Goal: Task Accomplishment & Management: Complete application form

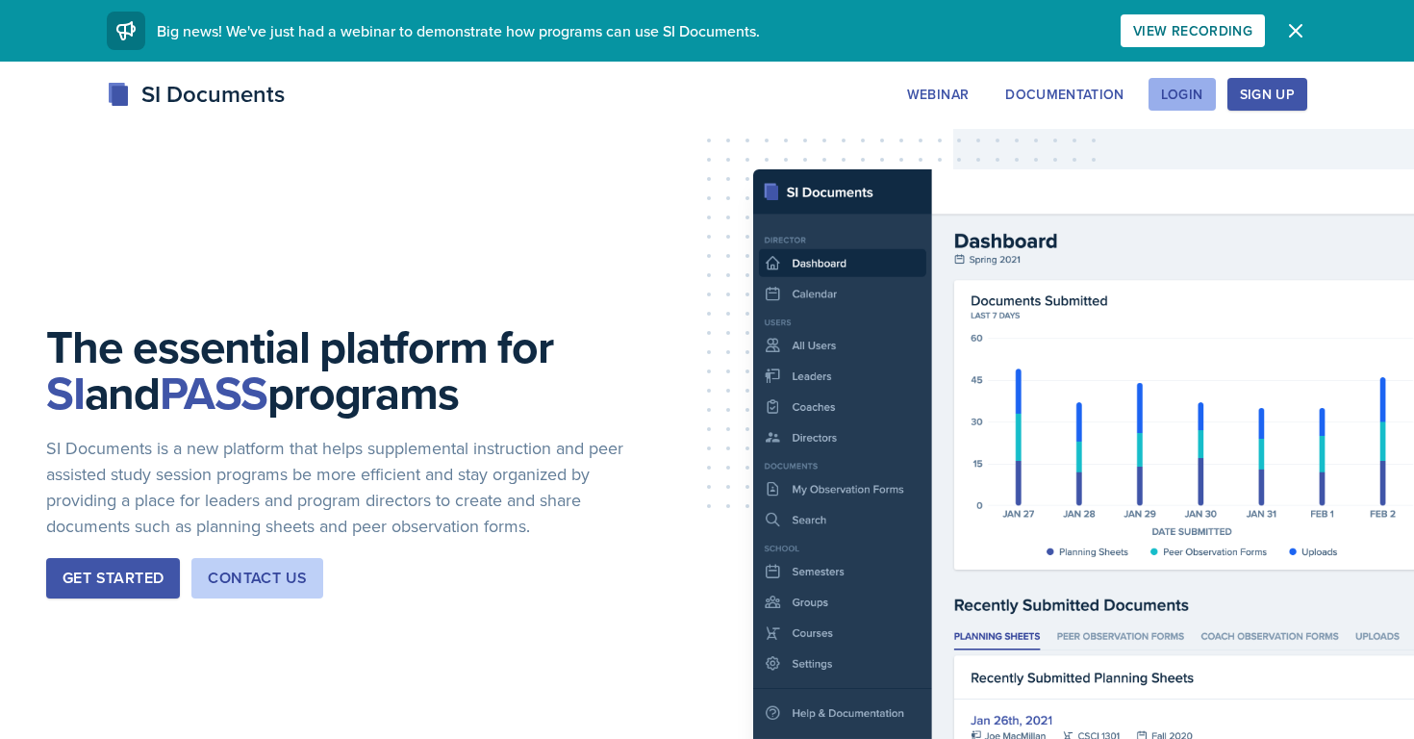
click at [1186, 98] on div "Login" at bounding box center [1182, 94] width 42 height 15
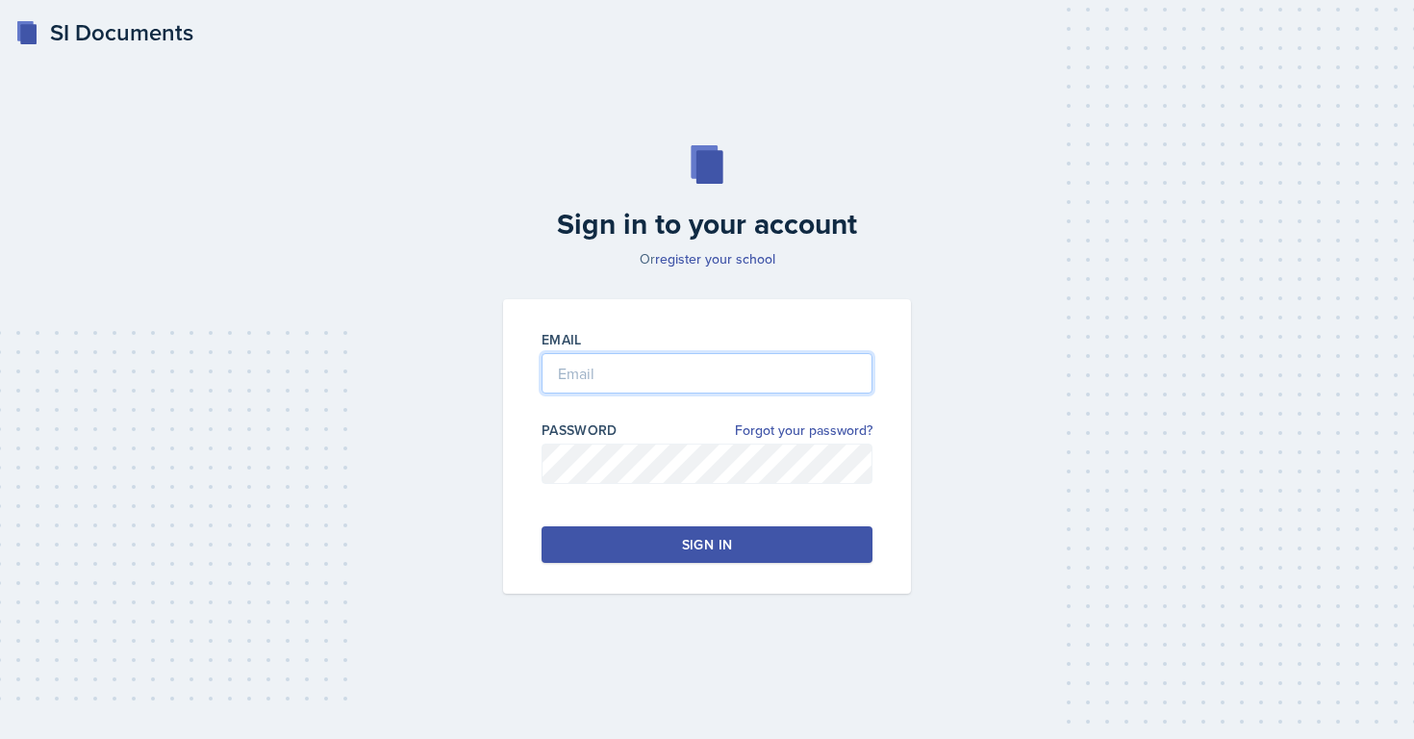
click at [661, 375] on input "email" at bounding box center [706, 373] width 331 height 40
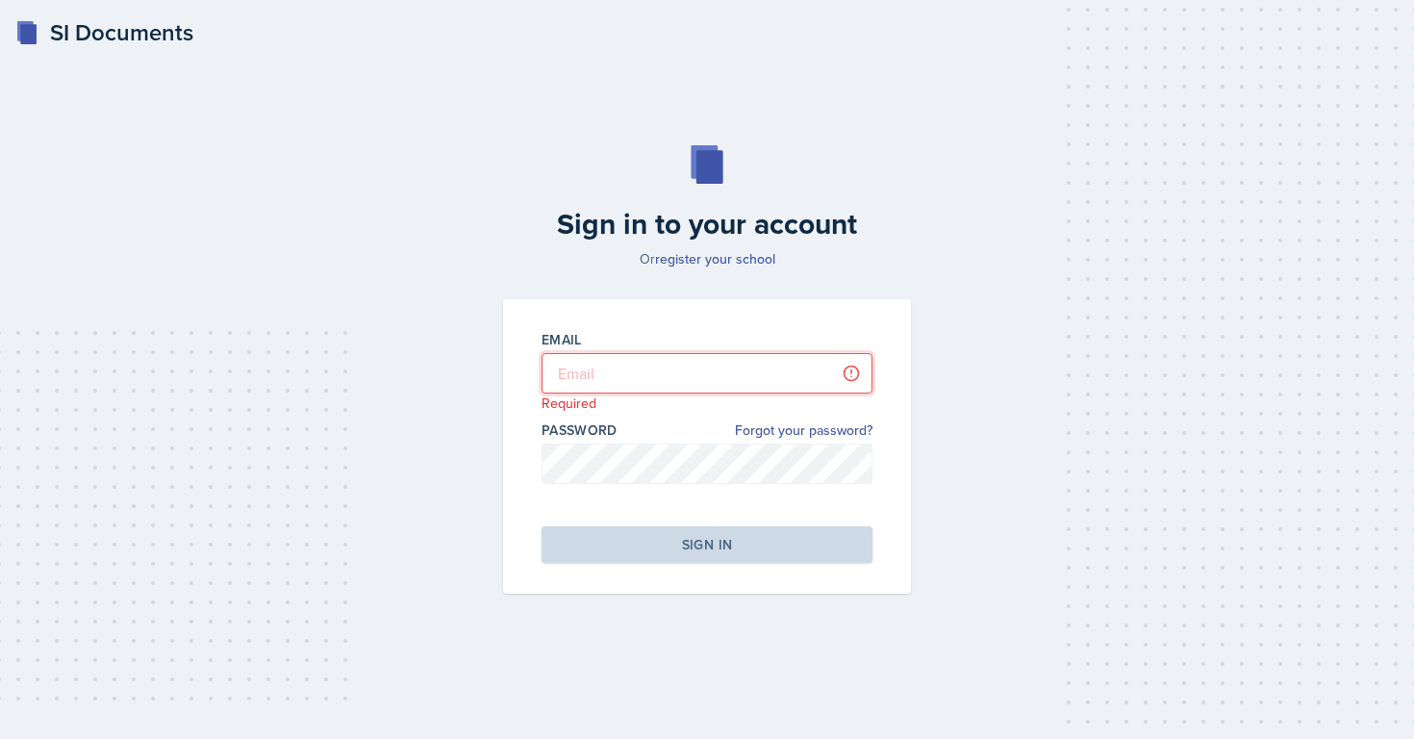
type input "[EMAIL_ADDRESS][DOMAIN_NAME]"
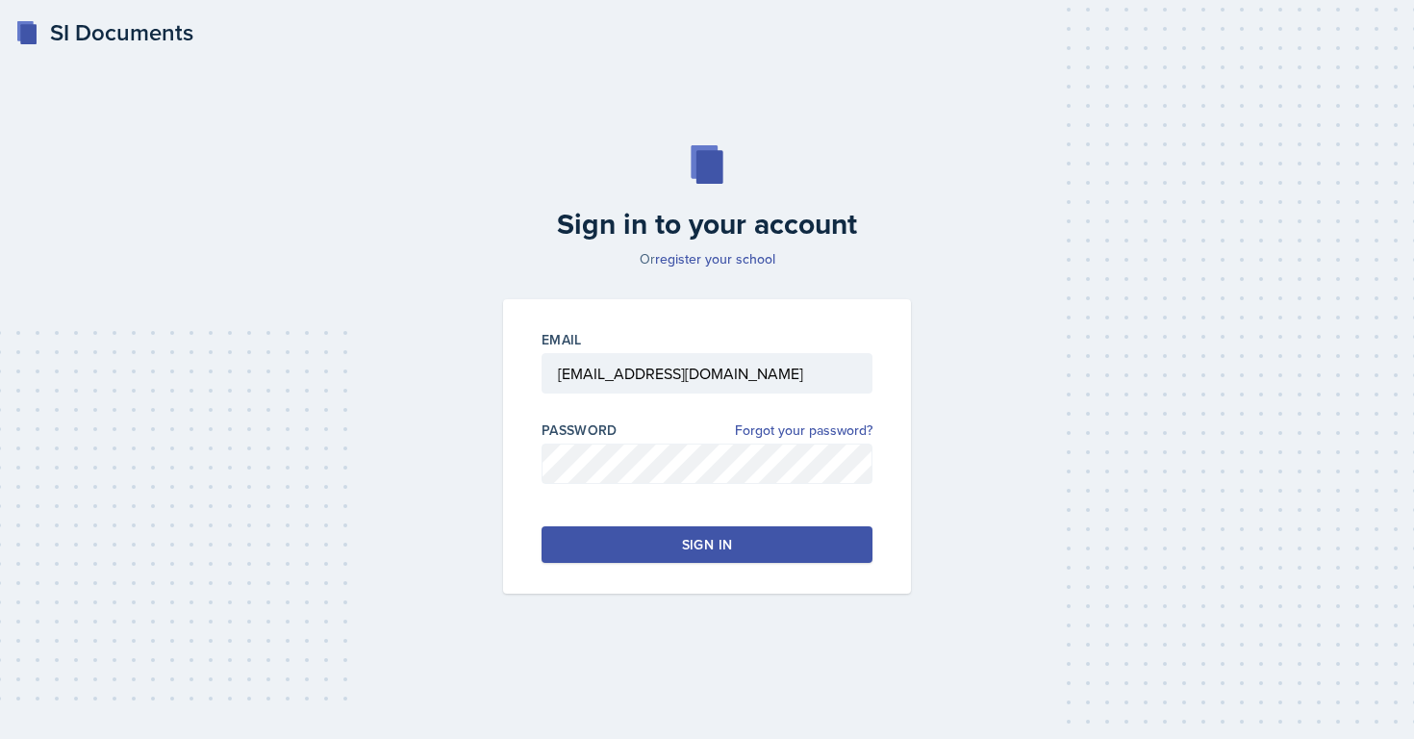
click at [730, 539] on div "Sign in" at bounding box center [707, 544] width 50 height 19
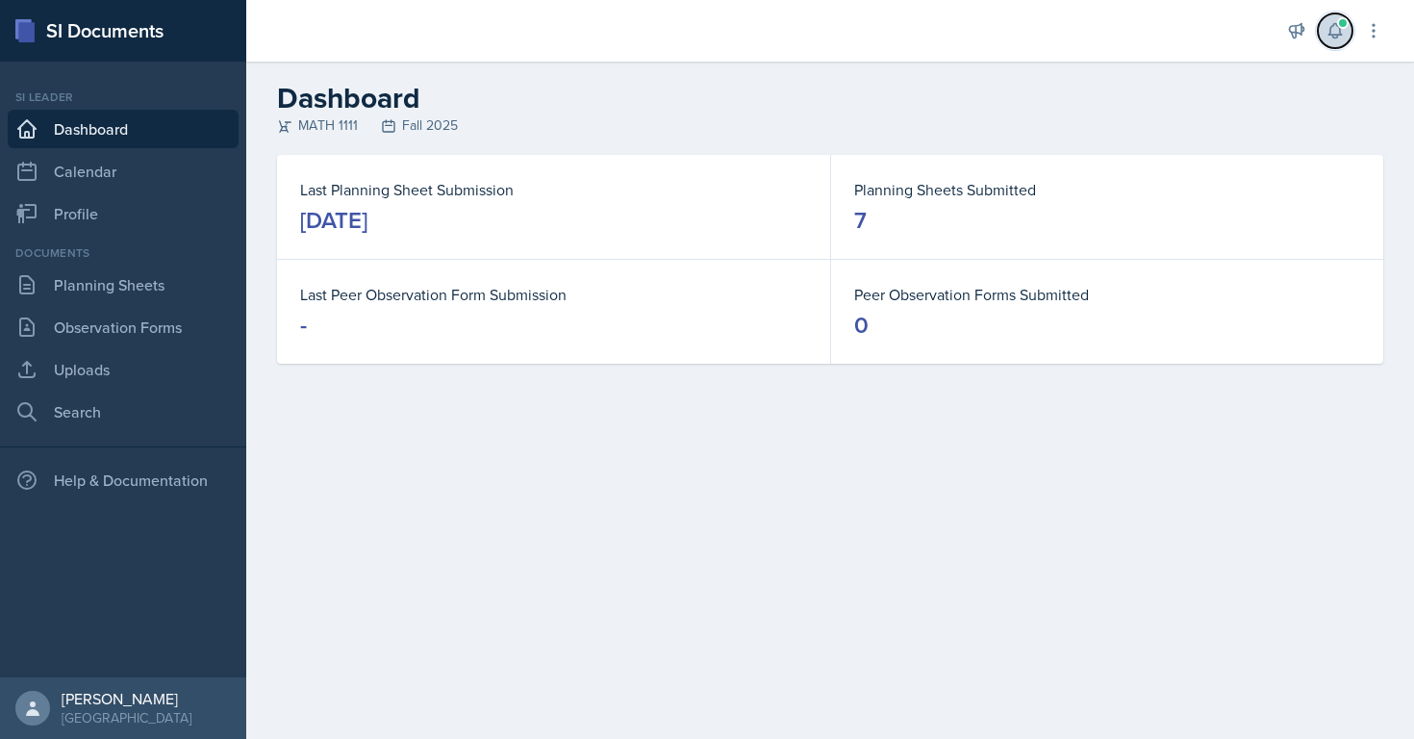
click at [1344, 36] on button at bounding box center [1334, 30] width 35 height 35
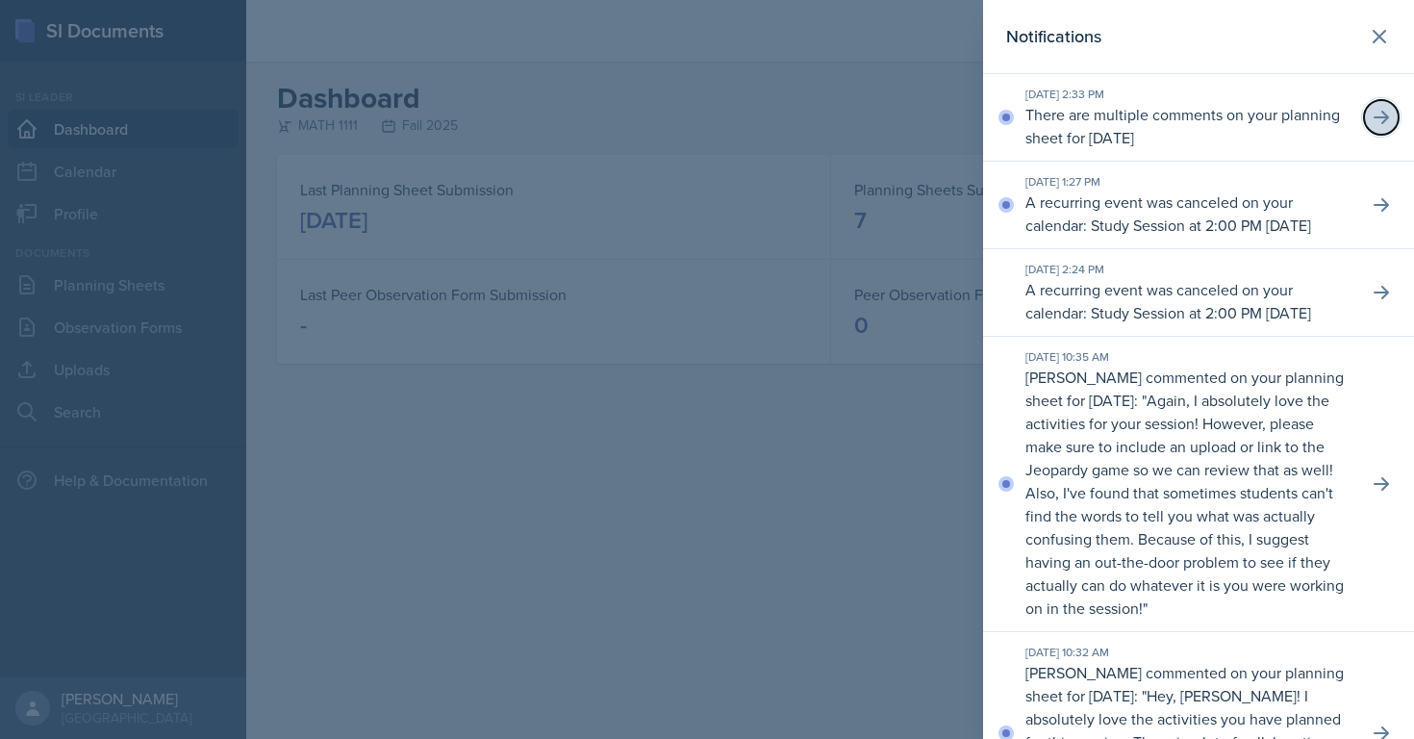
click at [1388, 123] on icon at bounding box center [1380, 117] width 19 height 19
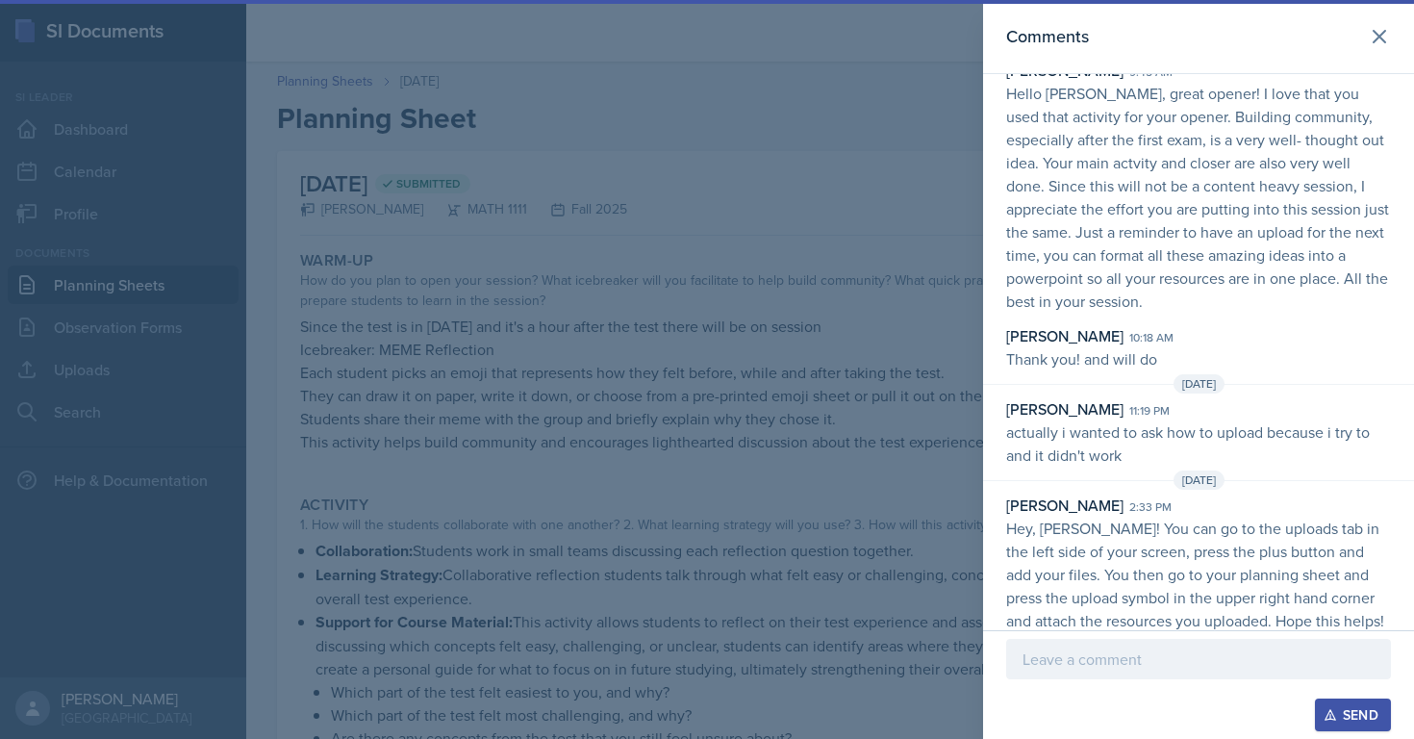
scroll to position [67, 0]
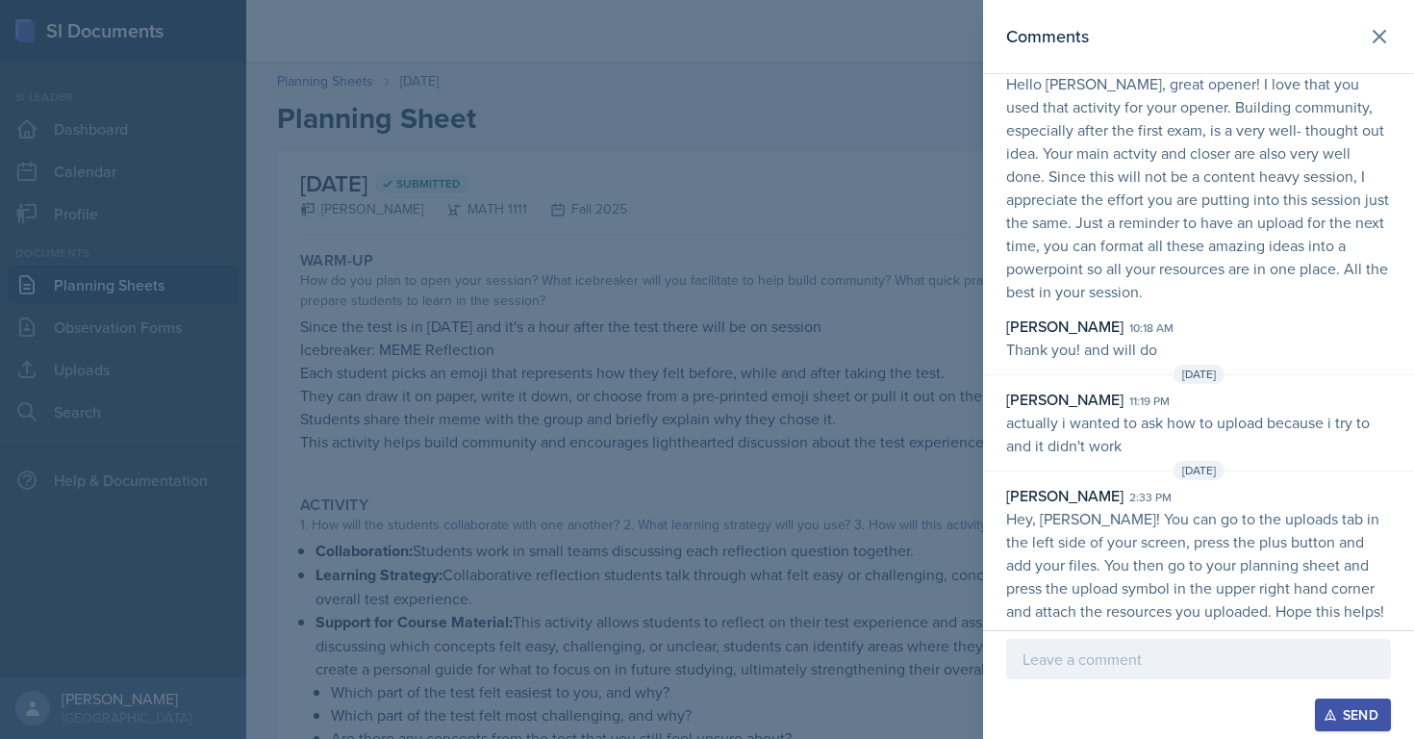
click at [751, 476] on div at bounding box center [707, 369] width 1414 height 739
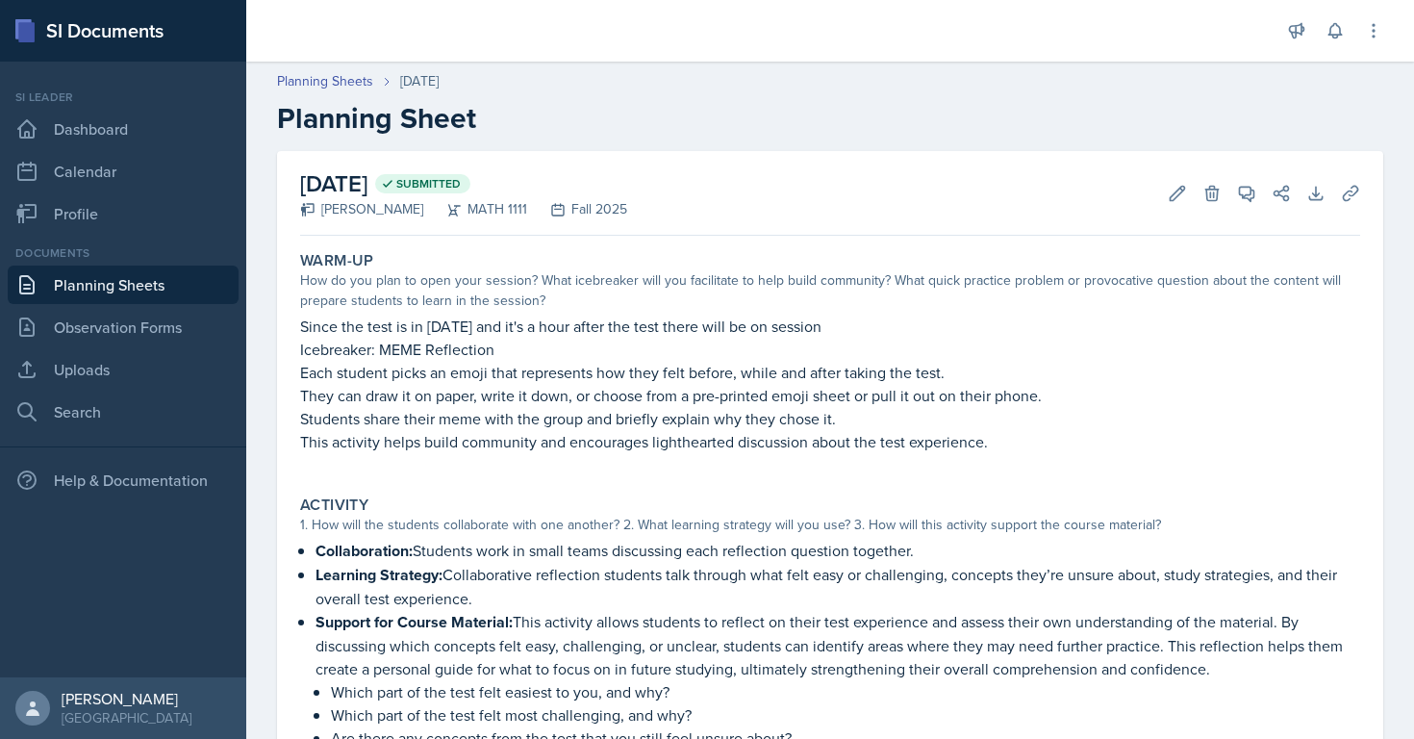
click at [84, 291] on link "Planning Sheets" at bounding box center [123, 284] width 231 height 38
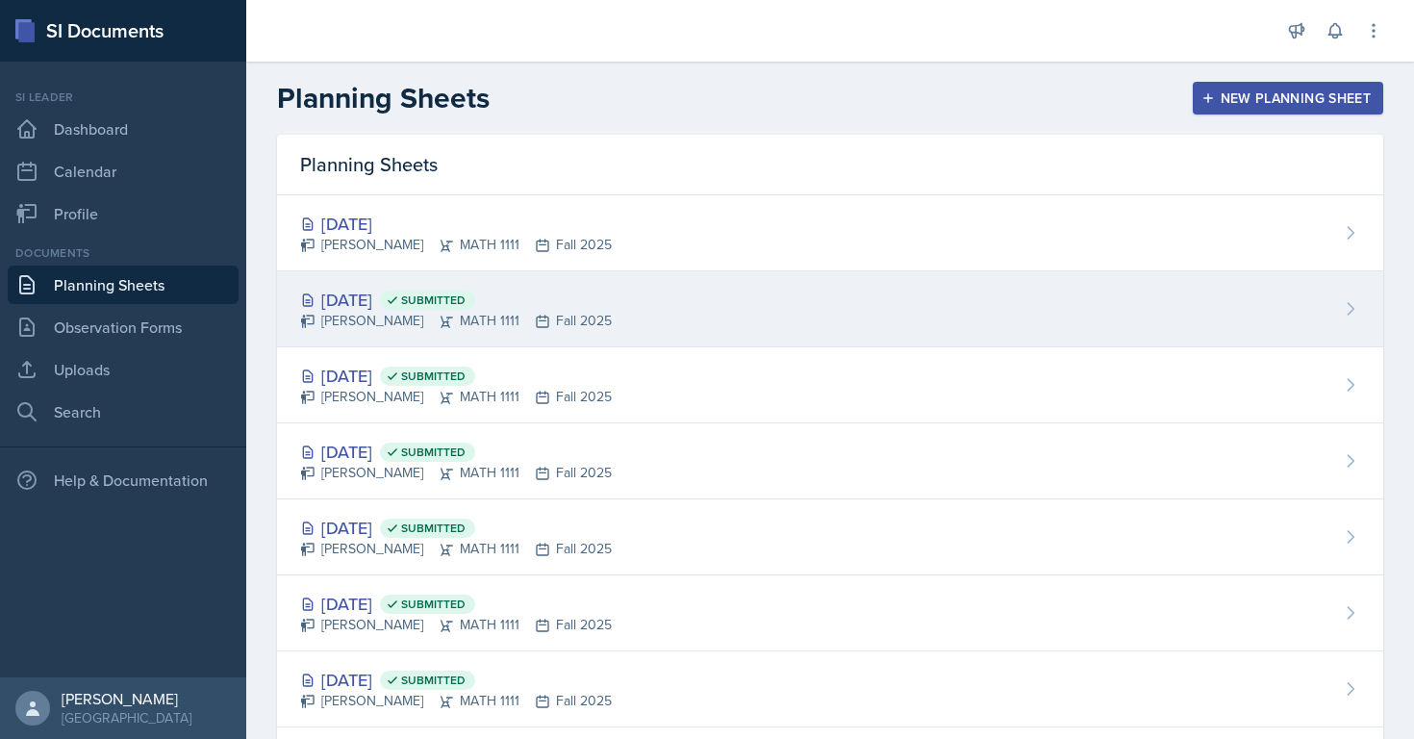
click at [431, 291] on div "[DATE] Submitted" at bounding box center [456, 300] width 312 height 26
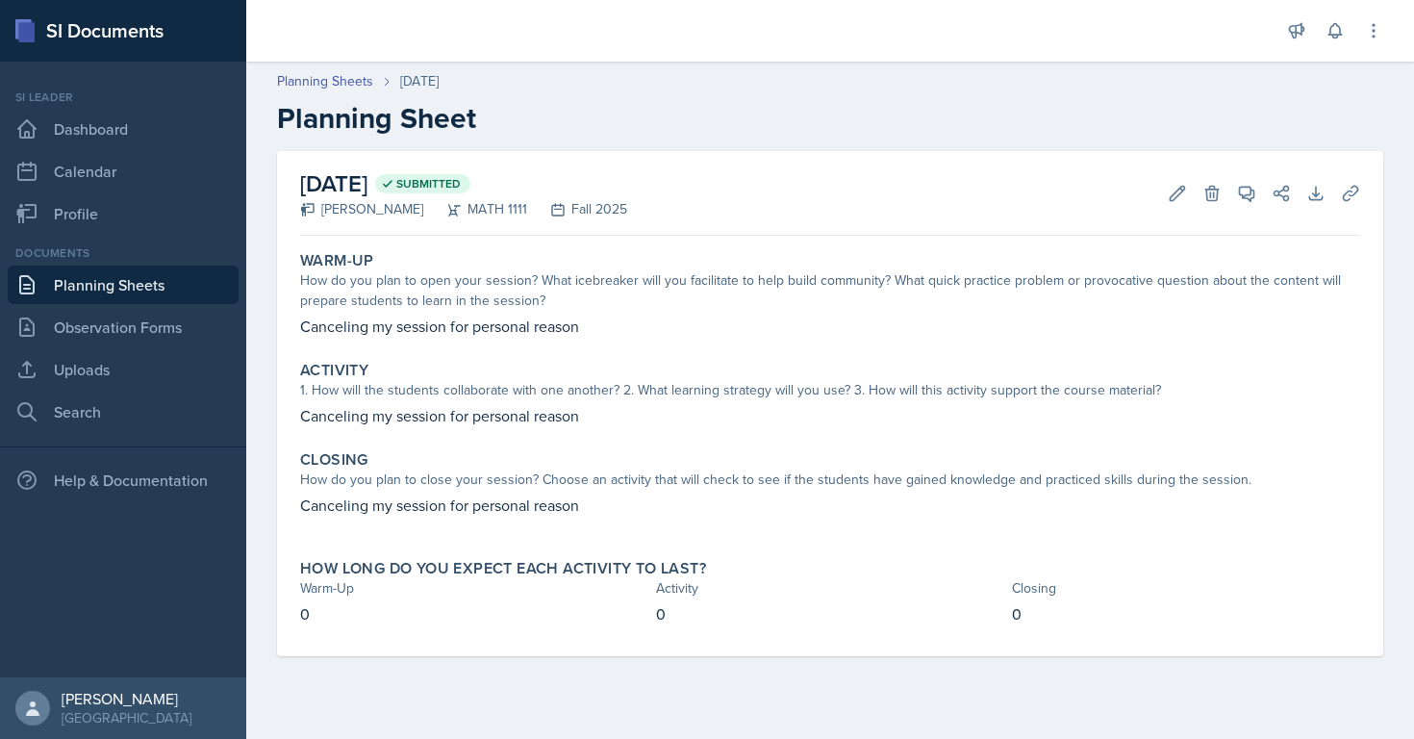
click at [113, 283] on link "Planning Sheets" at bounding box center [123, 284] width 231 height 38
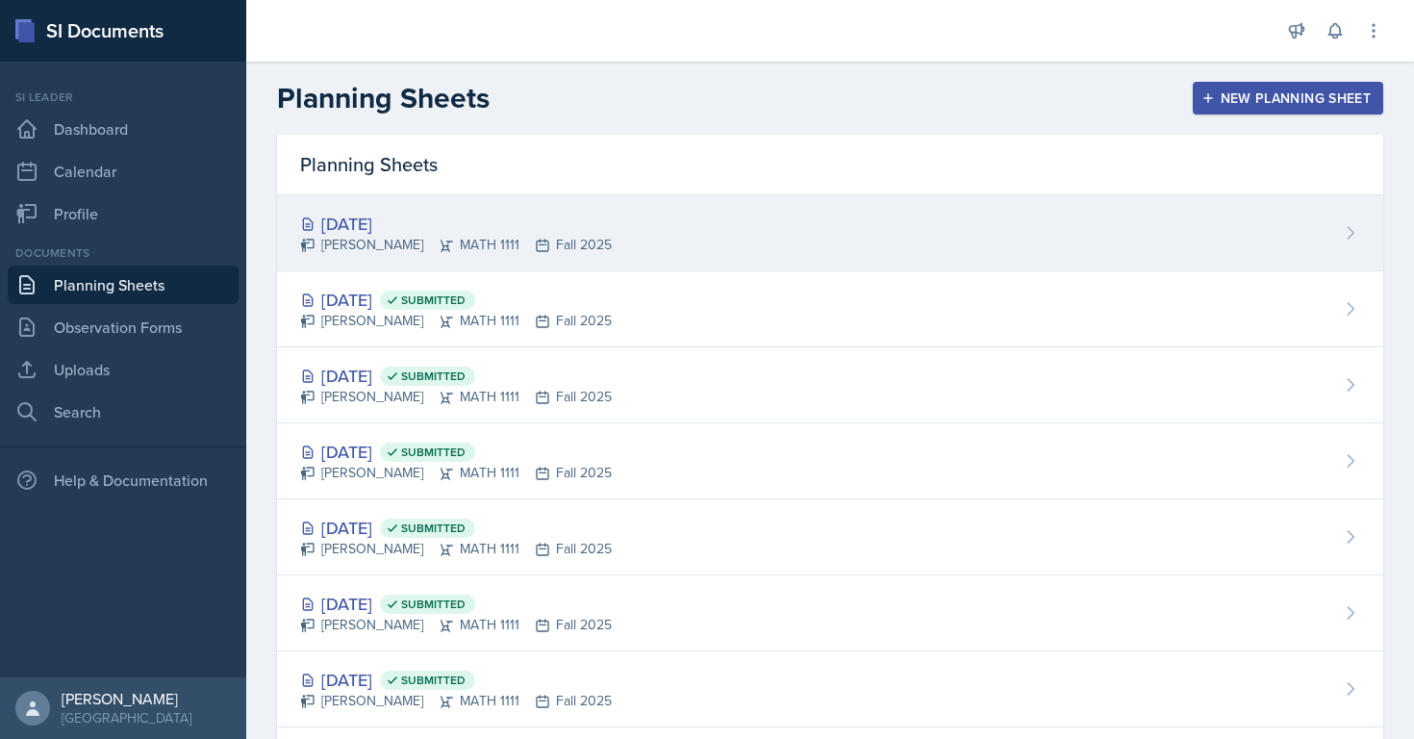
click at [522, 199] on div "[DATE] [PERSON_NAME] MATH 1111 Fall 2025" at bounding box center [830, 233] width 1106 height 76
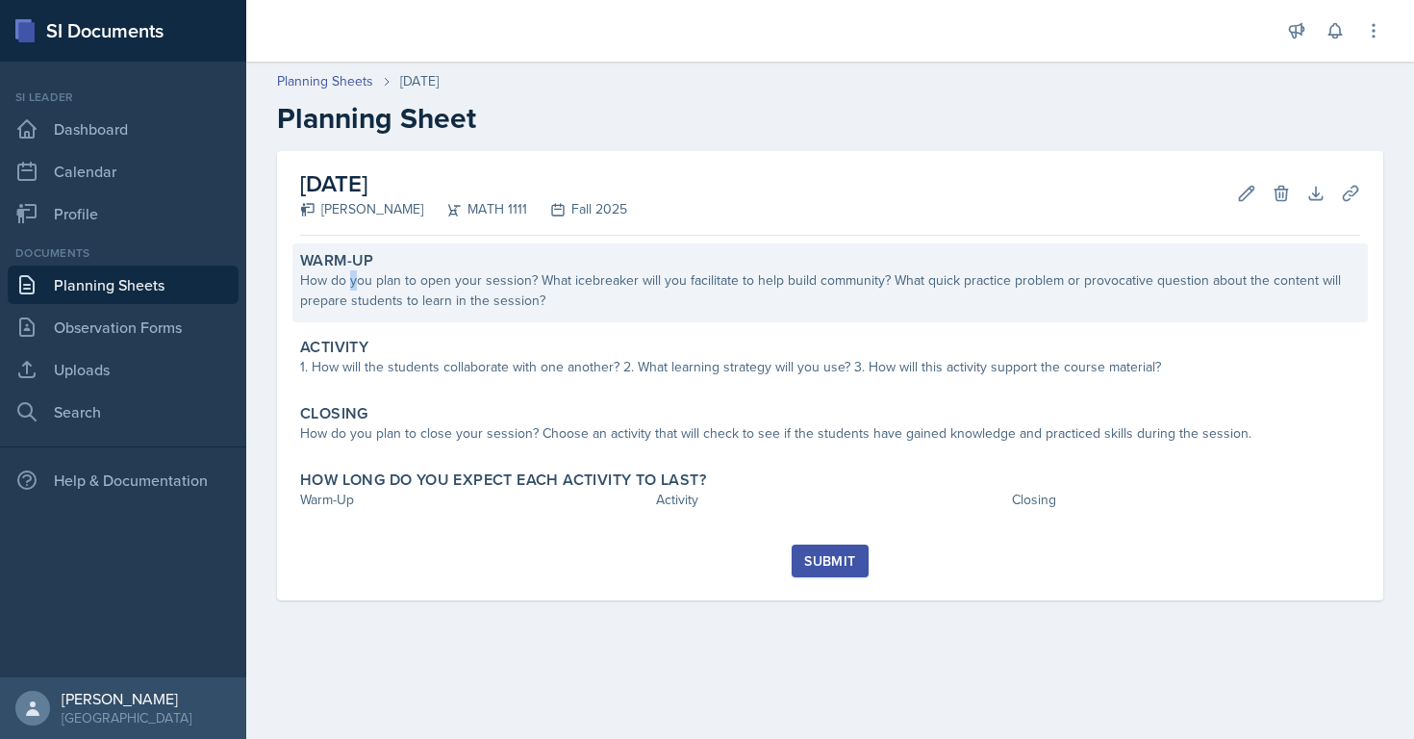
click at [352, 277] on div "How do you plan to open your session? What icebreaker will you facilitate to he…" at bounding box center [830, 290] width 1060 height 40
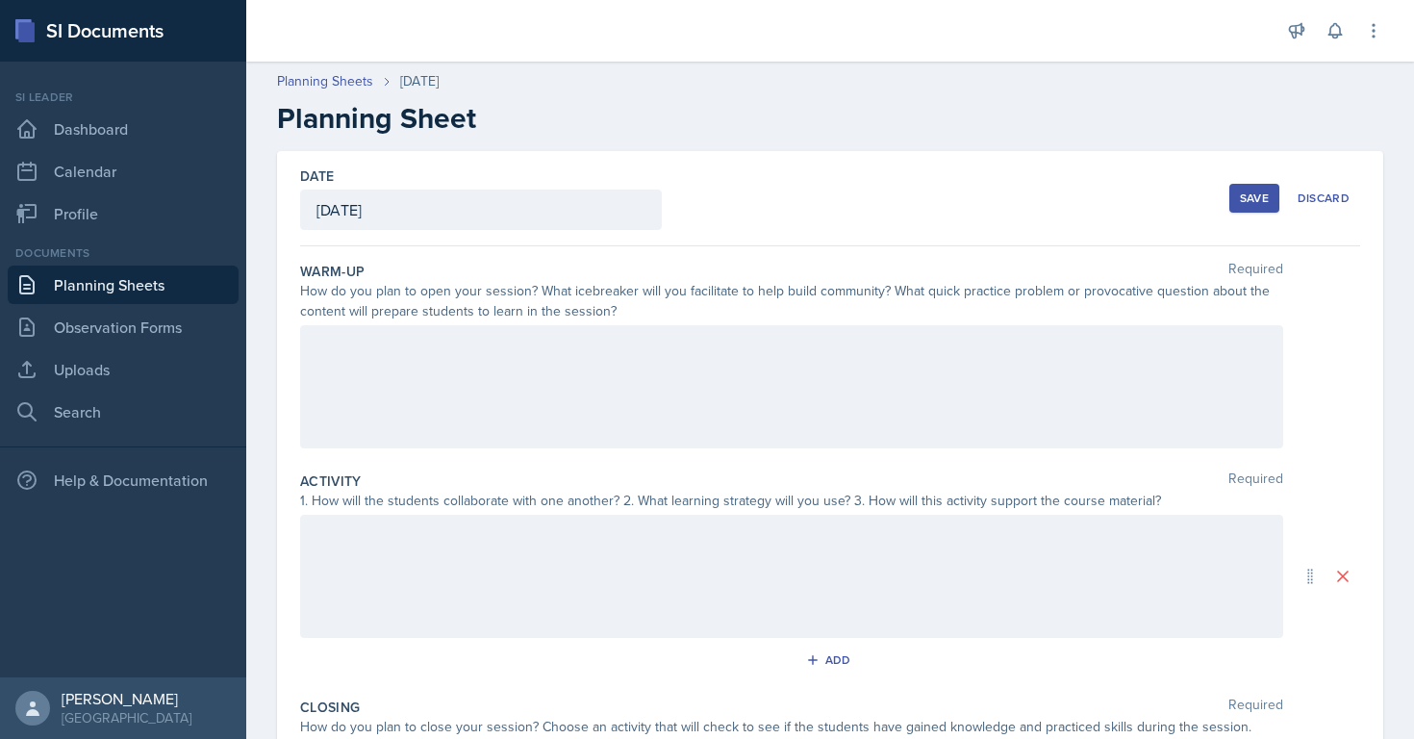
click at [303, 266] on label "Warm-Up" at bounding box center [332, 271] width 64 height 19
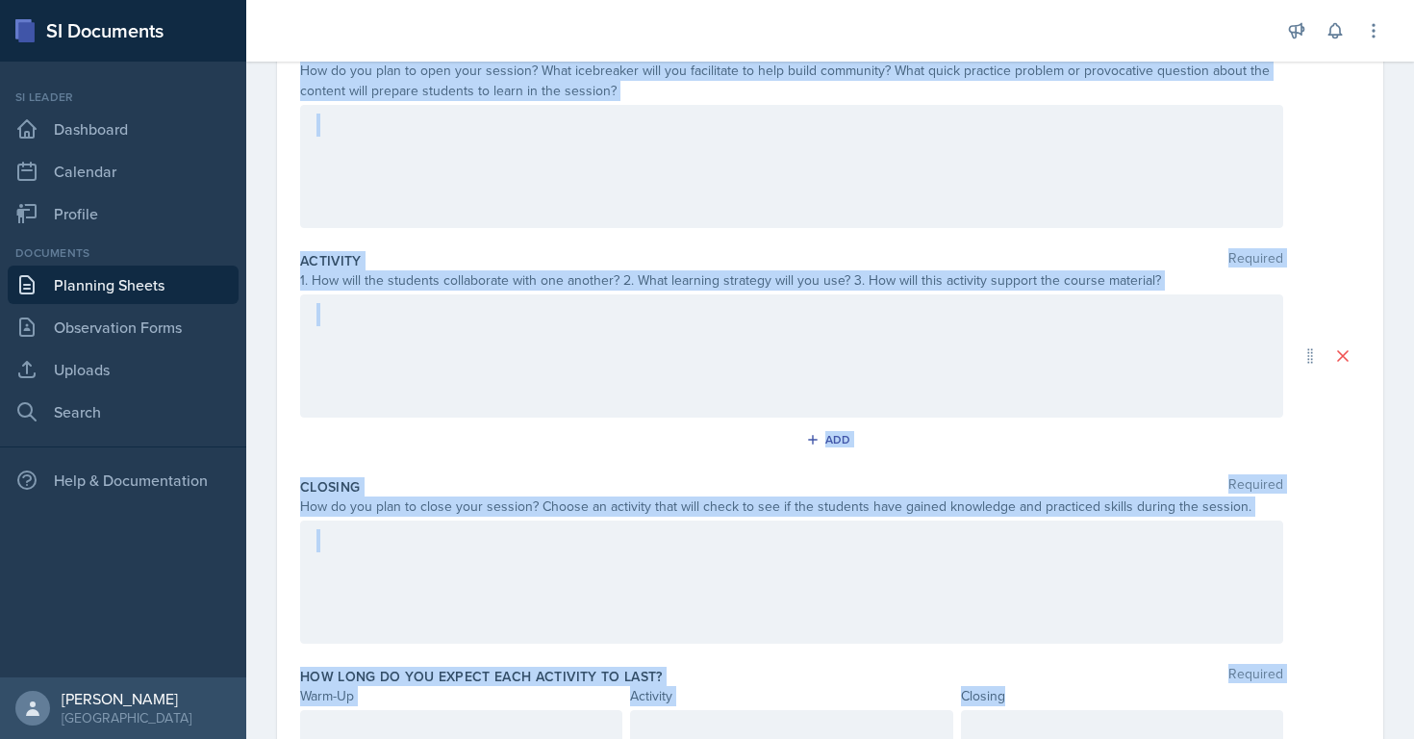
scroll to position [309, 0]
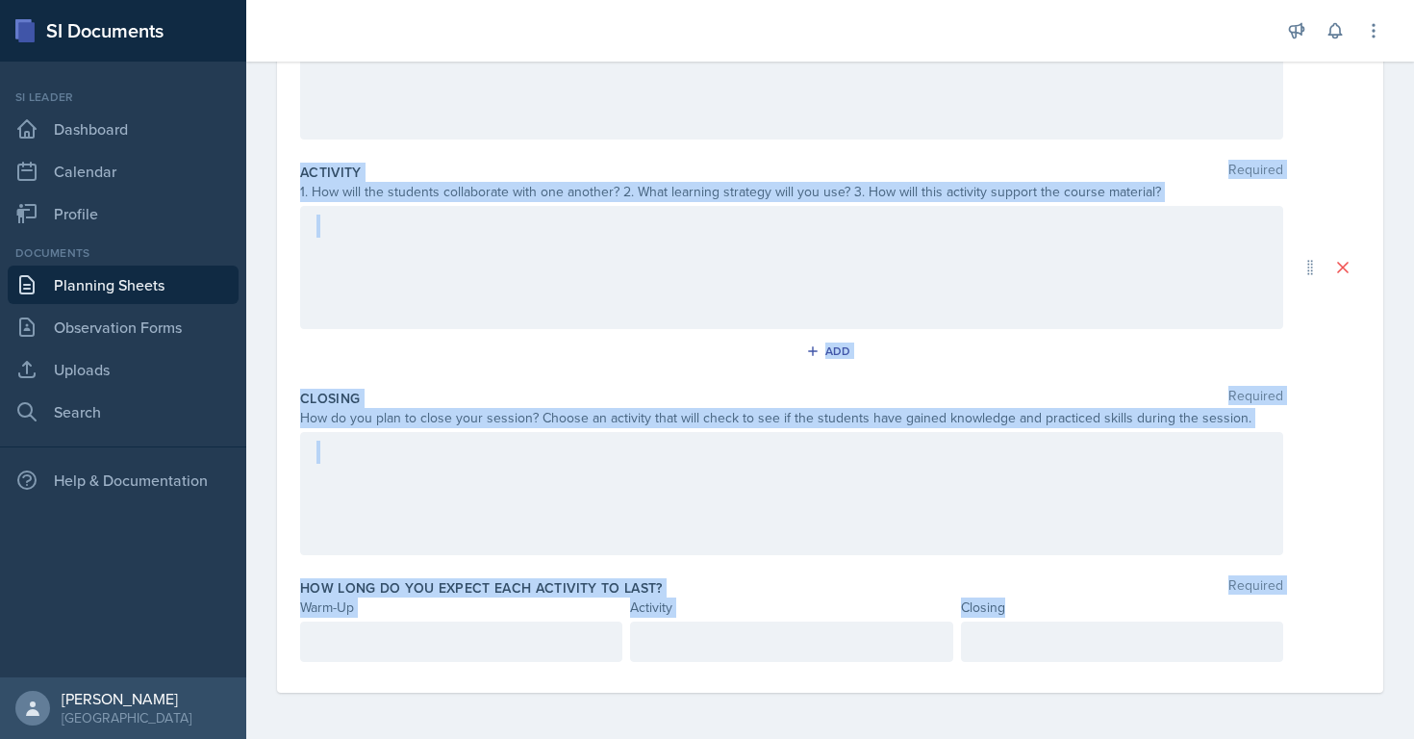
drag, startPoint x: 303, startPoint y: 266, endPoint x: 464, endPoint y: 796, distance: 553.7
click at [464, 738] on html "SI Documents Si leader Dashboard Calendar Profile Documents Planning Sheets Obs…" at bounding box center [707, 369] width 1414 height 739
copy div "Warm-Up Required How do you plan to open your session? What icebreaker will you…"
click at [594, 469] on div at bounding box center [791, 493] width 983 height 123
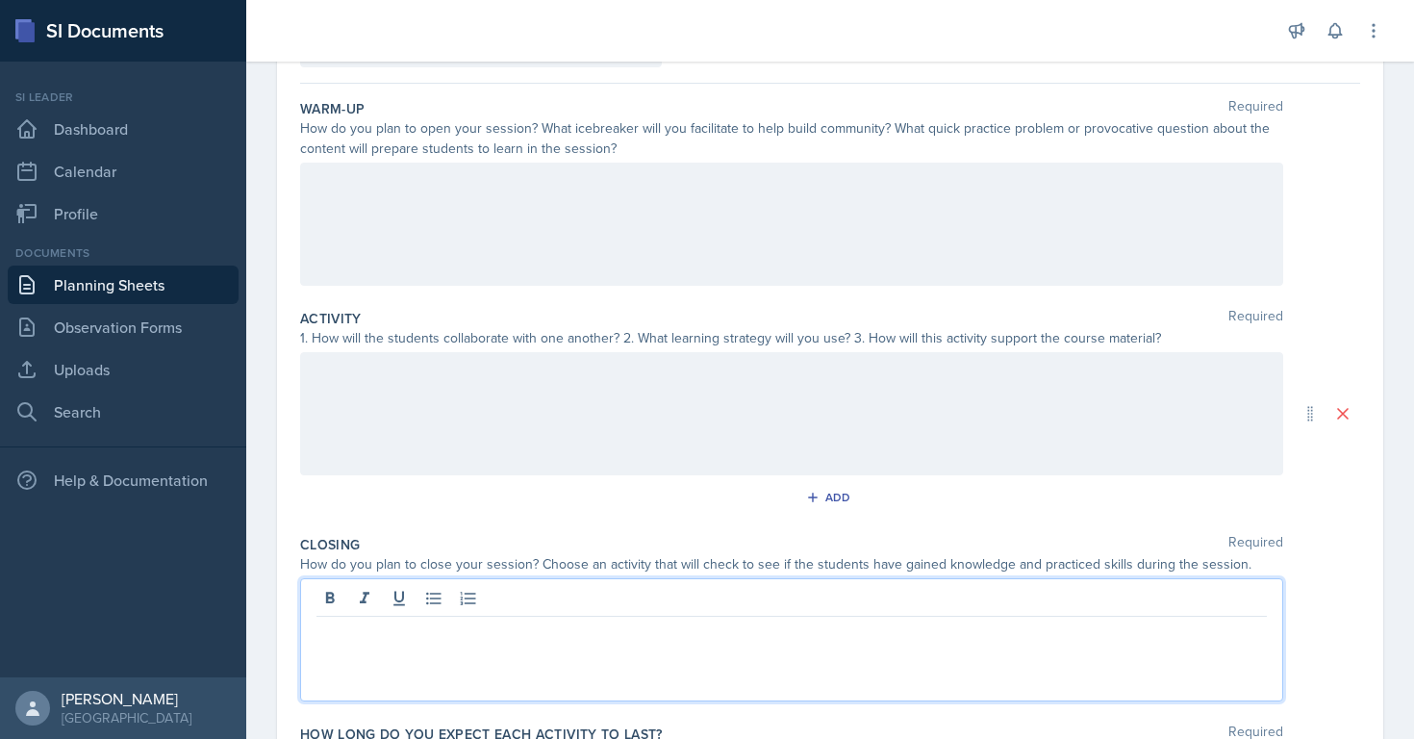
scroll to position [100, 0]
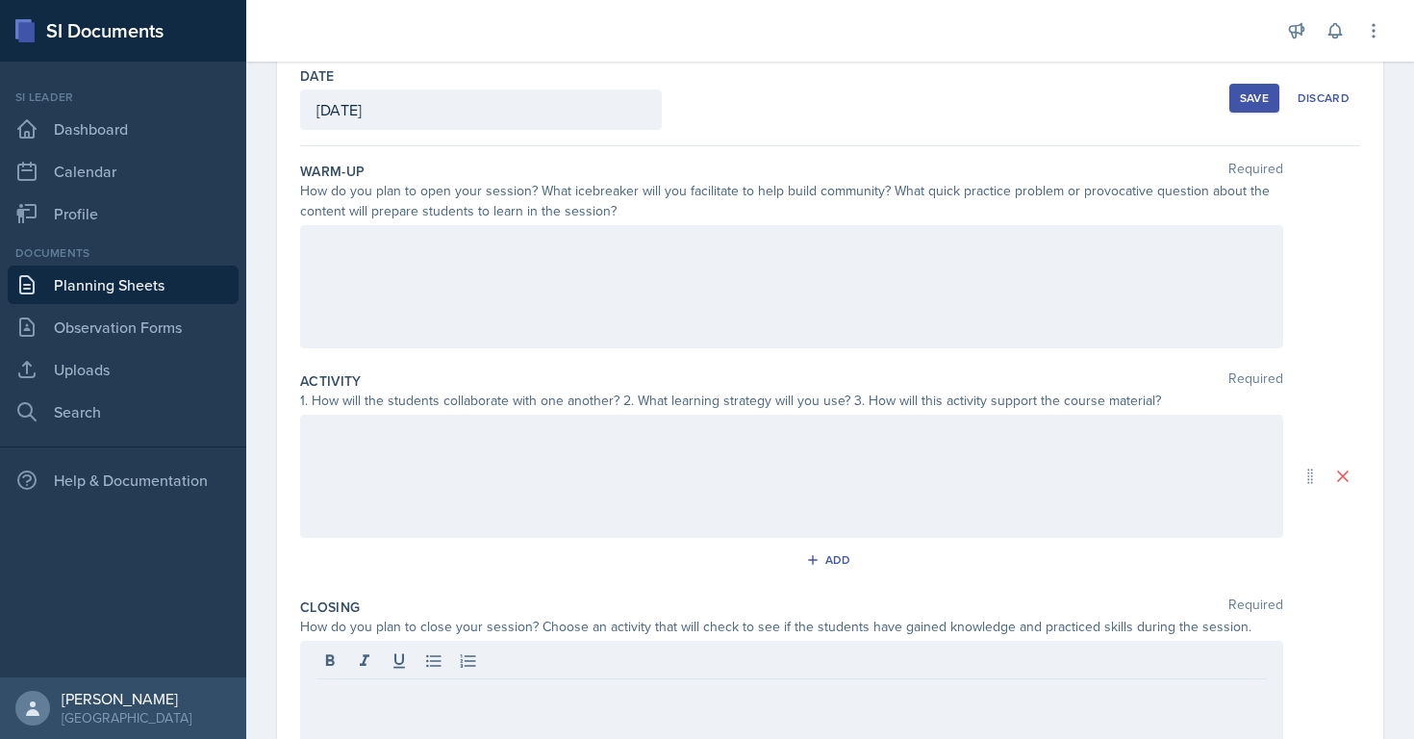
click at [360, 186] on div "How do you plan to open your session? What icebreaker will you facilitate to he…" at bounding box center [791, 201] width 983 height 40
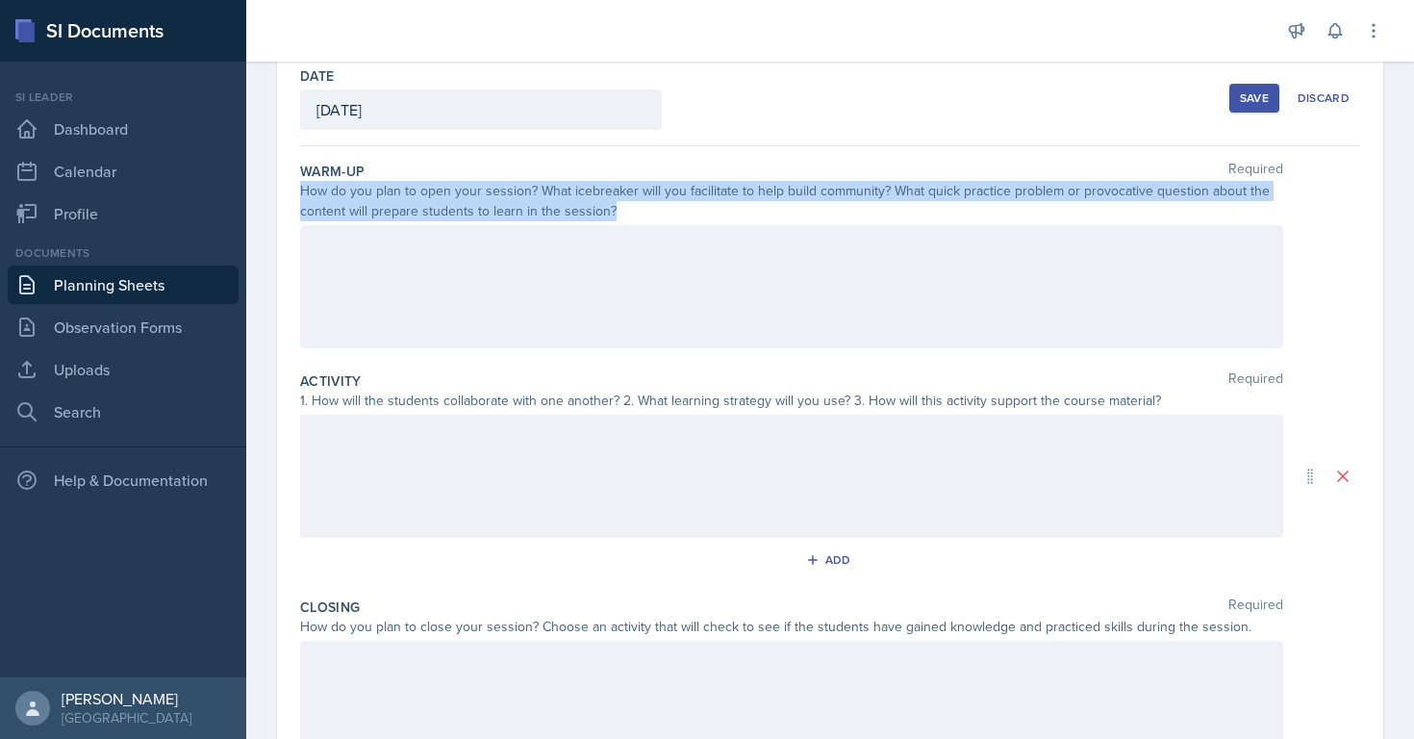
click at [360, 186] on div "How do you plan to open your session? What icebreaker will you facilitate to he…" at bounding box center [791, 201] width 983 height 40
copy div "How do you plan to open your session? What icebreaker will you facilitate to he…"
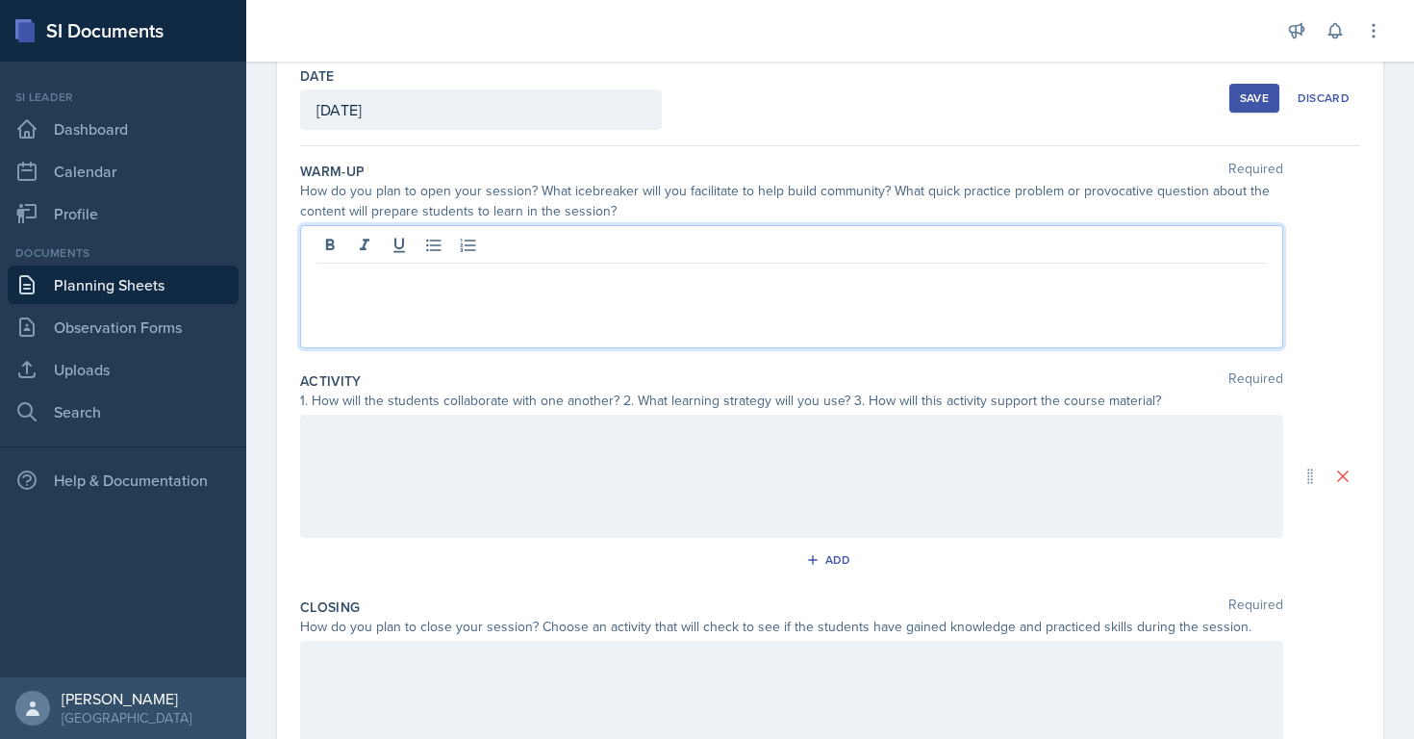
click at [492, 254] on div at bounding box center [791, 286] width 983 height 123
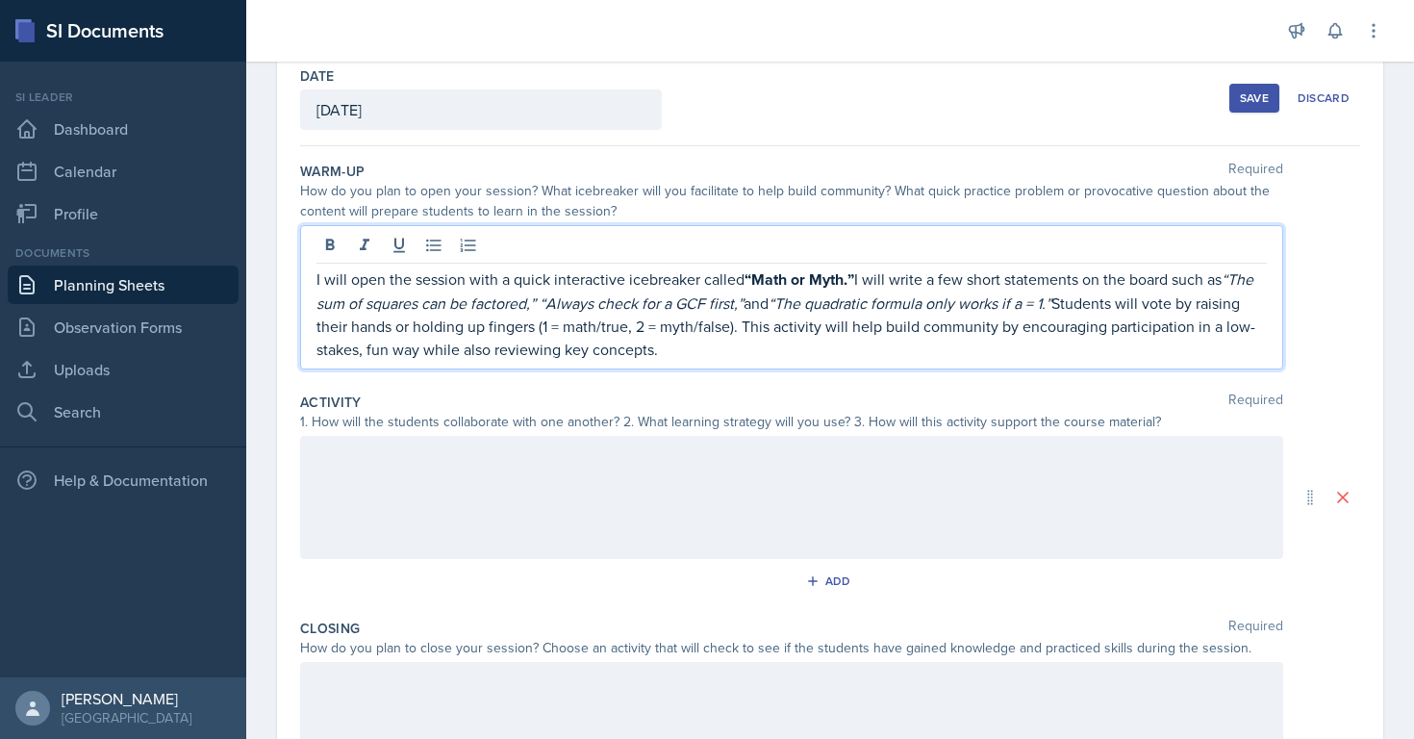
click at [541, 303] on em "“Always check for a GCF first,”" at bounding box center [641, 302] width 204 height 21
click at [721, 350] on p "I will open the session with a quick interactive icebreaker called “Math or Myt…" at bounding box center [791, 313] width 950 height 93
drag, startPoint x: 721, startPoint y: 350, endPoint x: 314, endPoint y: 263, distance: 416.1
click at [313, 263] on div "I will open the session with a quick interactive icebreaker called “Math or Myt…" at bounding box center [791, 297] width 983 height 144
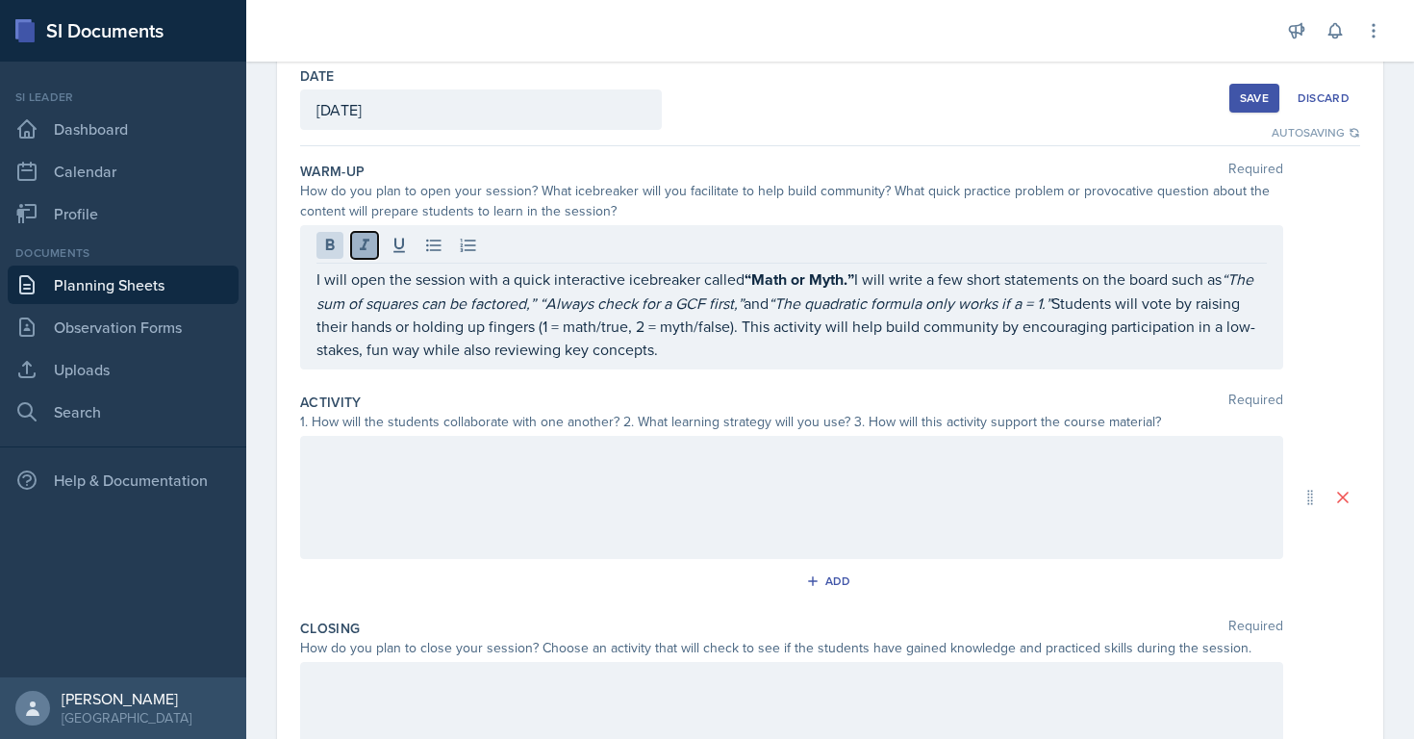
click at [364, 241] on icon at bounding box center [365, 244] width 10 height 12
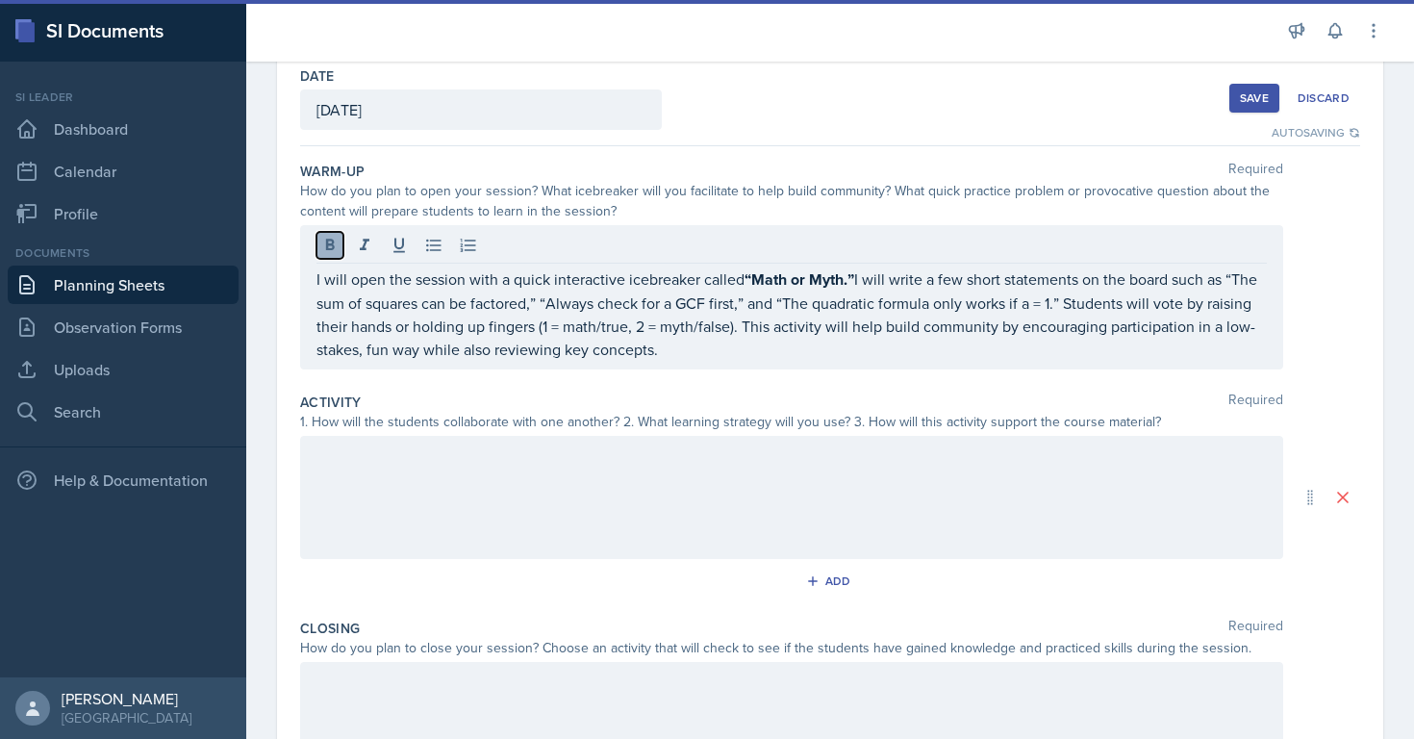
click at [326, 244] on icon at bounding box center [330, 244] width 9 height 12
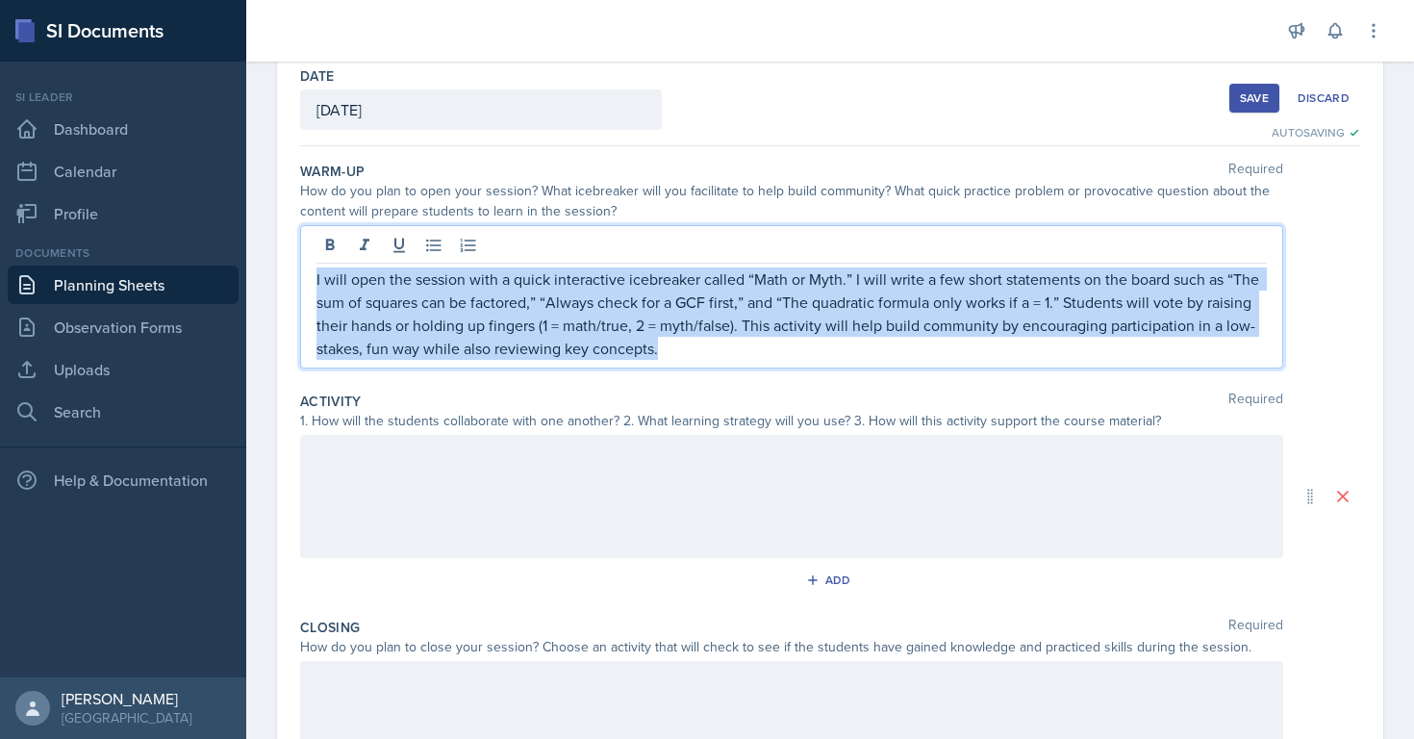
click at [841, 338] on p "I will open the session with a quick interactive icebreaker called “Math or Myt…" at bounding box center [791, 313] width 950 height 92
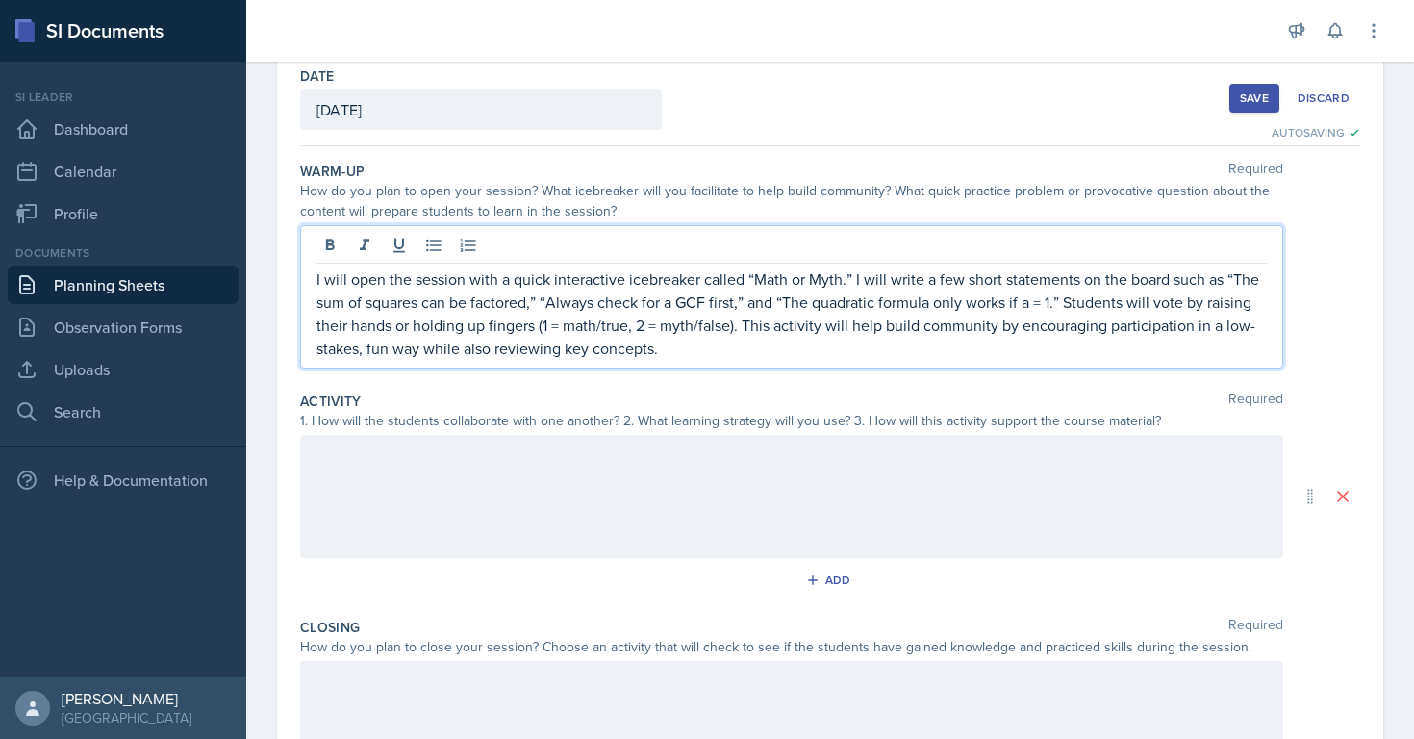
click at [752, 279] on p "I will open the session with a quick interactive icebreaker called “Math or Myt…" at bounding box center [791, 313] width 950 height 92
click at [842, 282] on p "I will open the session with a quick interactive icebreaker called Math or Myth…" at bounding box center [791, 313] width 950 height 92
click at [1218, 274] on p "I will open the session with a quick interactive icebreaker called Math or Myth…" at bounding box center [791, 313] width 950 height 92
drag, startPoint x: 1215, startPoint y: 280, endPoint x: 526, endPoint y: 291, distance: 689.6
click at [526, 291] on p "I will open the session with a quick interactive icebreaker called Math or Myth…" at bounding box center [791, 313] width 950 height 92
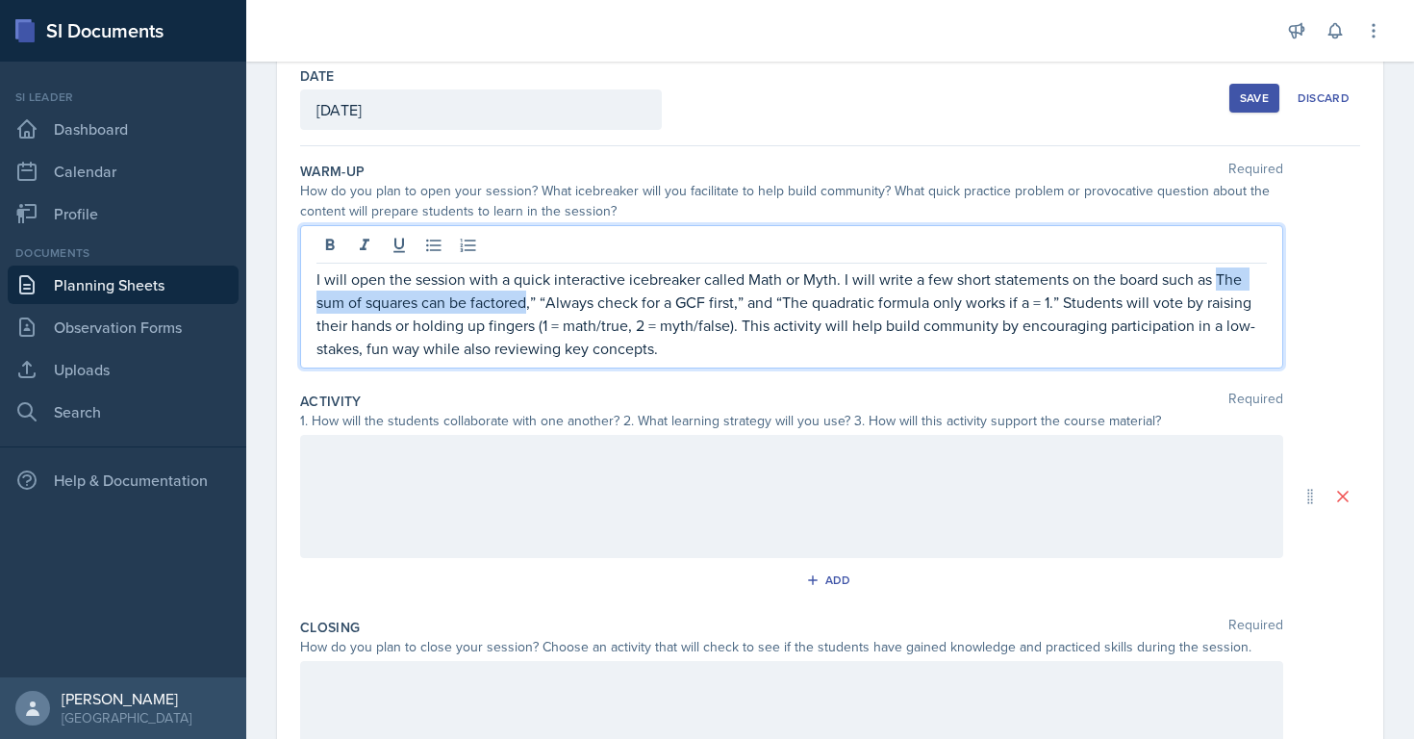
copy p "The sum of squares can be factored"
click at [764, 335] on p "I will open the session with a quick interactive icebreaker called Math or Myth…" at bounding box center [791, 313] width 950 height 92
click at [734, 329] on p "I will open the session with a quick interactive icebreaker called Math or Myth…" at bounding box center [791, 313] width 950 height 92
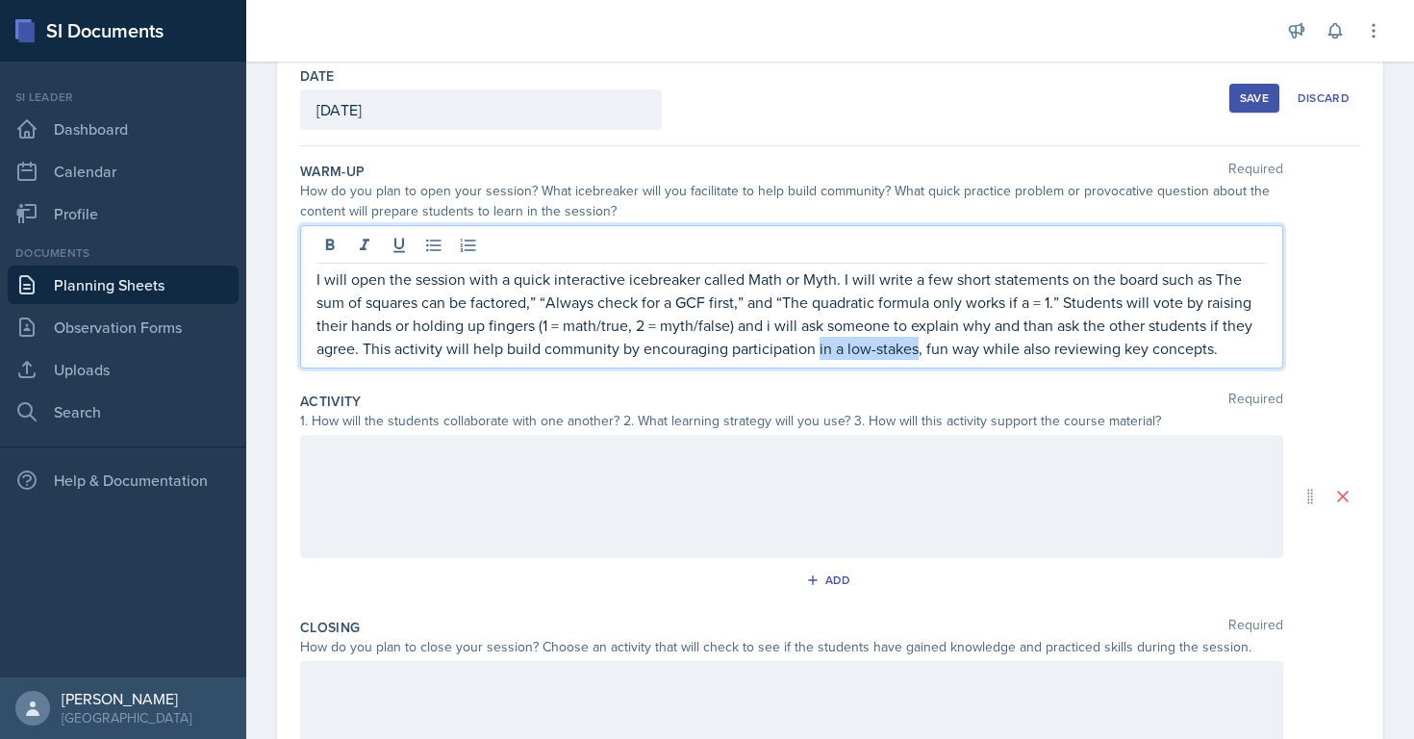
drag, startPoint x: 815, startPoint y: 346, endPoint x: 914, endPoint y: 351, distance: 98.2
click at [914, 351] on p "I will open the session with a quick interactive icebreaker called Math or Myth…" at bounding box center [791, 313] width 950 height 92
click at [1175, 351] on p "I will open the session with a quick interactive icebreaker called Math or Myth…" at bounding box center [791, 313] width 950 height 92
click at [538, 299] on p "I will open the session with a quick interactive icebreaker called Math or Myth…" at bounding box center [791, 313] width 950 height 92
click at [542, 301] on p "I will open the session with a quick interactive icebreaker called Math or Myth…" at bounding box center [791, 313] width 950 height 92
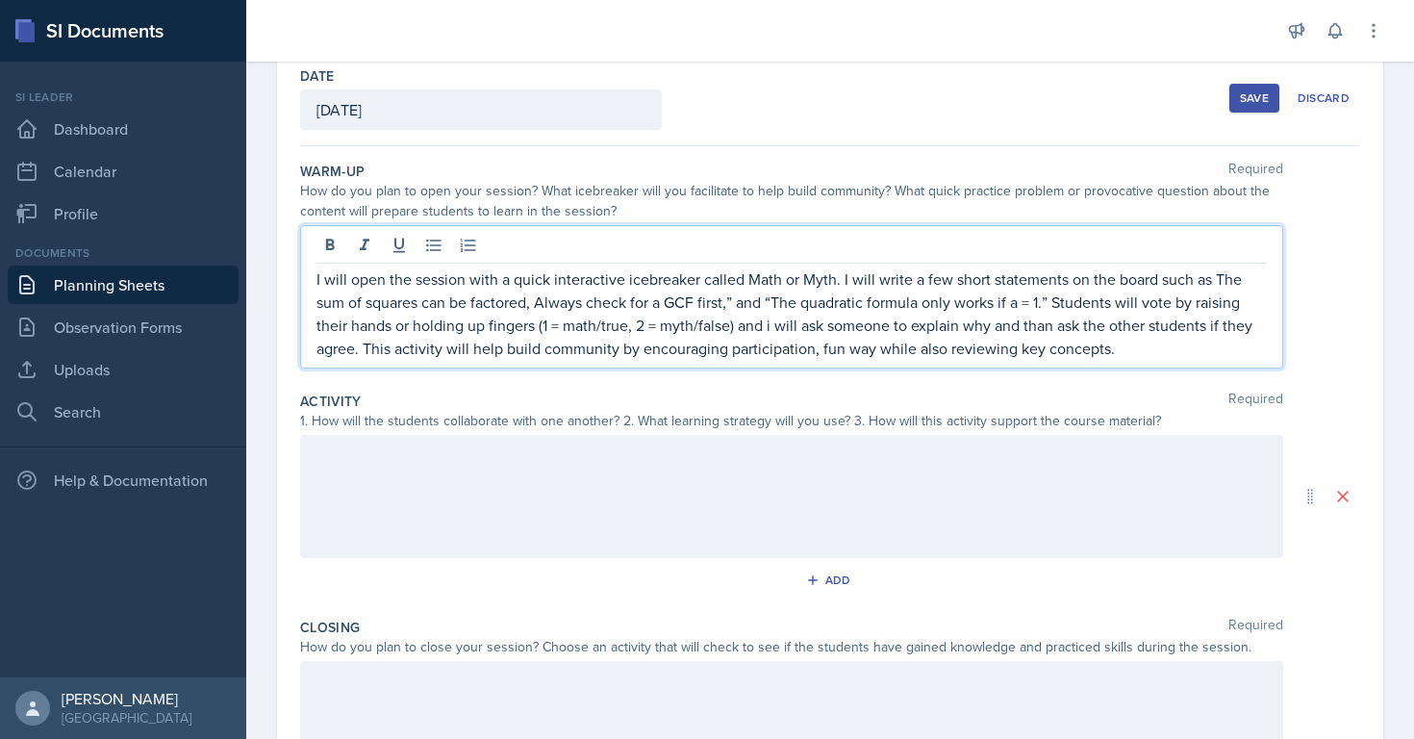
click at [736, 300] on p "I will open the session with a quick interactive icebreaker called Math or Myth…" at bounding box center [791, 313] width 950 height 92
click at [768, 301] on p "I will open the session with a quick interactive icebreaker called Math or Myth…" at bounding box center [791, 313] width 950 height 92
click at [1040, 296] on p "I will open the session with a quick interactive icebreaker called Math or Myth…" at bounding box center [791, 313] width 950 height 92
click at [744, 561] on div "Activity Required 1. How will the students collaborate with one another? 2. Wha…" at bounding box center [830, 497] width 1060 height 226
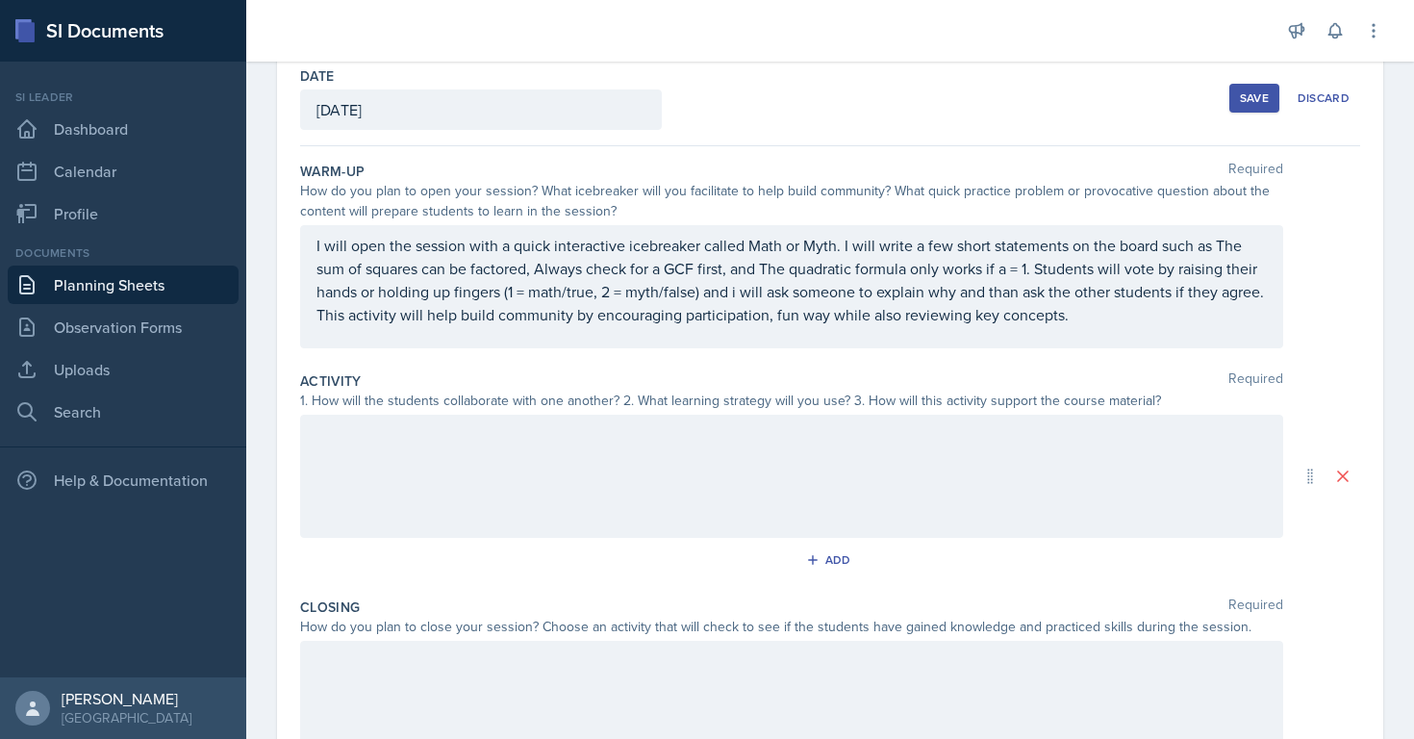
click at [696, 485] on div at bounding box center [791, 475] width 983 height 123
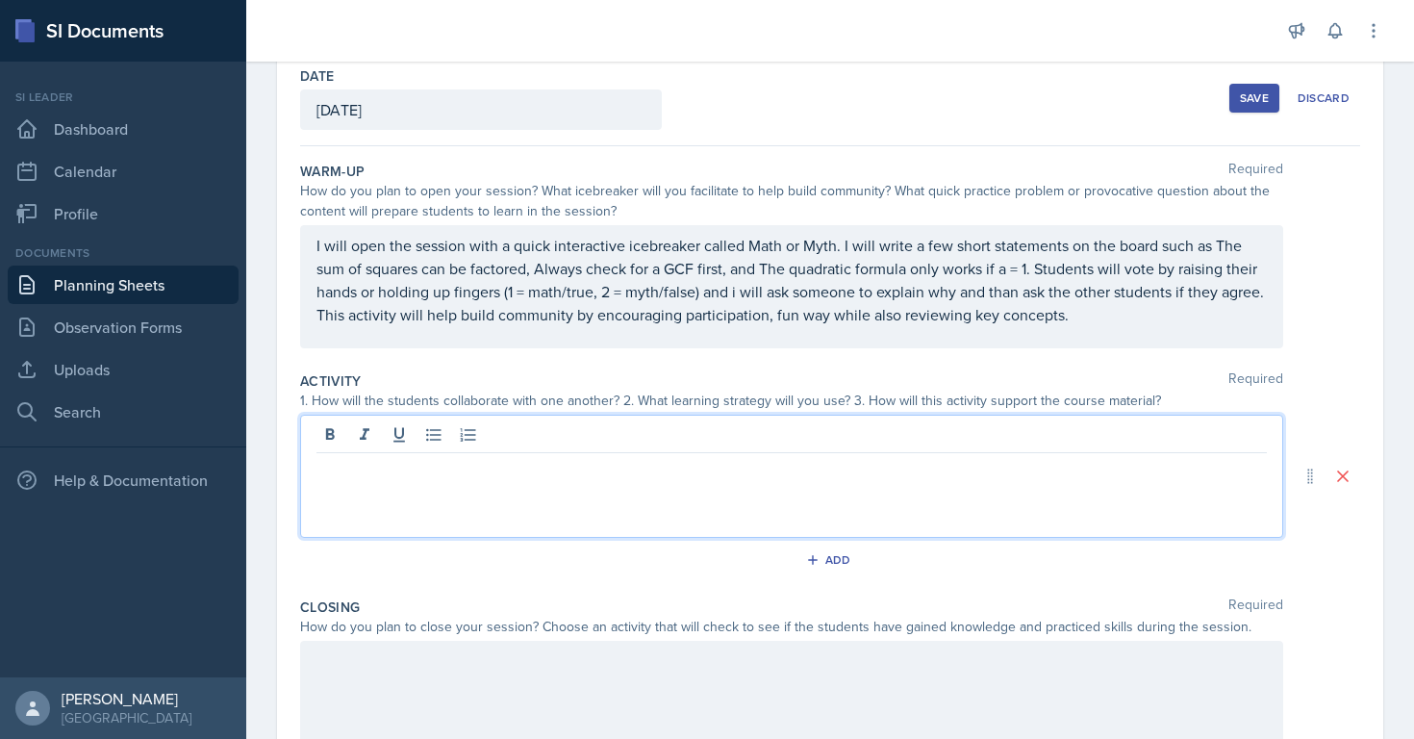
scroll to position [134, 0]
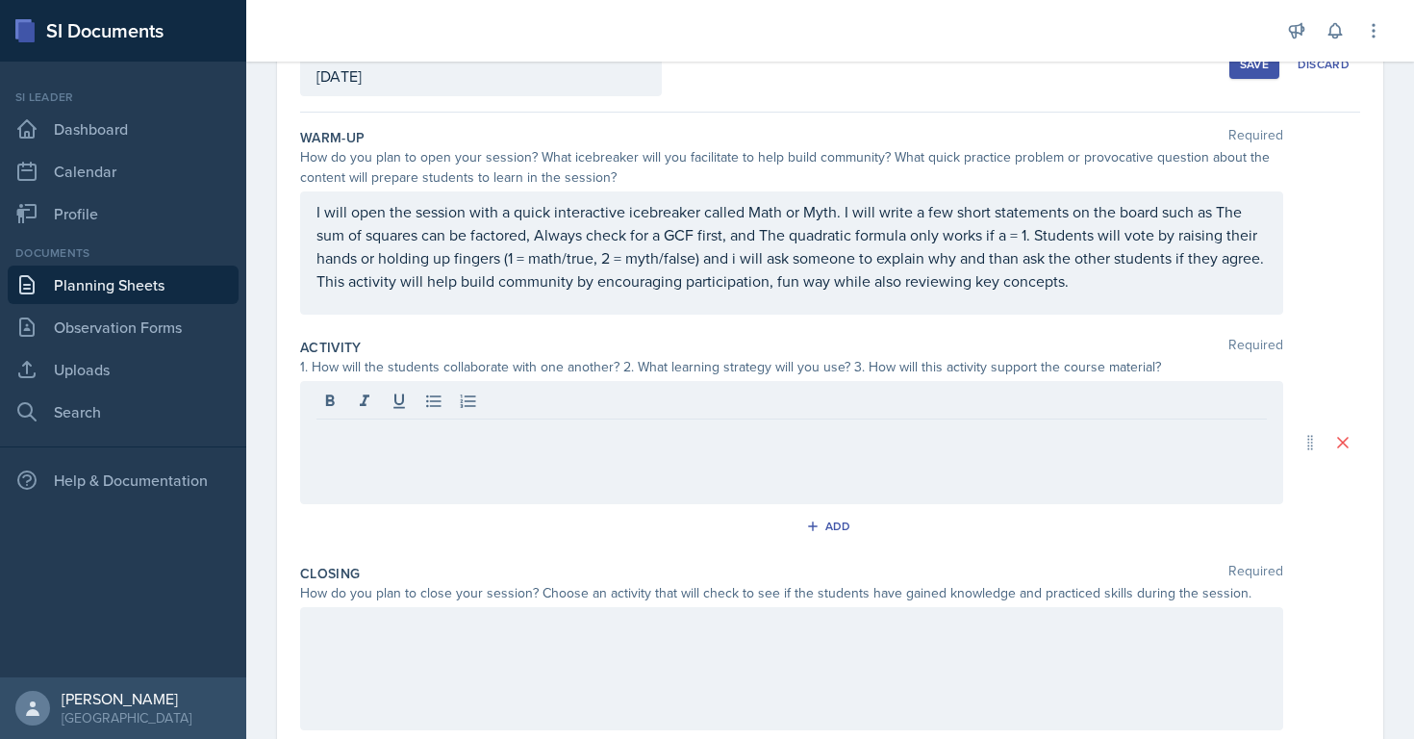
click at [436, 366] on div "1. How will the students collaborate with one another? 2. What learning strateg…" at bounding box center [791, 367] width 983 height 20
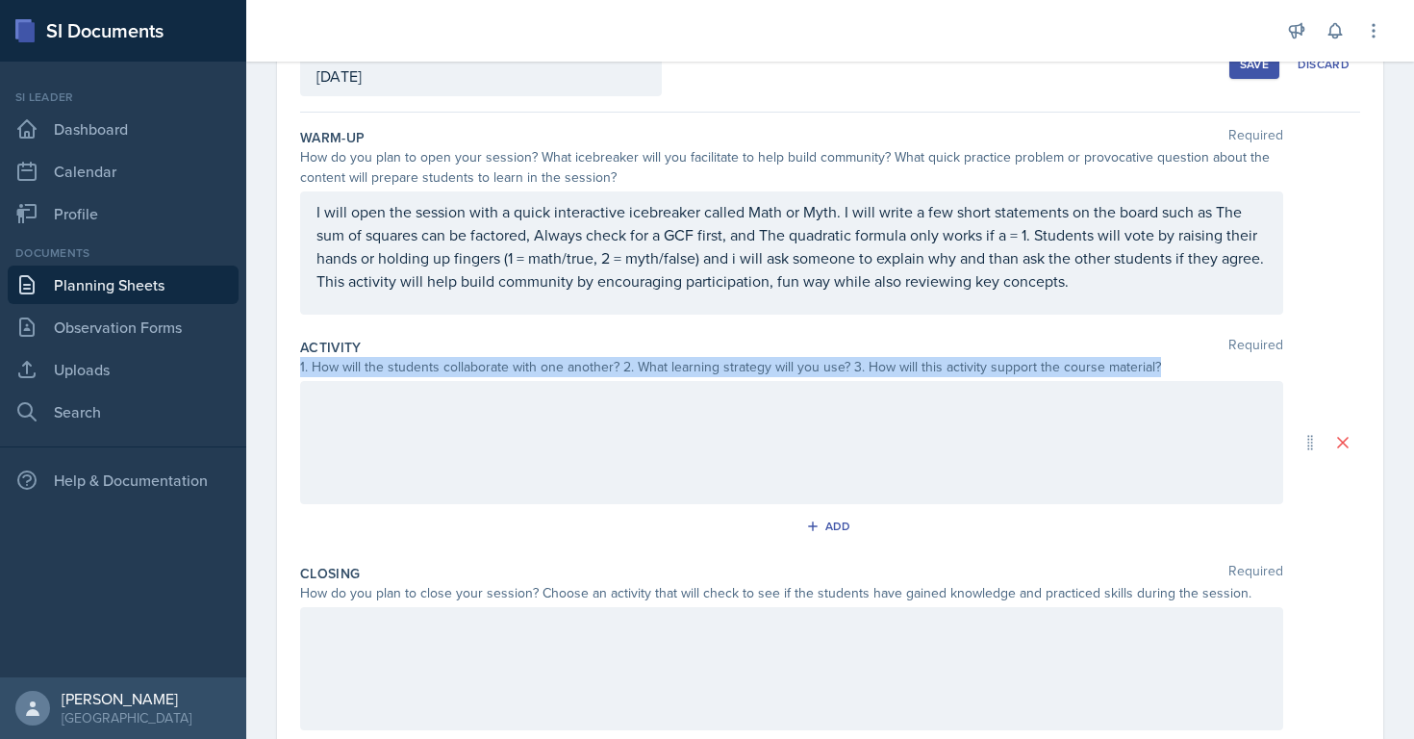
click at [436, 366] on div "1. How will the students collaborate with one another? 2. What learning strateg…" at bounding box center [791, 367] width 983 height 20
copy div "1. How will the students collaborate with one another? 2. What learning strateg…"
click at [466, 393] on div at bounding box center [791, 442] width 983 height 123
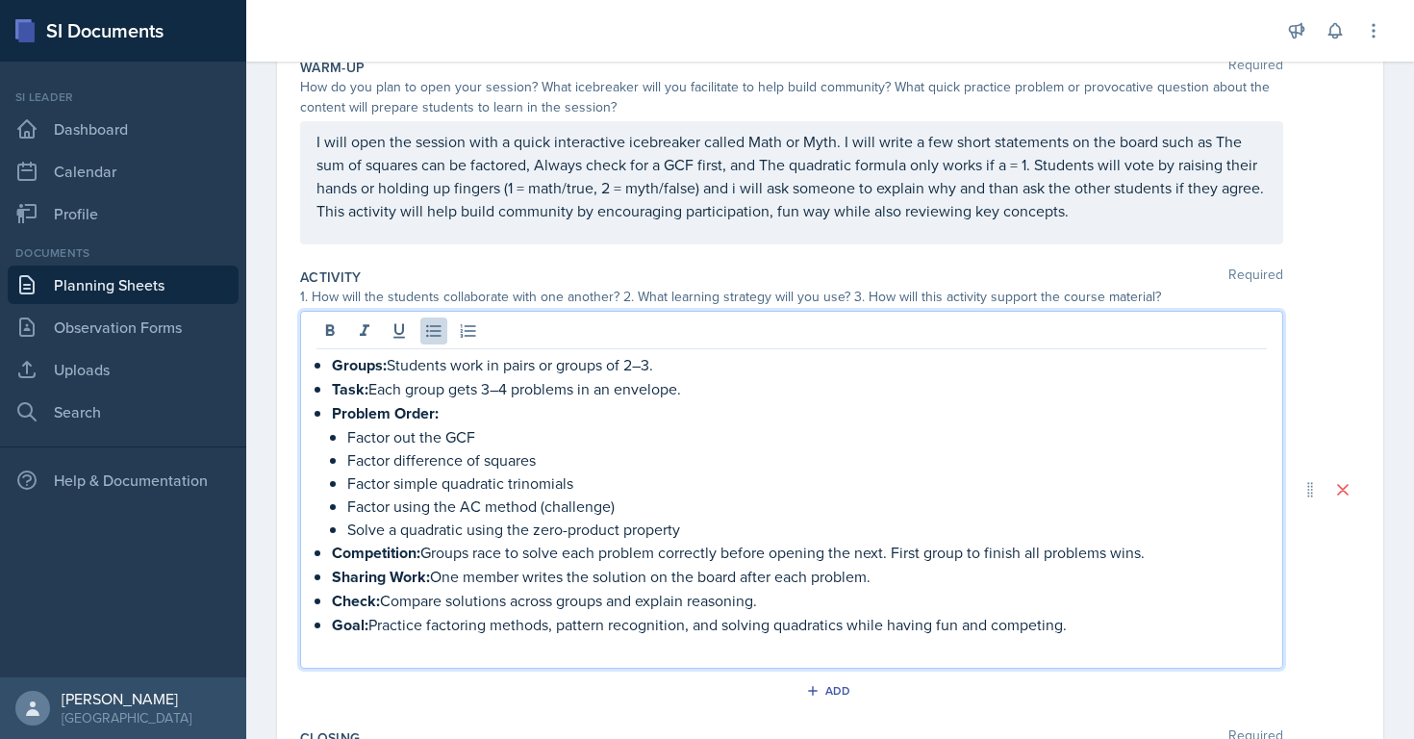
scroll to position [205, 0]
drag, startPoint x: 417, startPoint y: 549, endPoint x: 338, endPoint y: 551, distance: 79.8
click at [335, 551] on strong "Competition:" at bounding box center [376, 551] width 88 height 22
click at [504, 387] on p "Task: Each group gets 3–4 problems in an envelope." at bounding box center [799, 388] width 935 height 24
click at [338, 547] on p ": Groups race to solve each problem correctly before opening the next. First gr…" at bounding box center [799, 551] width 935 height 24
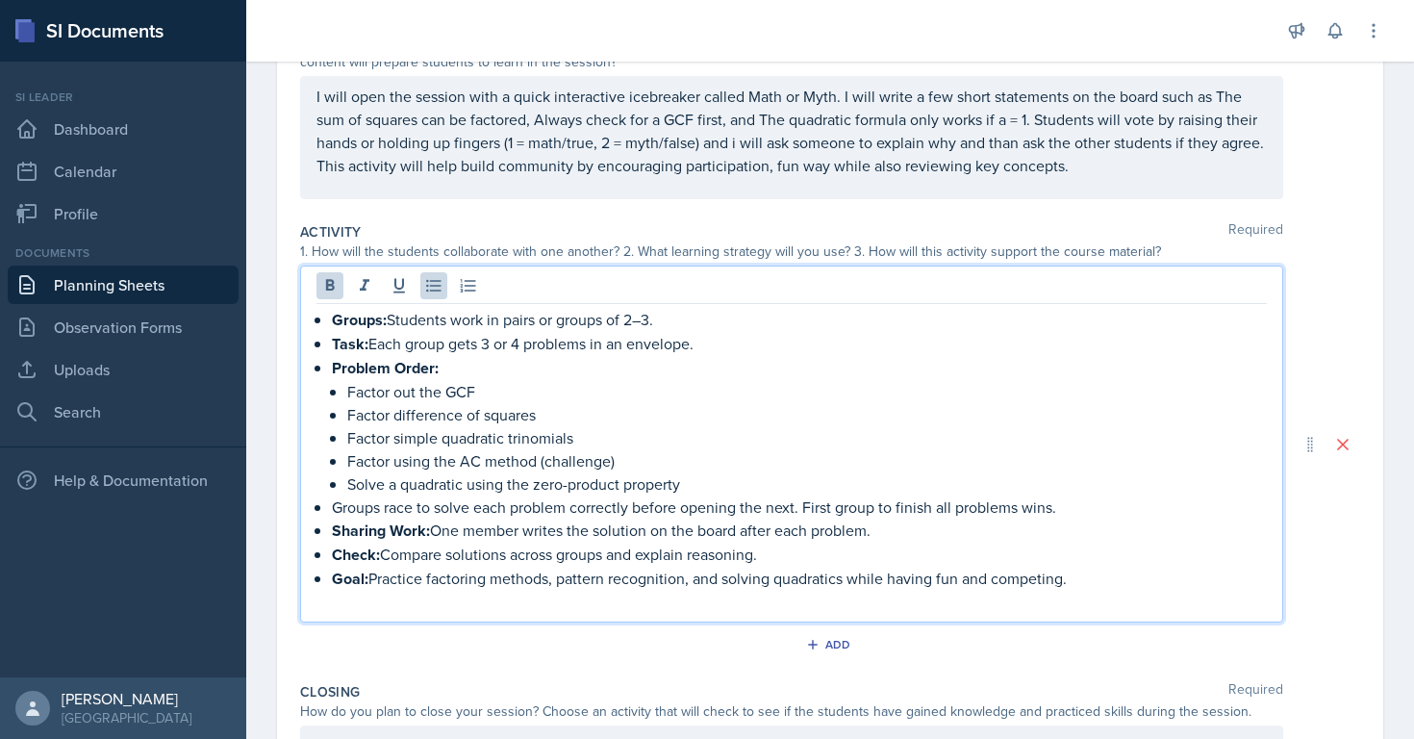
scroll to position [252, 0]
drag, startPoint x: 423, startPoint y: 530, endPoint x: 323, endPoint y: 529, distance: 100.0
click at [323, 529] on div "Groups: Students work in pairs or groups of 2–3. Task: Each group gets 3 or 4 p…" at bounding box center [791, 458] width 950 height 306
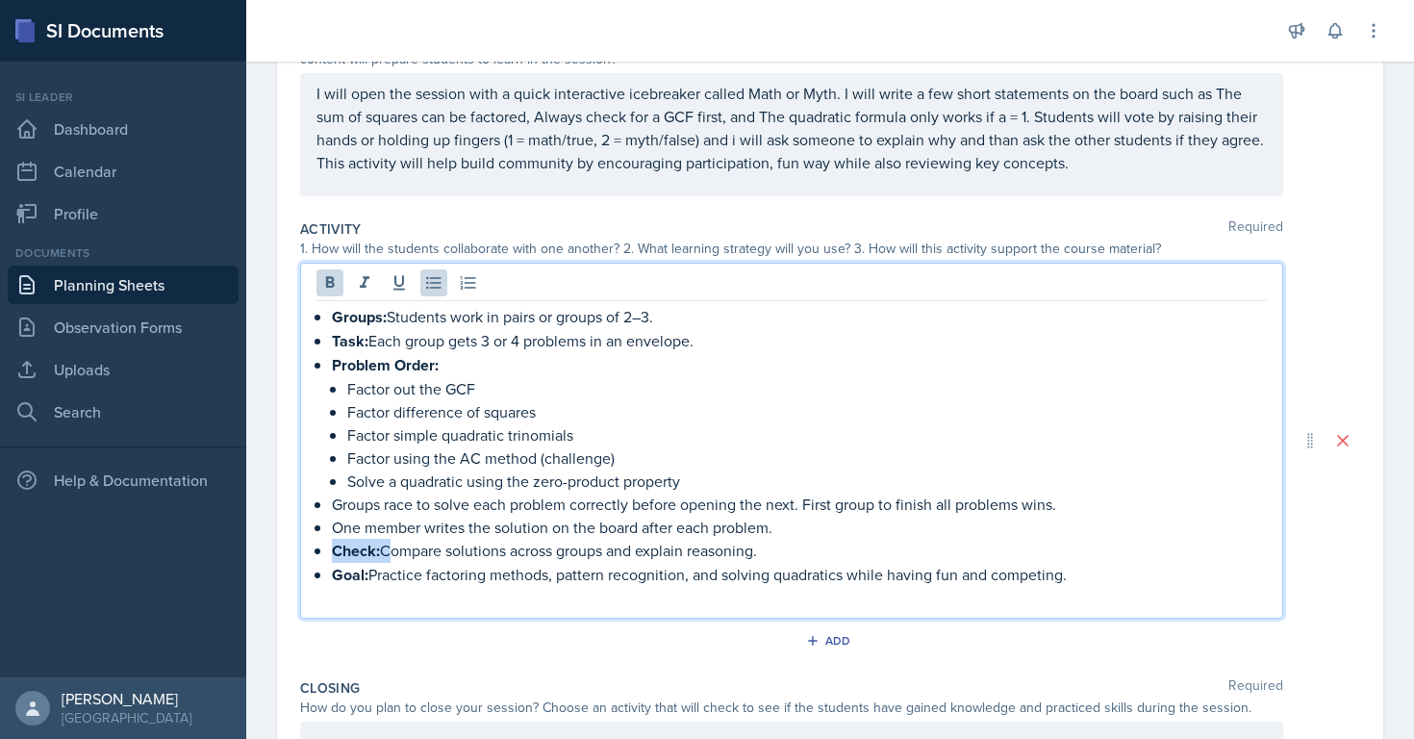
drag, startPoint x: 383, startPoint y: 548, endPoint x: 330, endPoint y: 549, distance: 52.9
click at [330, 549] on div "Groups: Students work in pairs or groups of 2–3. Task: Each group gets 3 or 4 p…" at bounding box center [791, 457] width 950 height 305
drag, startPoint x: 368, startPoint y: 571, endPoint x: 323, endPoint y: 571, distance: 45.2
click at [332, 571] on li "Goal: Practice factoring methods, pattern recognition, and solving quadratics w…" at bounding box center [799, 574] width 935 height 24
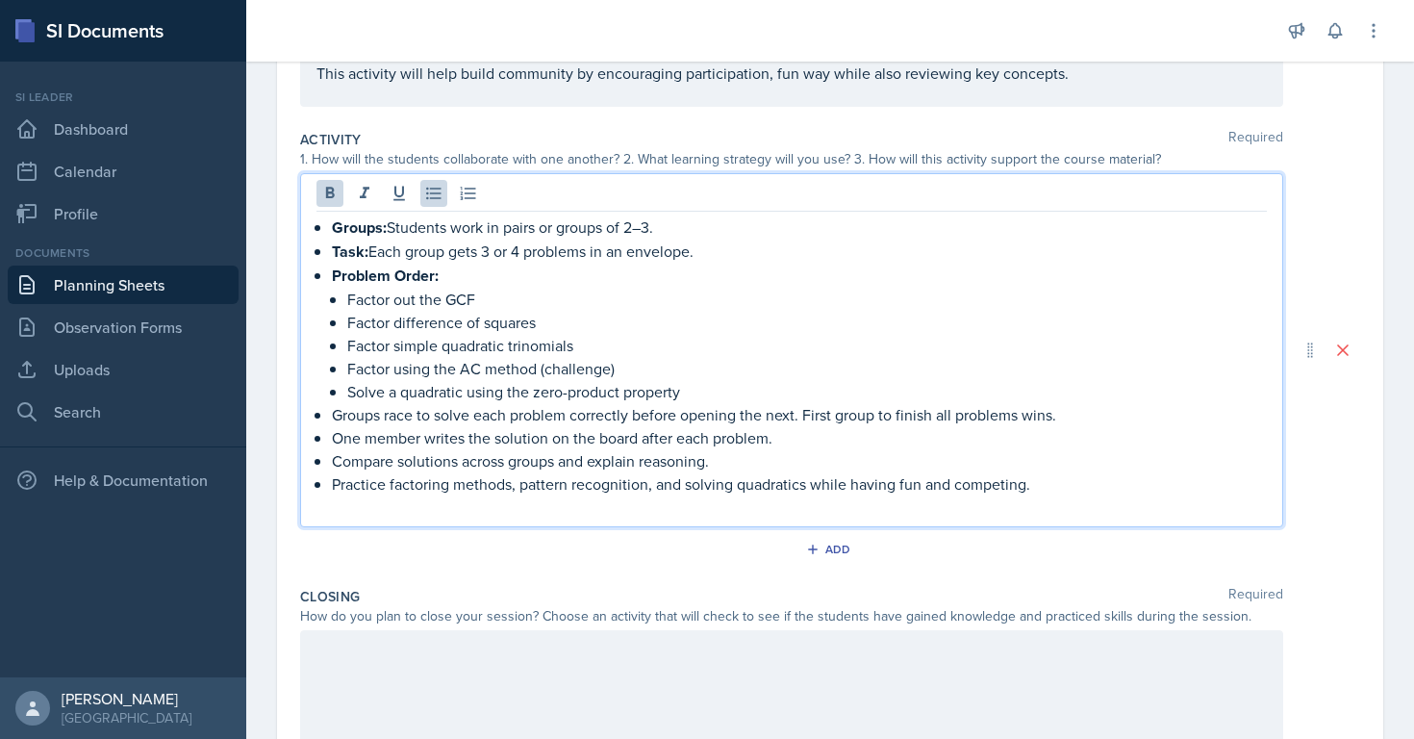
scroll to position [366, 0]
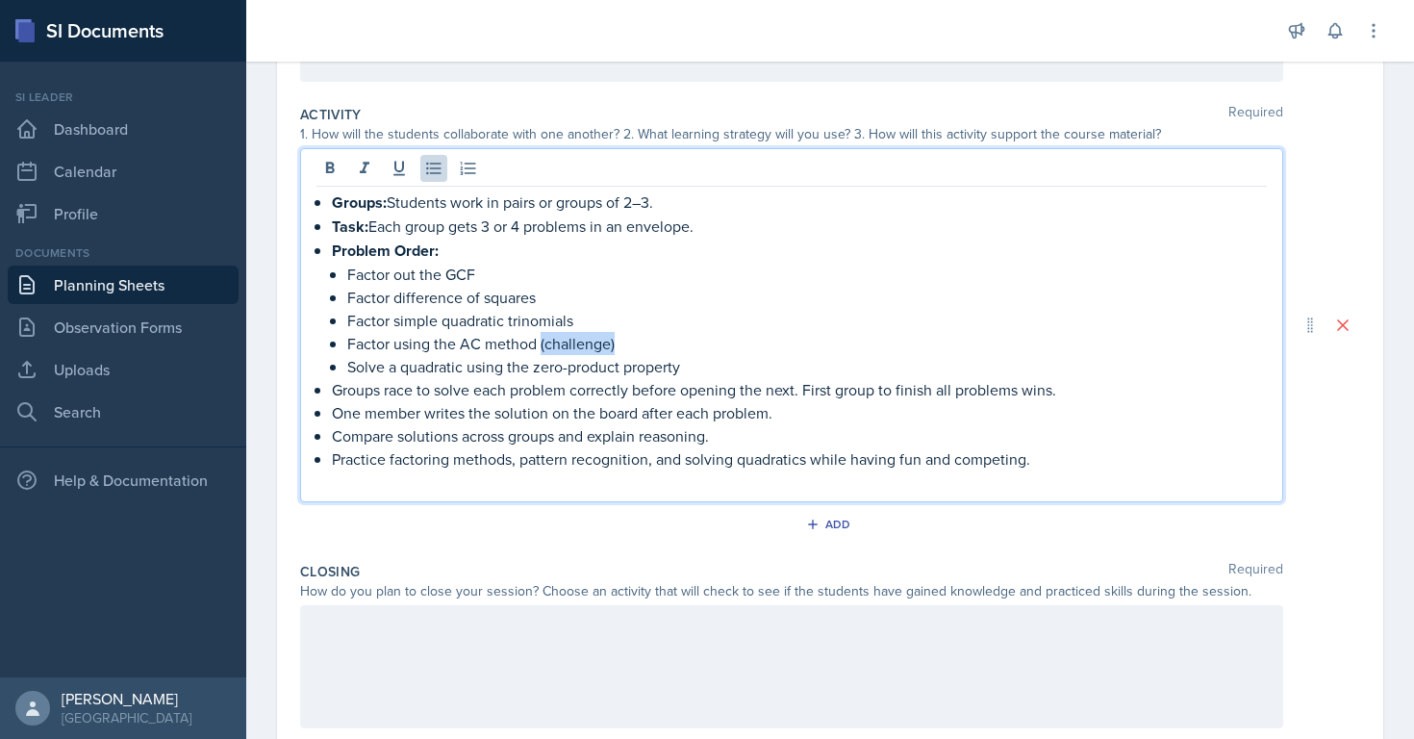
drag, startPoint x: 540, startPoint y: 344, endPoint x: 678, endPoint y: 338, distance: 137.6
click at [674, 344] on p "Factor using the AC method (challenge)" at bounding box center [806, 343] width 919 height 23
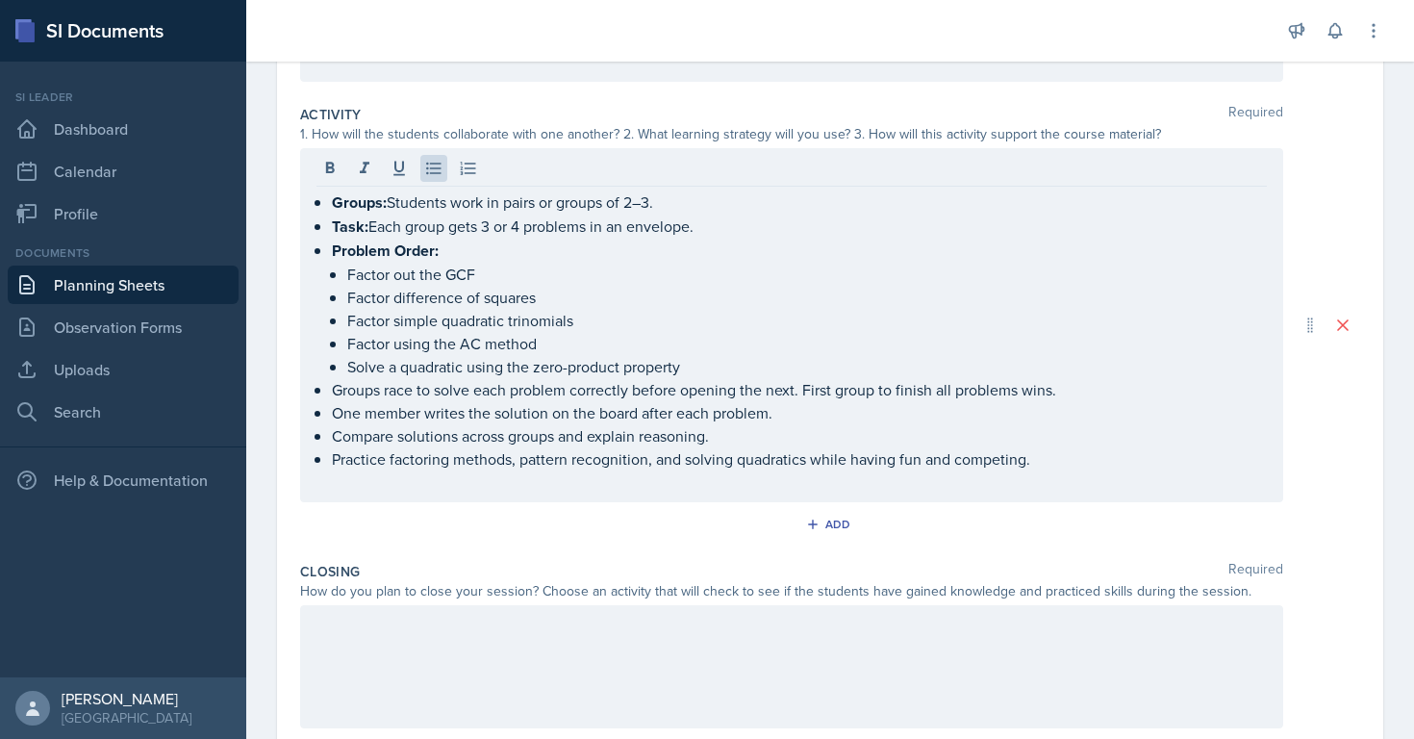
click at [554, 590] on div "How do you plan to close your session? Choose an activity that will check to se…" at bounding box center [791, 591] width 983 height 20
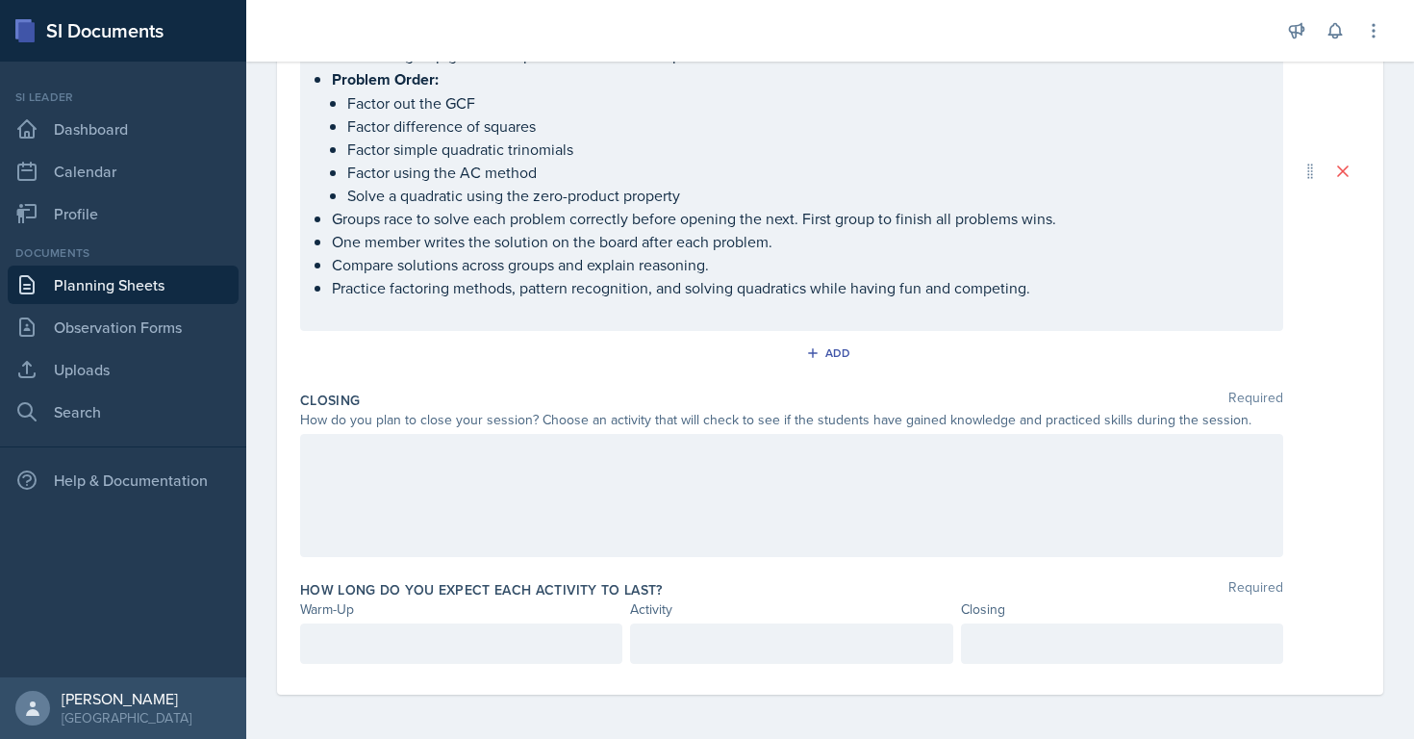
drag, startPoint x: 664, startPoint y: 645, endPoint x: 664, endPoint y: 622, distance: 23.1
click at [664, 645] on p at bounding box center [790, 643] width 289 height 23
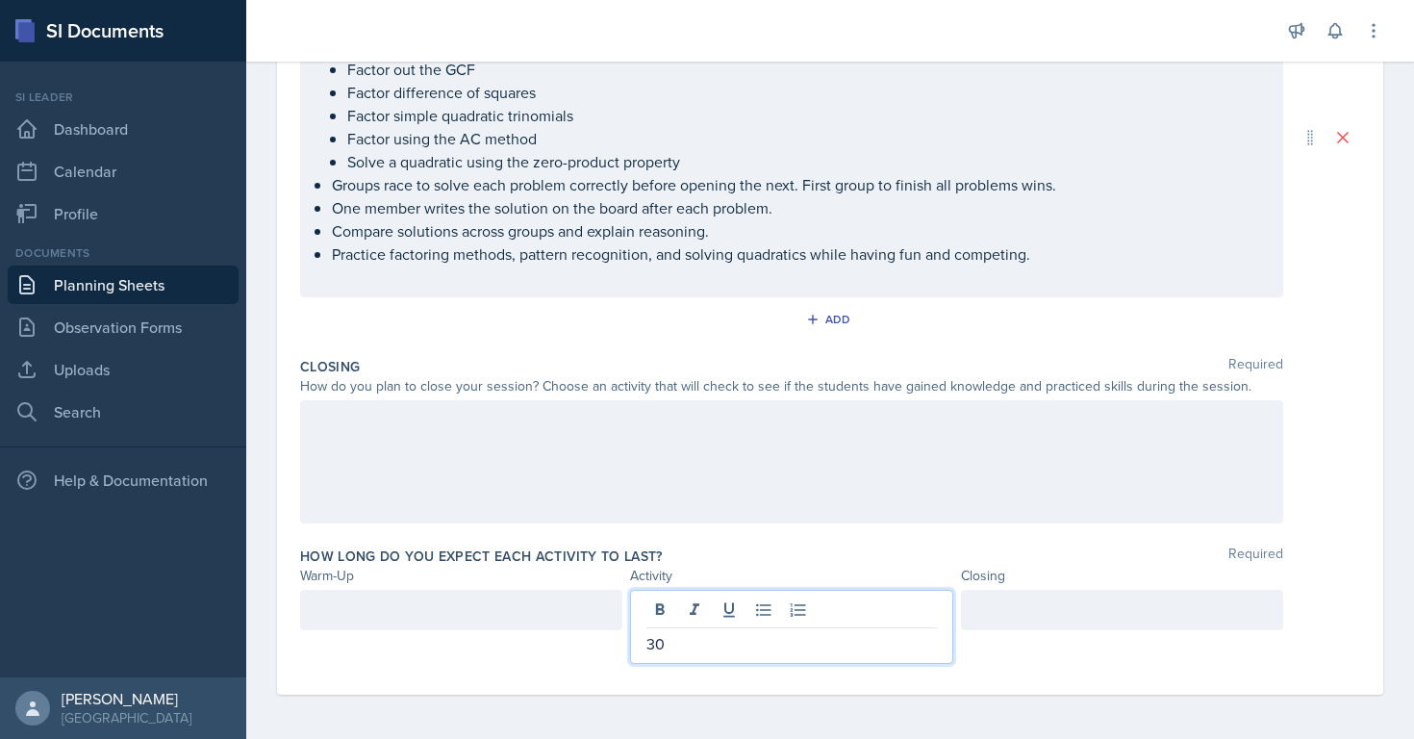
click at [542, 605] on div at bounding box center [461, 609] width 322 height 40
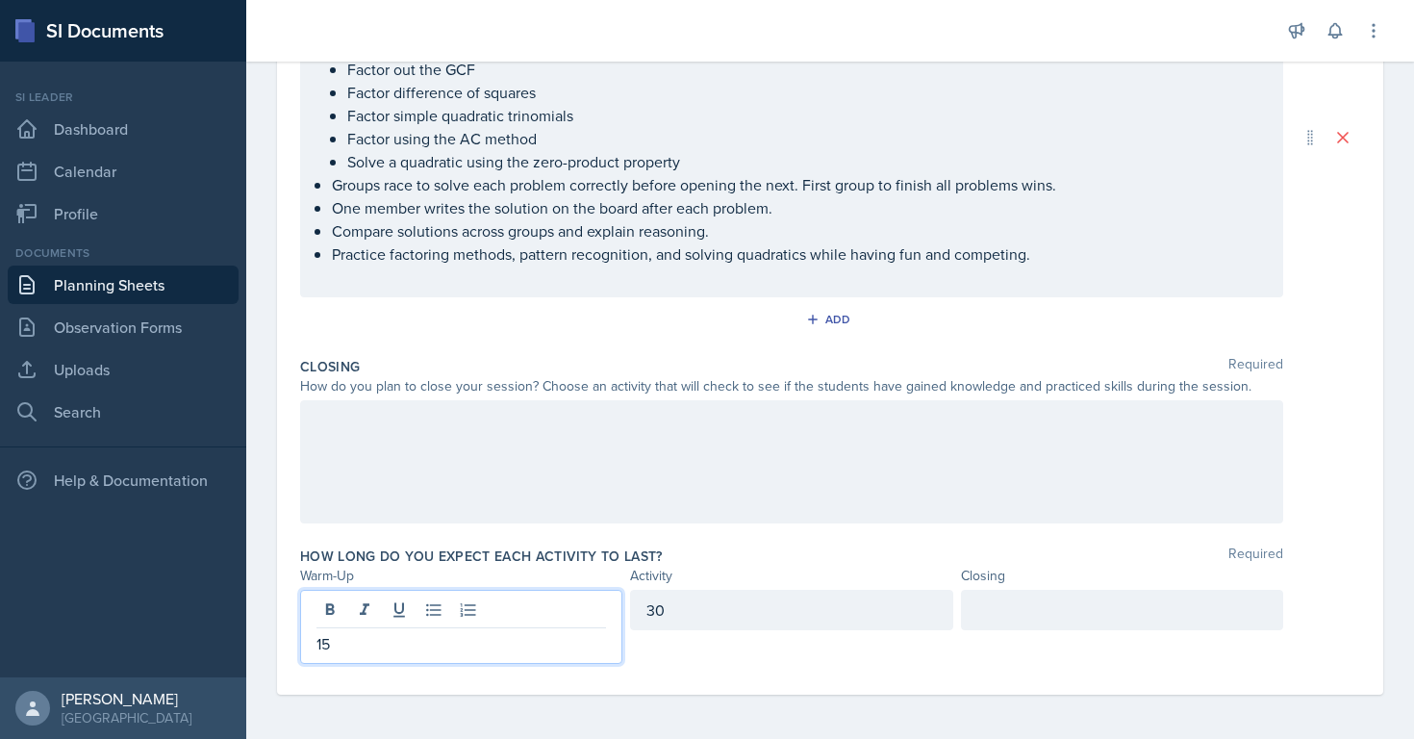
click at [1021, 617] on div at bounding box center [1122, 609] width 322 height 40
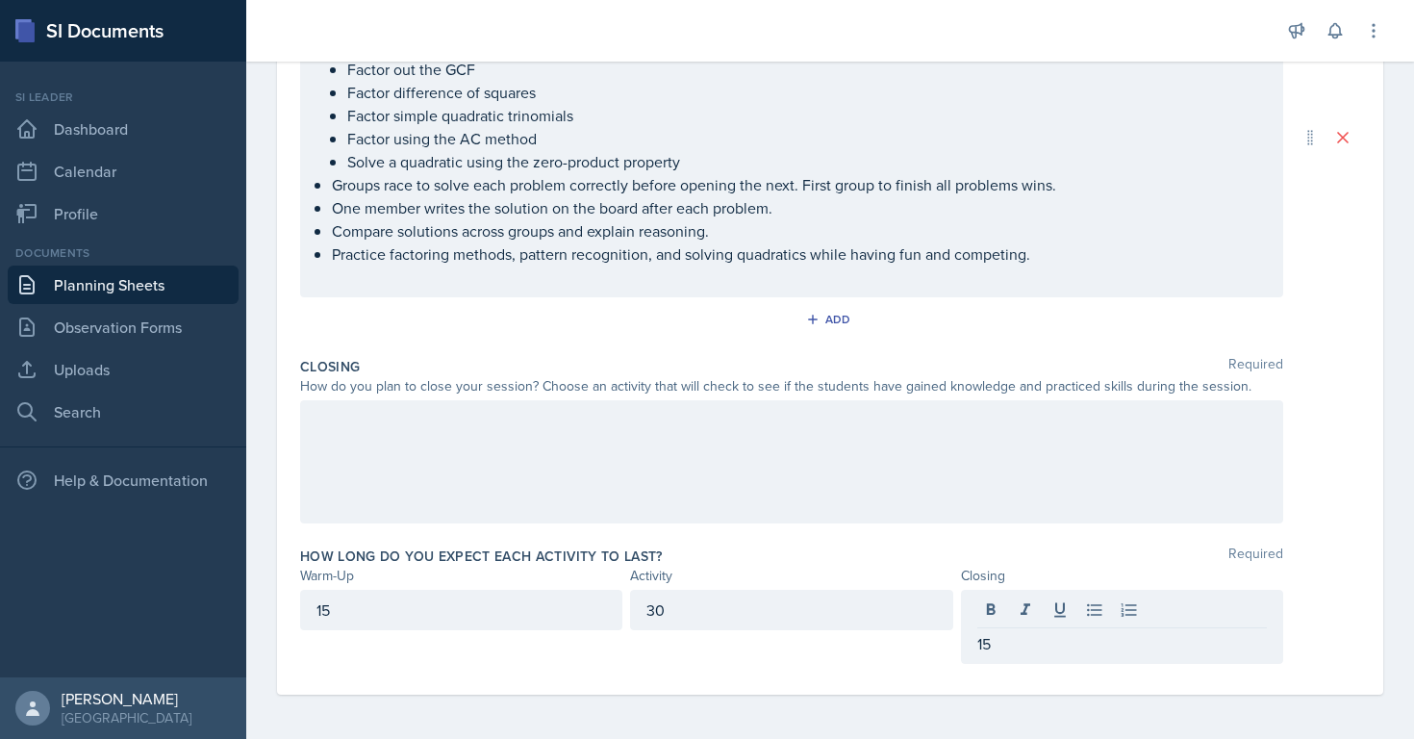
click at [510, 384] on div "How do you plan to close your session? Choose an activity that will check to se…" at bounding box center [791, 386] width 983 height 20
click at [510, 384] on div "Closing Required How do you plan to close your session? Choose an activity that…" at bounding box center [830, 443] width 1060 height 189
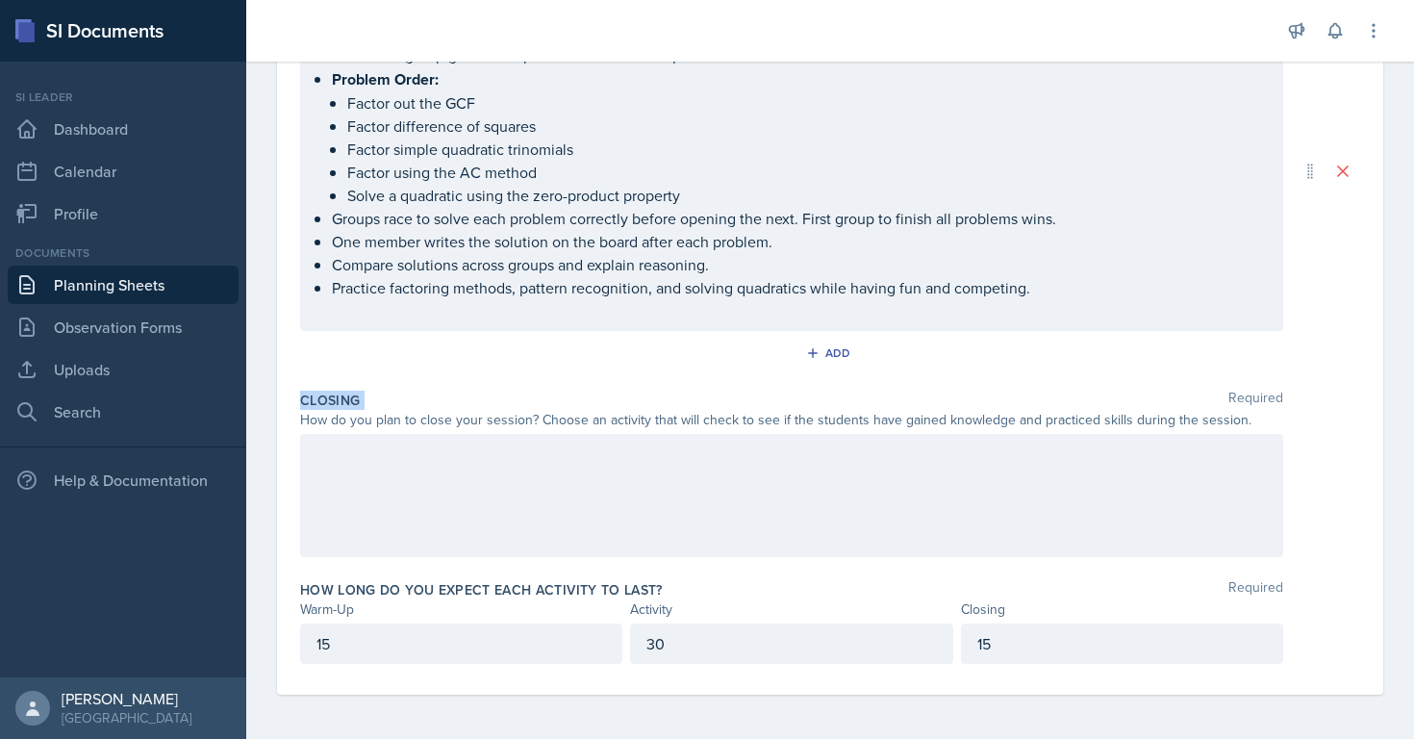
click at [510, 384] on div "Closing Required How do you plan to close your session? Choose an activity that…" at bounding box center [830, 477] width 1060 height 189
click at [507, 419] on div "How do you plan to close your session? Choose an activity that will check to se…" at bounding box center [791, 420] width 983 height 20
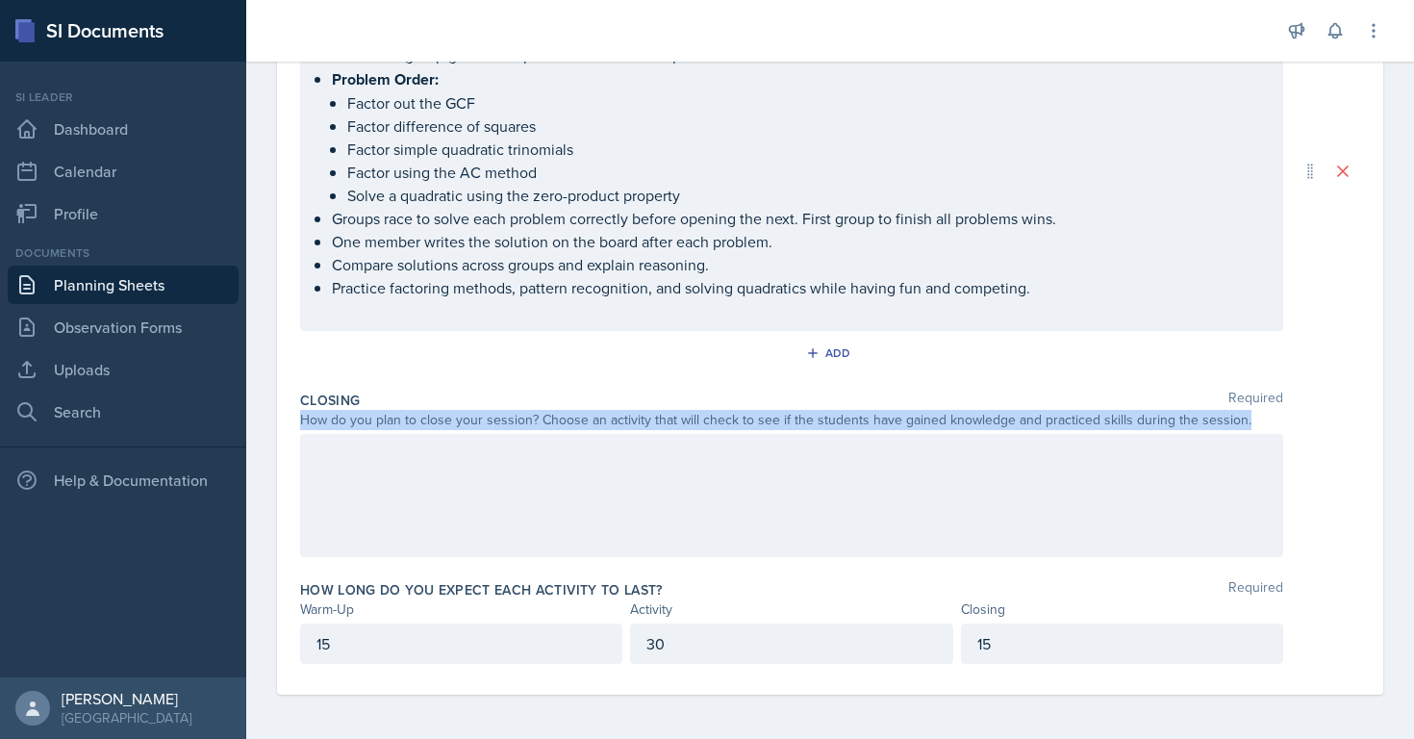
click at [507, 419] on div "How do you plan to close your session? Choose an activity that will check to se…" at bounding box center [791, 420] width 983 height 20
copy div "How do you plan to close your session? Choose an activity that will check to se…"
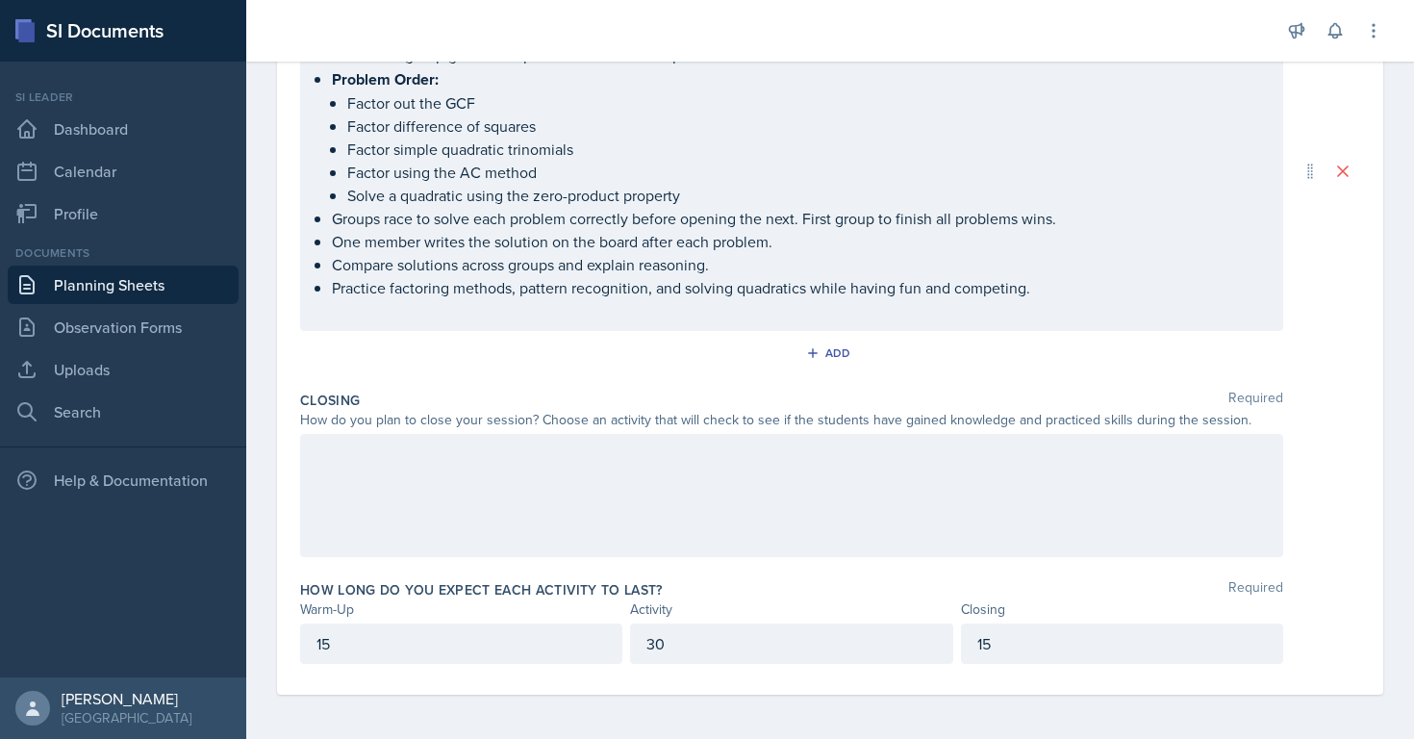
click at [786, 483] on div at bounding box center [791, 495] width 983 height 123
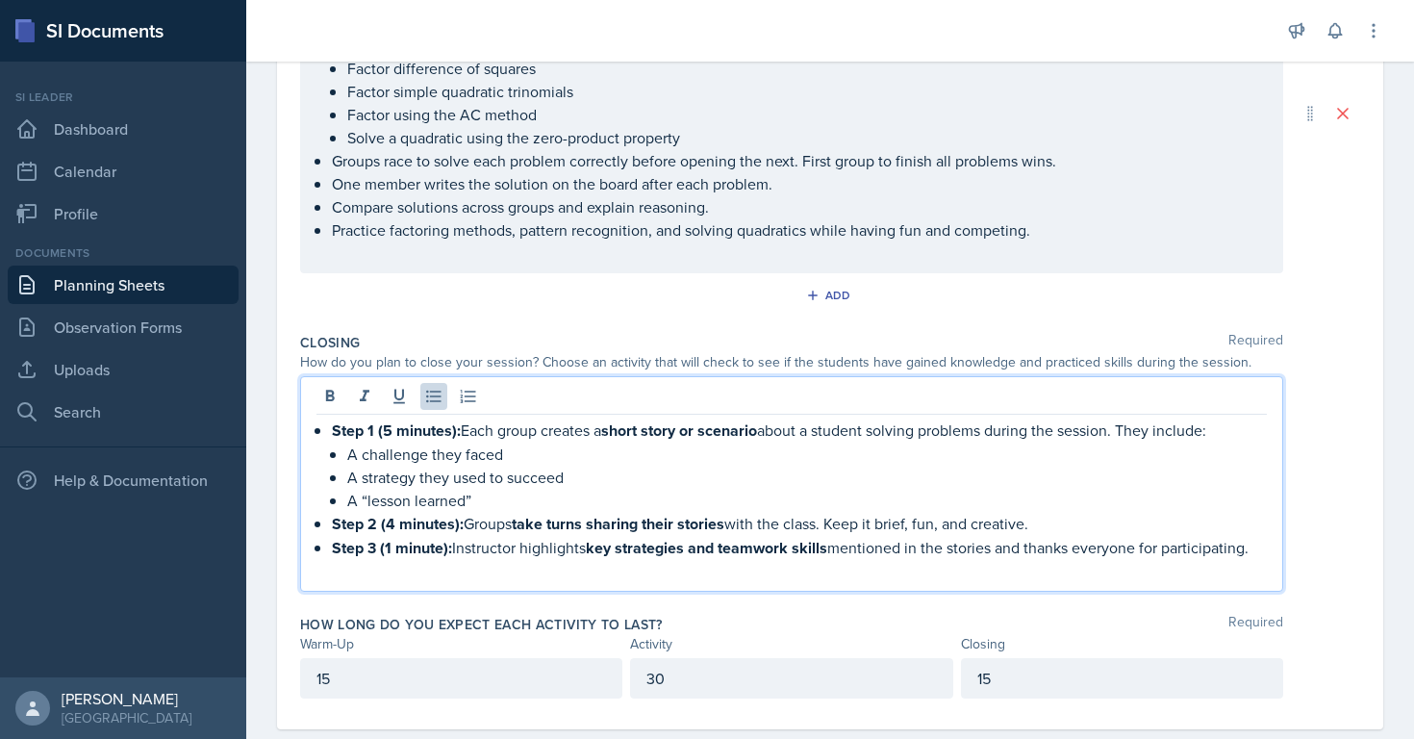
scroll to position [567, 0]
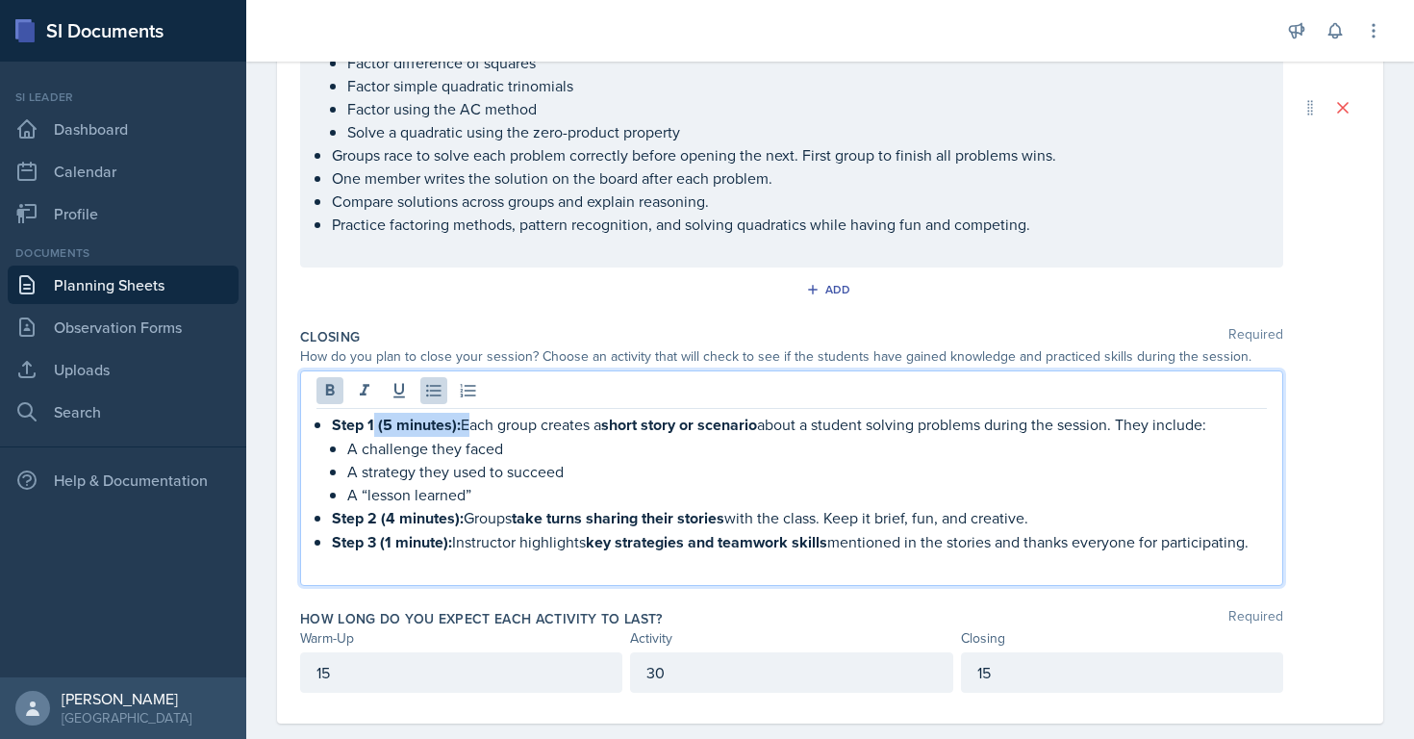
drag, startPoint x: 464, startPoint y: 423, endPoint x: 374, endPoint y: 423, distance: 89.4
click at [374, 423] on p "Step 1 (5 minutes): Each group creates a short story or scenario about a studen…" at bounding box center [799, 425] width 935 height 24
click at [524, 539] on p "Step 3 (1 minute): Instructor highlights key strategies and teamwork skills men…" at bounding box center [799, 542] width 935 height 24
click at [345, 544] on strong "Step 3 (1 minute):" at bounding box center [392, 542] width 120 height 22
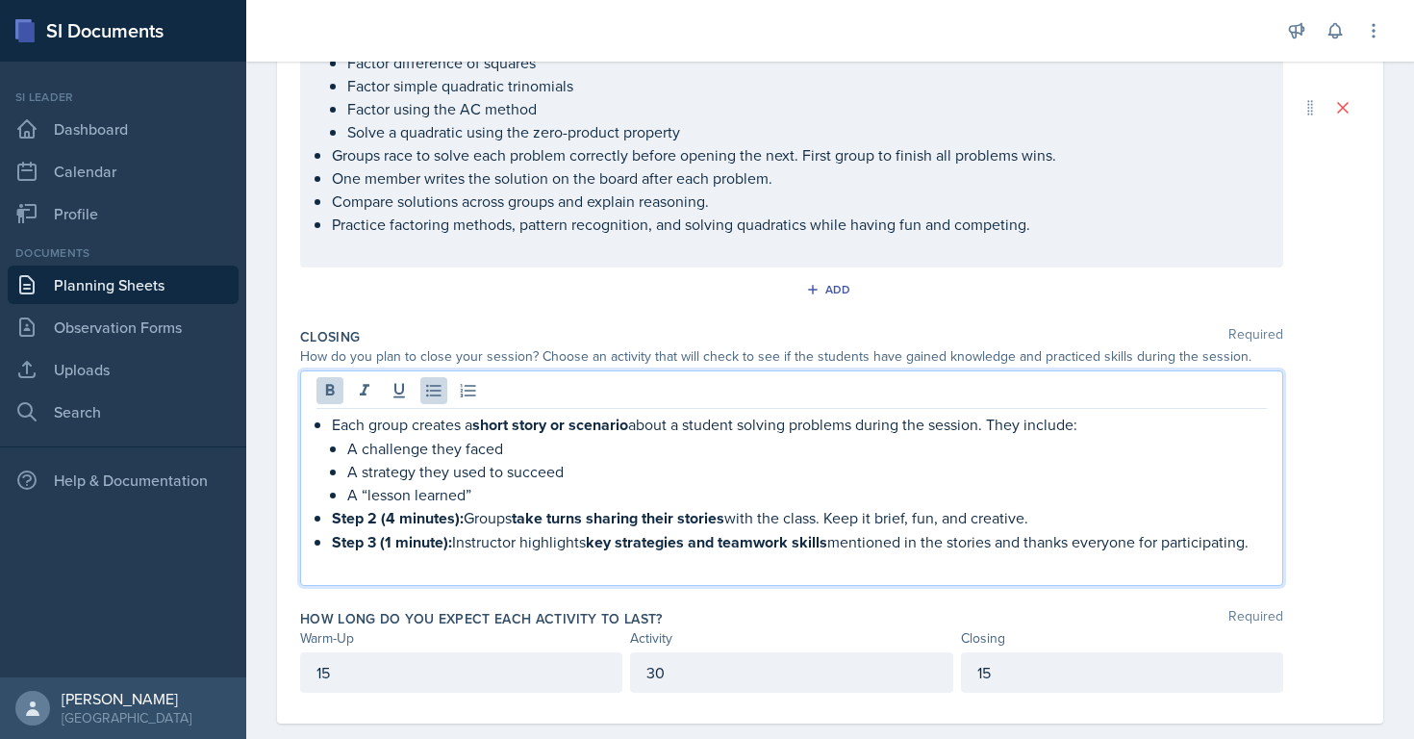
drag, startPoint x: 1263, startPoint y: 542, endPoint x: 329, endPoint y: 541, distance: 933.7
click at [329, 541] on div "Each group creates a short story or scenario about a student solving problems d…" at bounding box center [791, 495] width 950 height 164
click at [691, 543] on strong "Then asked if Anyone has any question and Thank you for coming and end the sess…" at bounding box center [630, 542] width 597 height 22
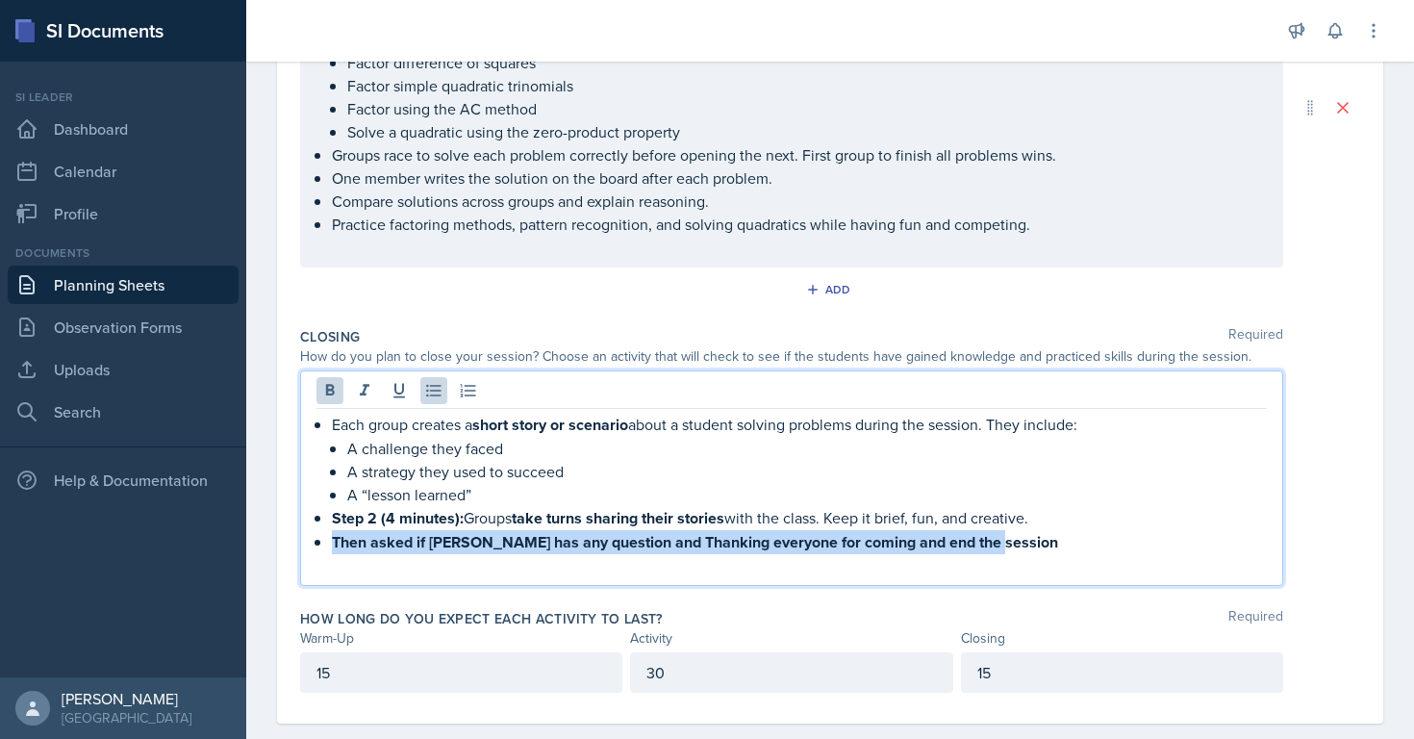
drag, startPoint x: 1014, startPoint y: 542, endPoint x: 329, endPoint y: 539, distance: 684.7
click at [328, 539] on div "Each group creates a short story or scenario about a student solving problems d…" at bounding box center [791, 495] width 950 height 164
click at [323, 394] on icon at bounding box center [329, 390] width 19 height 19
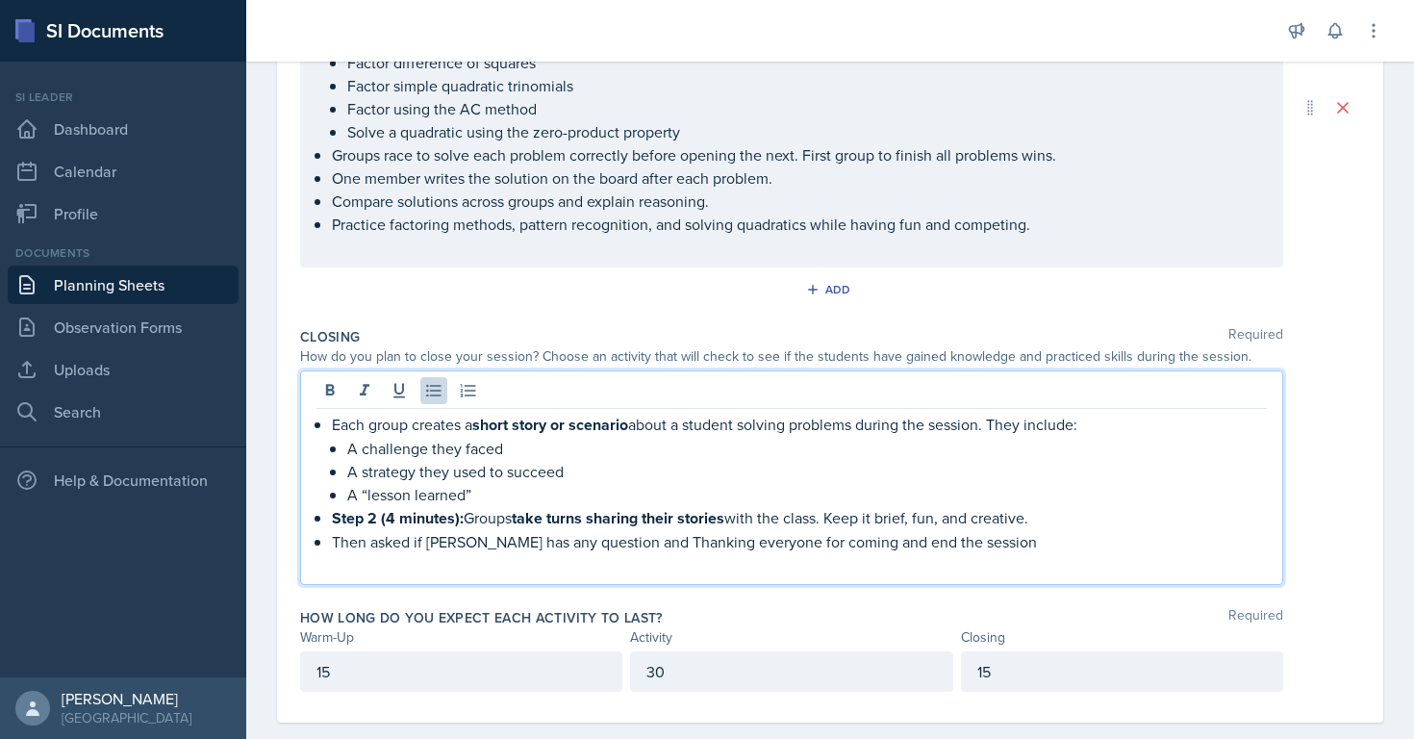
click at [466, 518] on p "Step 2 (4 minutes): Groups take turns sharing their stories with the class. Kee…" at bounding box center [799, 518] width 935 height 24
drag, startPoint x: 466, startPoint y: 518, endPoint x: 396, endPoint y: 518, distance: 70.2
click at [395, 518] on p "Step 2 (4 minutes): Groups take turns sharing their stories with the class. Kee…" at bounding box center [799, 518] width 935 height 24
click at [467, 518] on p "Step 2 (4 minutes): Groups take turns sharing their stories with the class. Kee…" at bounding box center [799, 518] width 935 height 24
drag, startPoint x: 467, startPoint y: 518, endPoint x: 357, endPoint y: 521, distance: 110.6
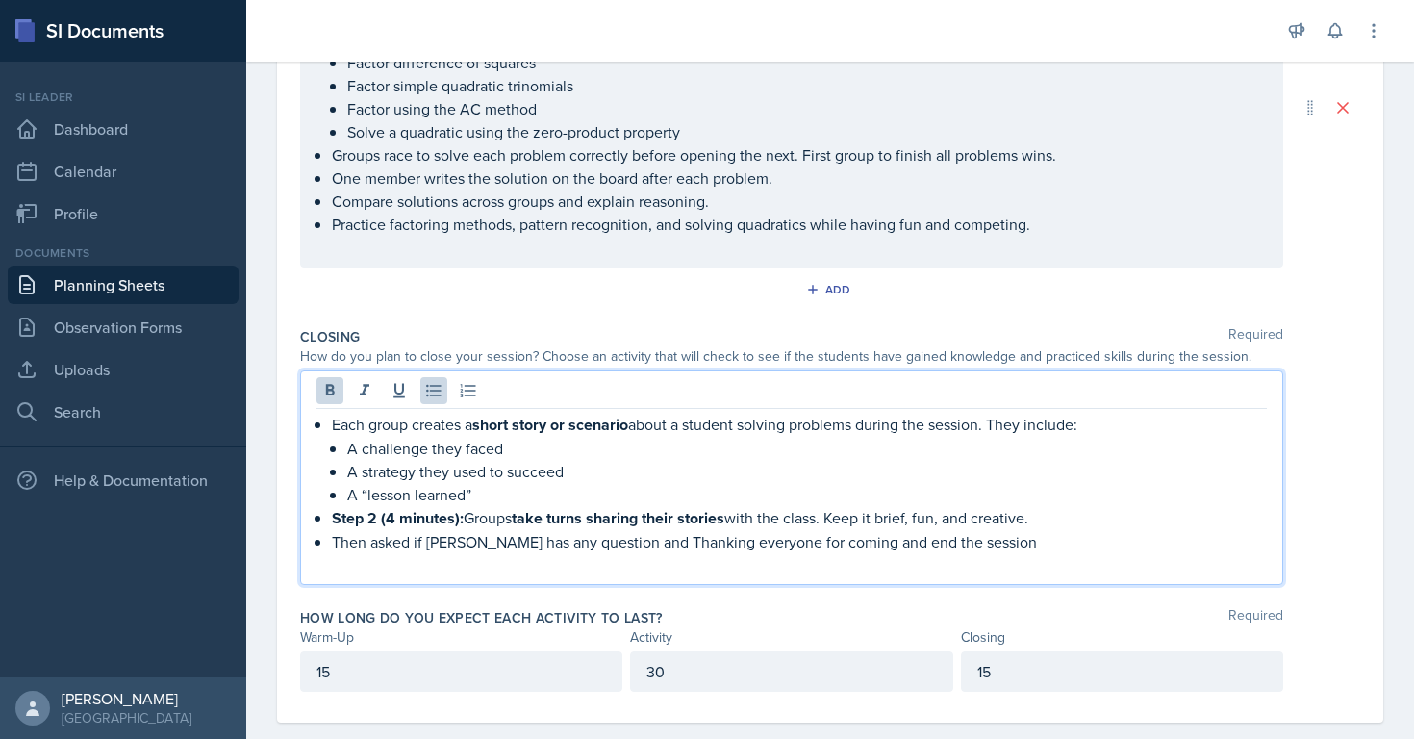
click at [357, 521] on p "Step 2 (4 minutes): Groups take turns sharing their stories with the class. Kee…" at bounding box center [799, 518] width 935 height 24
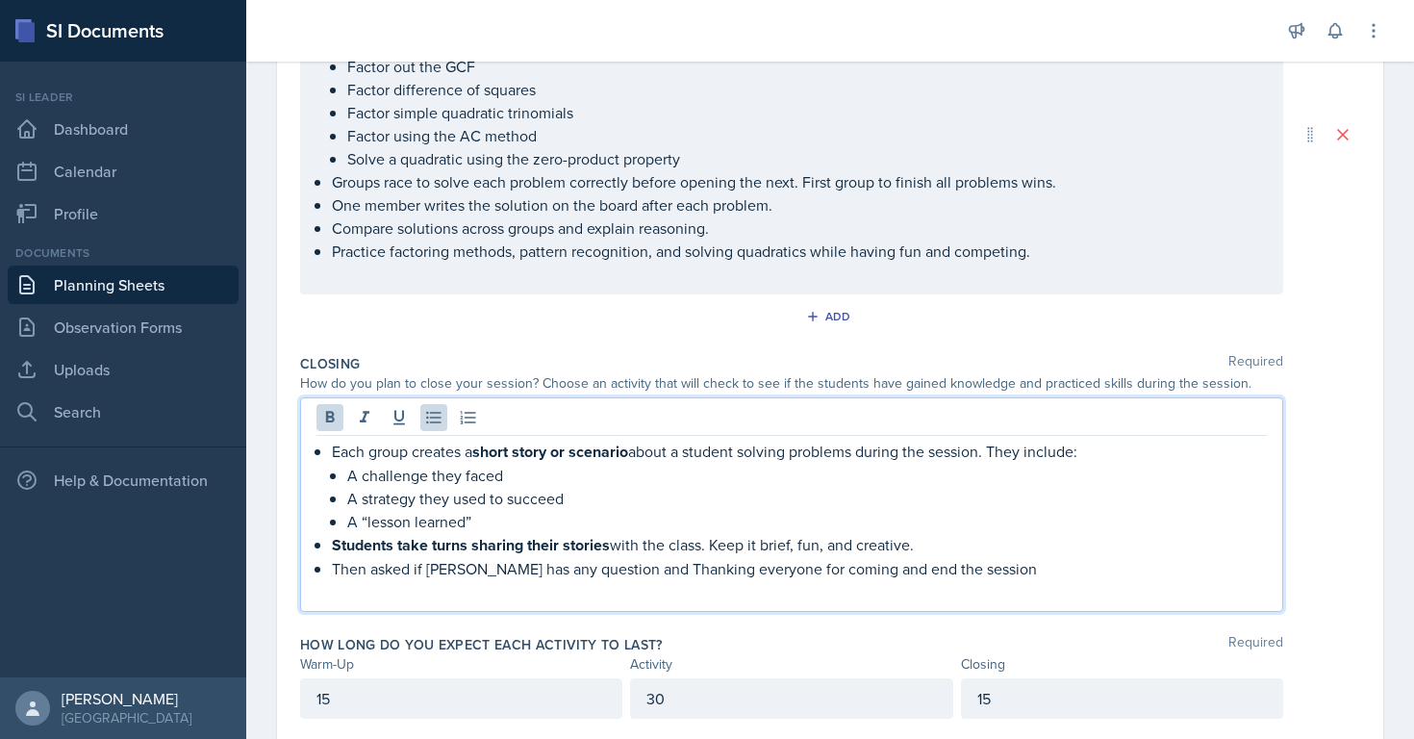
scroll to position [534, 0]
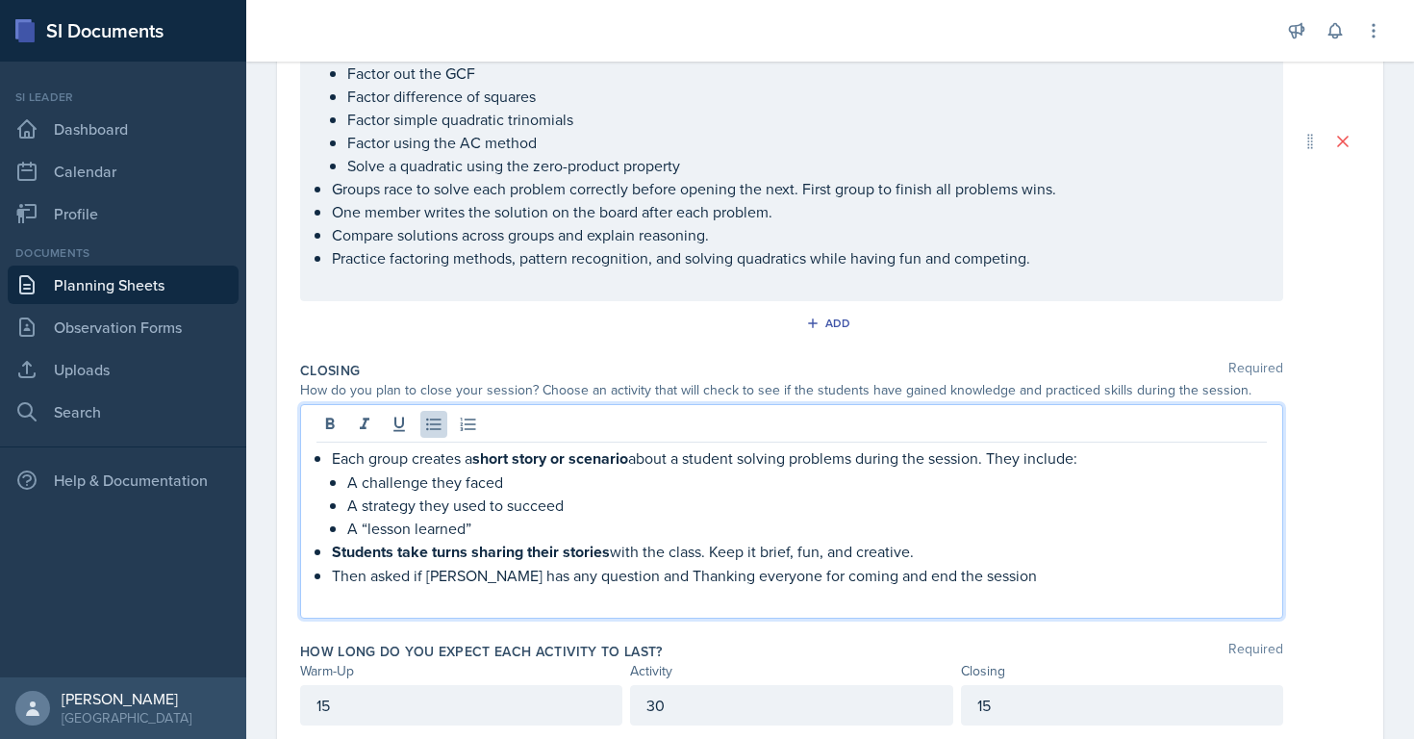
click at [402, 458] on p "Each group creates a short story or scenario about a student solving problems d…" at bounding box center [799, 458] width 935 height 24
click at [733, 456] on p "Each Students creates a short story or scenario about a student solving problem…" at bounding box center [799, 458] width 935 height 24
click at [1026, 454] on p "Each Students creates a short story or scenario about a Them solving problems d…" at bounding box center [799, 458] width 935 height 24
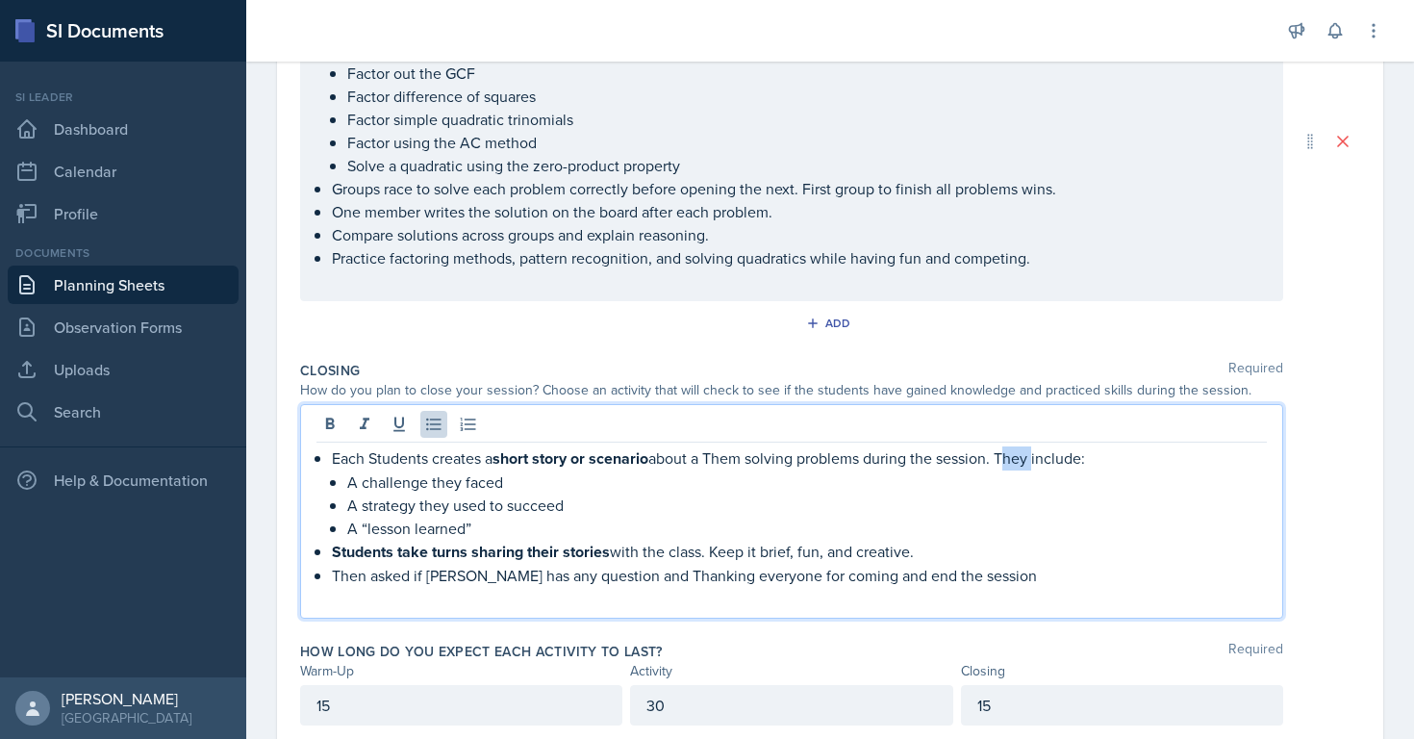
click at [1026, 454] on p "Each Students creates a short story or scenario about a Them solving problems d…" at bounding box center [799, 458] width 935 height 24
click at [562, 486] on p "A challenge they faced" at bounding box center [806, 481] width 919 height 23
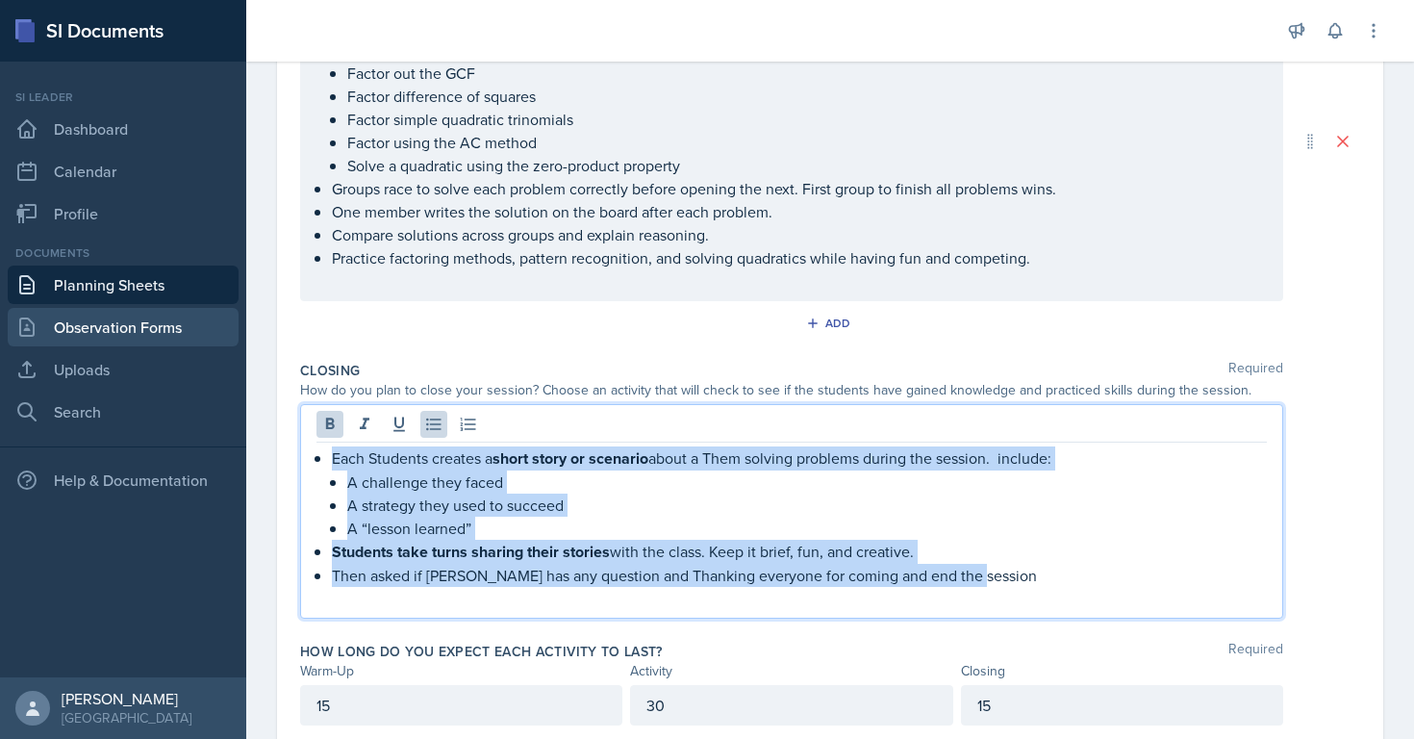
drag, startPoint x: 999, startPoint y: 570, endPoint x: 238, endPoint y: 341, distance: 795.2
click at [237, 341] on div "SI Documents Si leader Dashboard Calendar Profile Documents Planning Sheets Obs…" at bounding box center [707, 369] width 1414 height 739
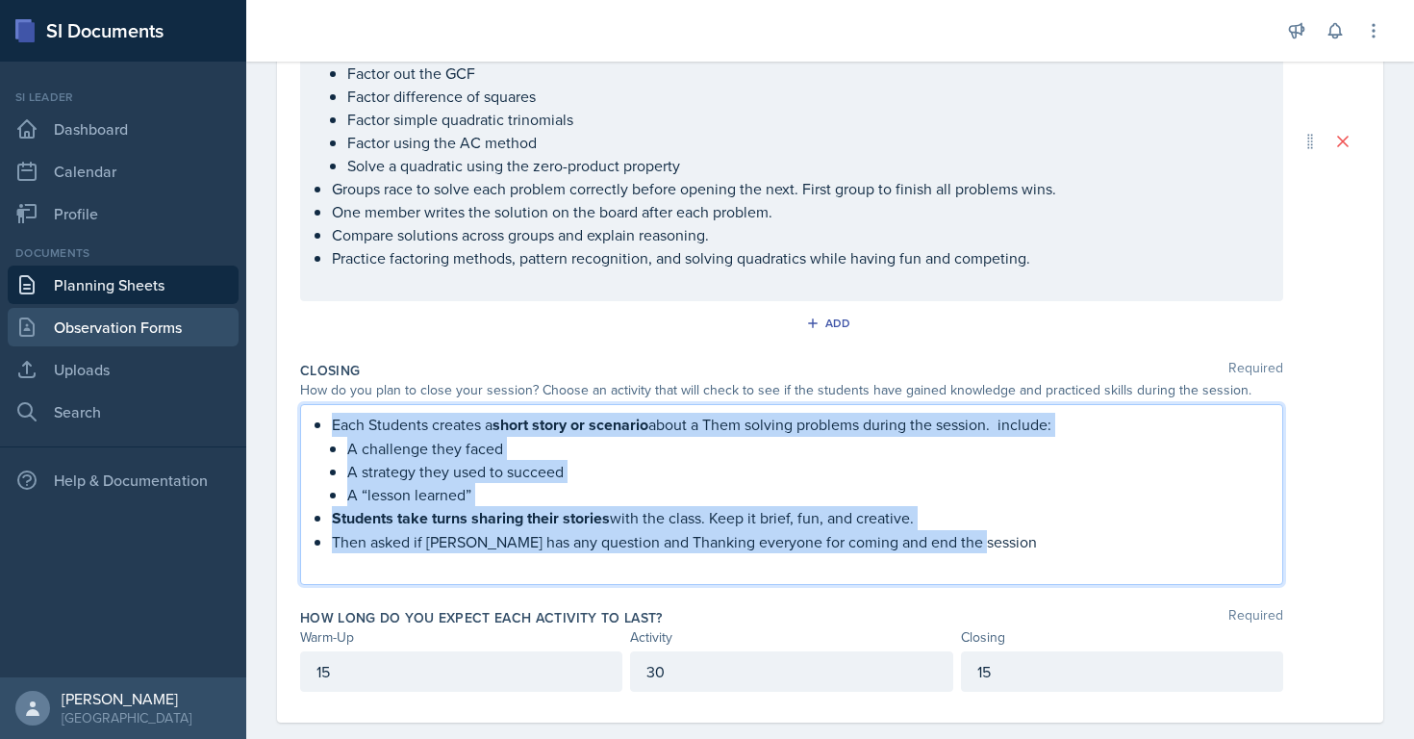
scroll to position [500, 0]
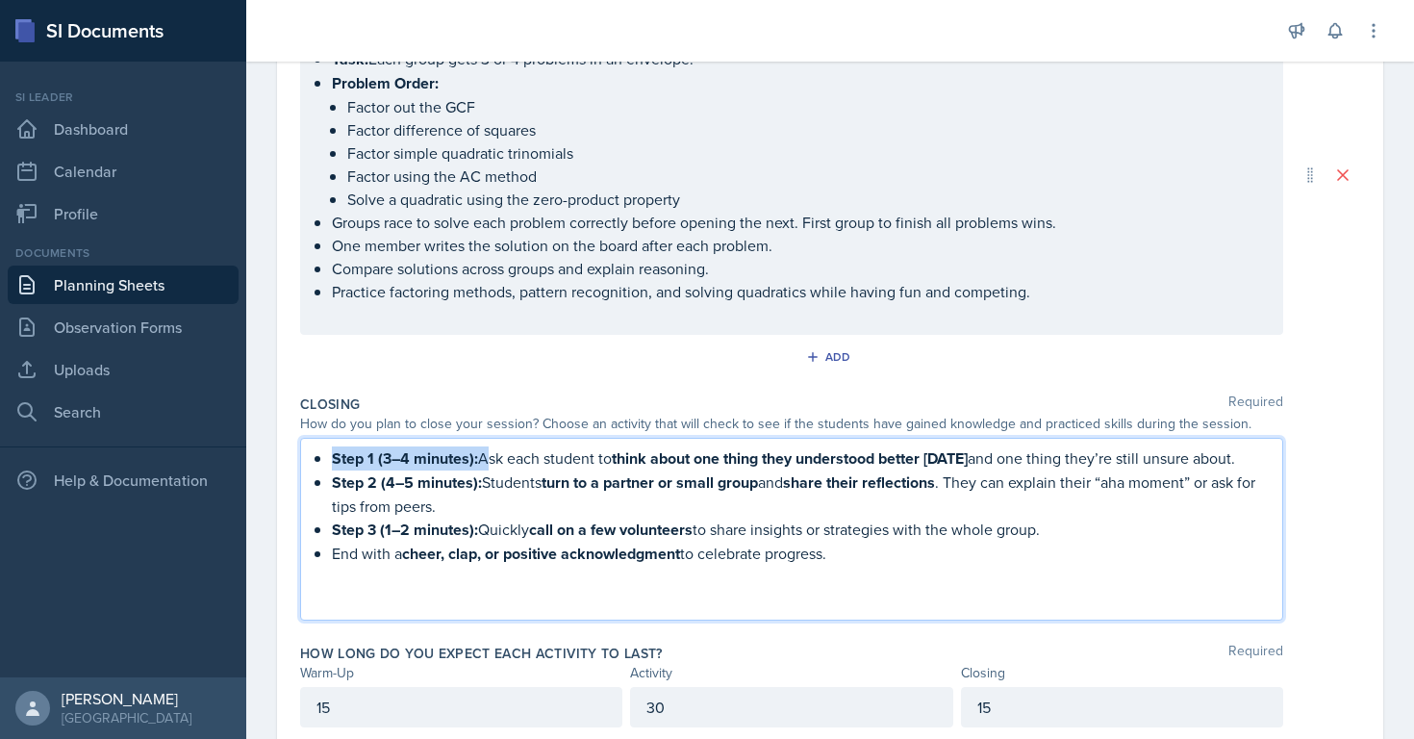
drag, startPoint x: 481, startPoint y: 458, endPoint x: 328, endPoint y: 459, distance: 152.9
click at [328, 459] on div "Step 1 (3–4 minutes): Ask each student to think about one thing they understood…" at bounding box center [791, 528] width 950 height 165
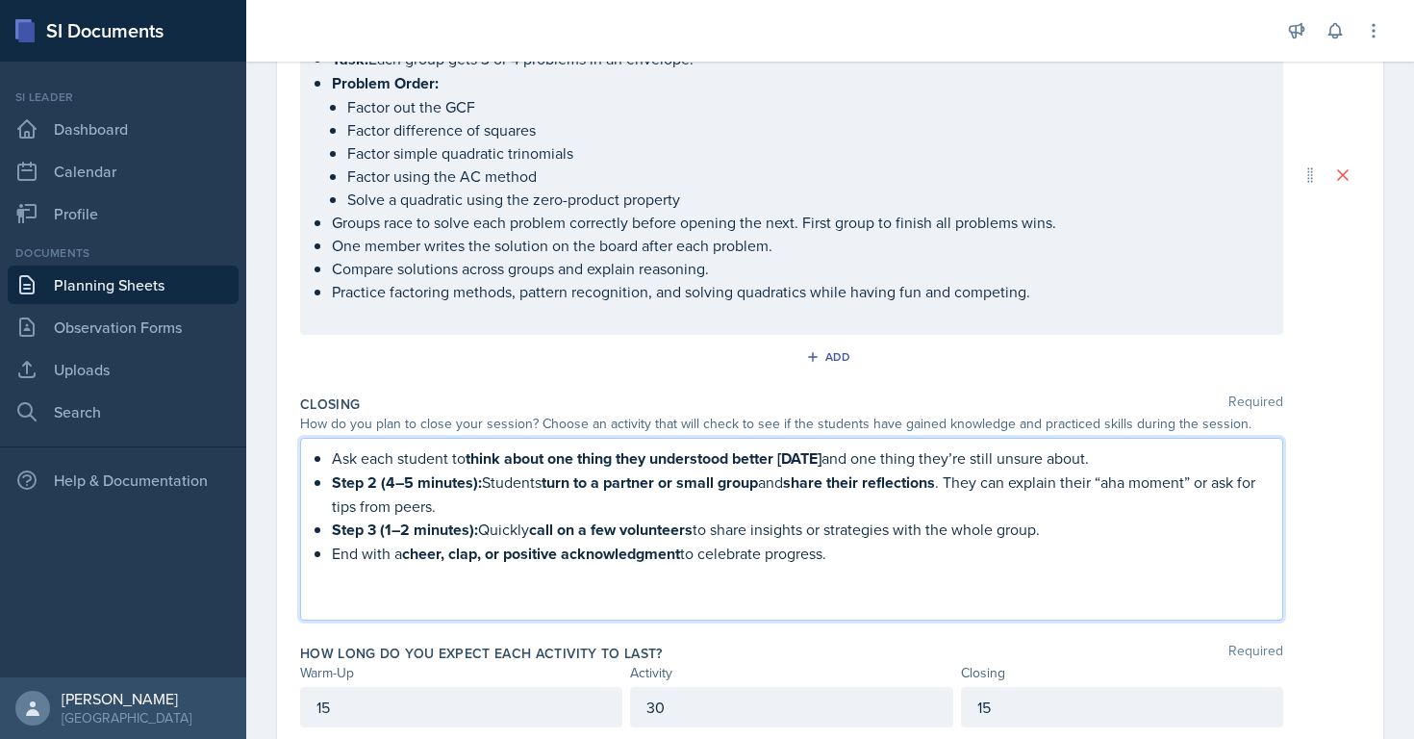
click at [1108, 464] on p "Ask each student to think about one thing they understood better [DATE] and one…" at bounding box center [799, 458] width 935 height 24
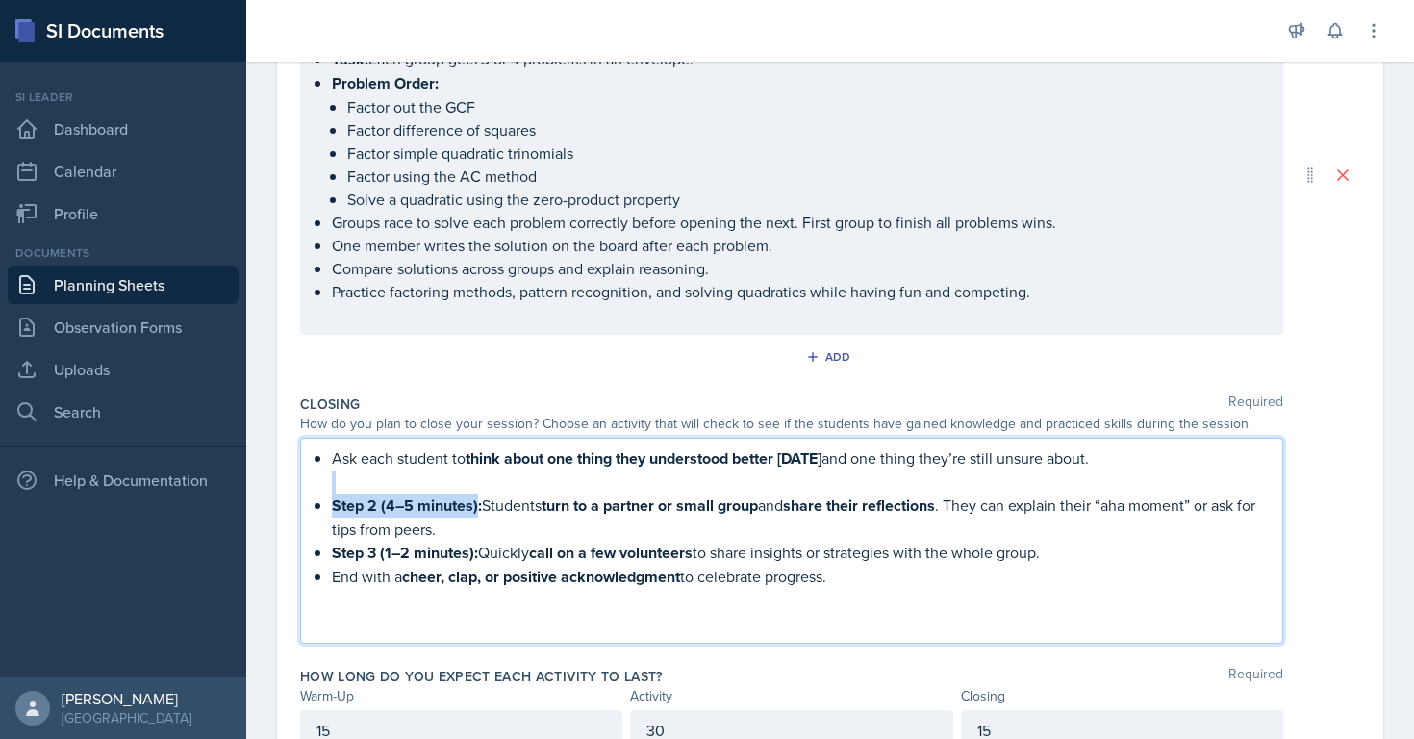
drag, startPoint x: 476, startPoint y: 505, endPoint x: 356, endPoint y: 480, distance: 122.8
click at [356, 480] on ul "Ask each student to think about one thing they understood better [DATE] and one…" at bounding box center [799, 517] width 935 height 142
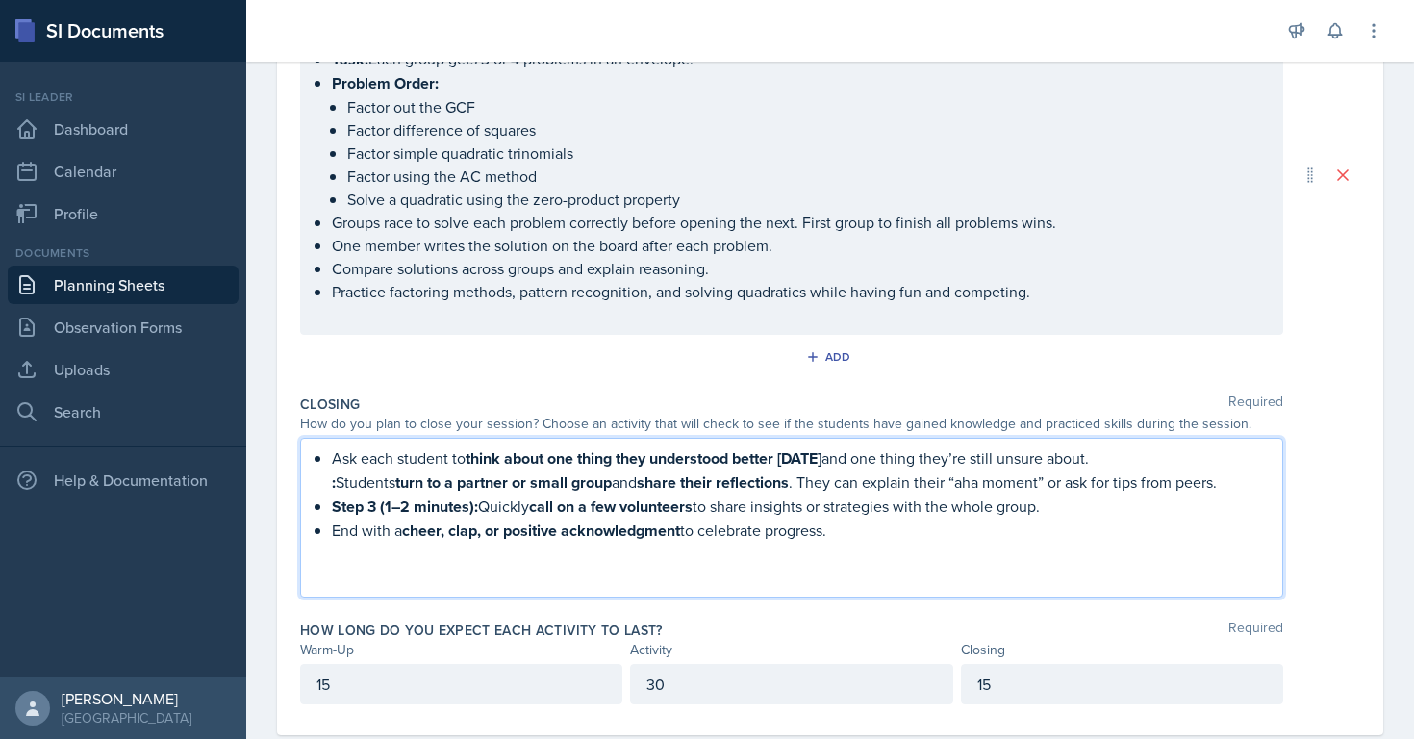
click at [338, 481] on p ": Students turn to a partner or small group and share their reflections . They …" at bounding box center [799, 482] width 935 height 24
drag, startPoint x: 877, startPoint y: 528, endPoint x: 469, endPoint y: 419, distance: 422.0
click at [469, 419] on div "Closing Required How do you plan to close your session? Choose an activity that…" at bounding box center [830, 500] width 1060 height 226
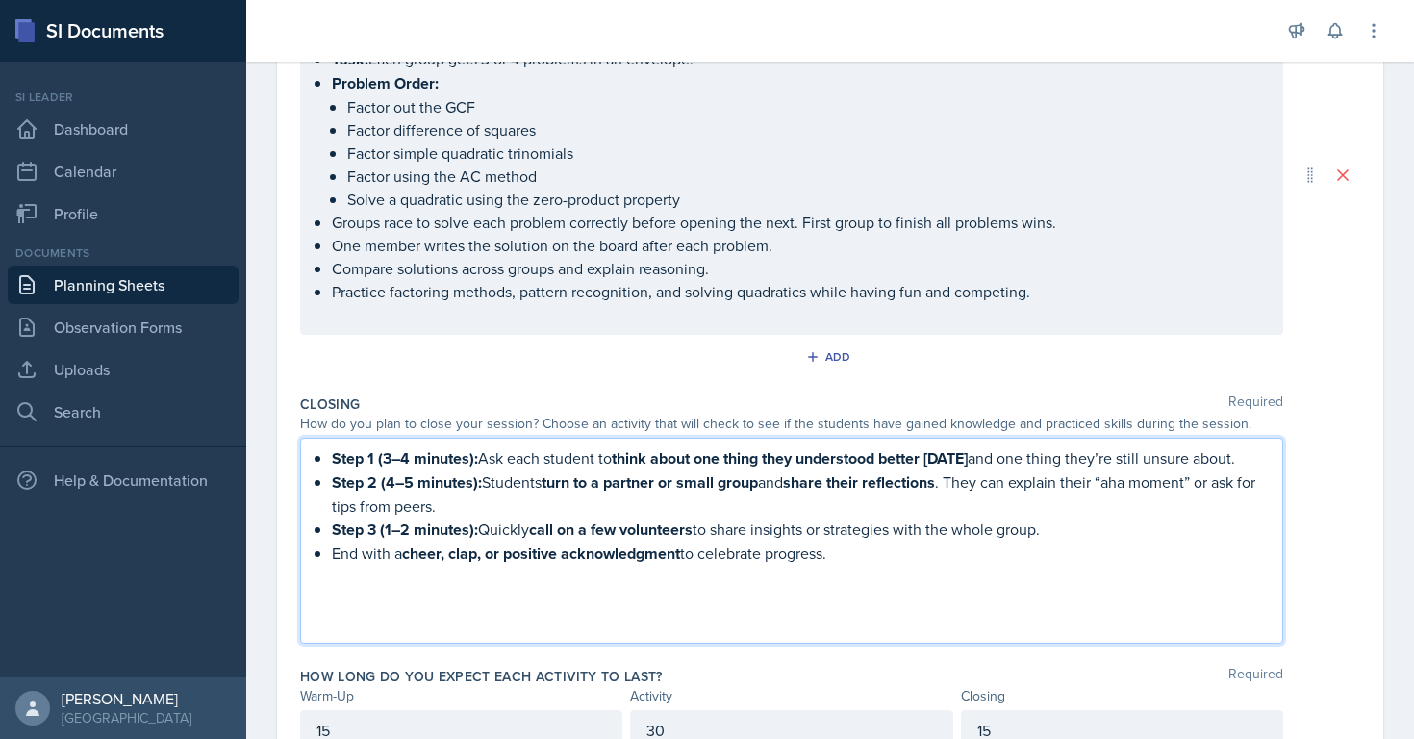
click at [480, 524] on p "Step 3 (1–2 minutes): Quickly call on a few volunteers to share insights or str…" at bounding box center [799, 529] width 935 height 24
click at [507, 529] on strong "call on a few volunteers" at bounding box center [464, 529] width 163 height 22
click at [862, 558] on p "End with a cheer, clap, or positive acknowledgment to celebrate progress." at bounding box center [799, 553] width 935 height 24
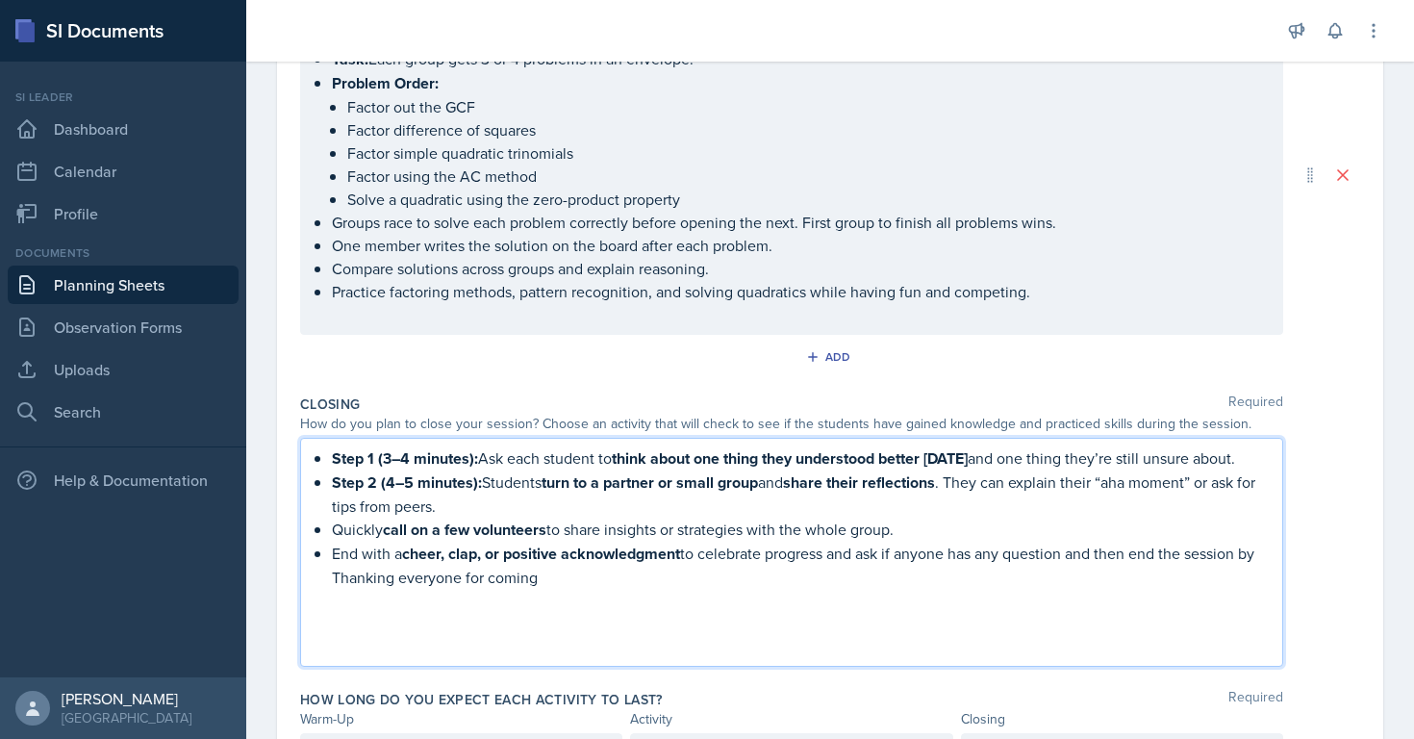
click at [569, 582] on p "End with a cheer, clap, or positive acknowledgment to celebrate progress and as…" at bounding box center [799, 564] width 935 height 47
click at [486, 486] on p "Step 2 (4–5 minutes): Students turn to a partner or small group and share their…" at bounding box center [799, 493] width 935 height 47
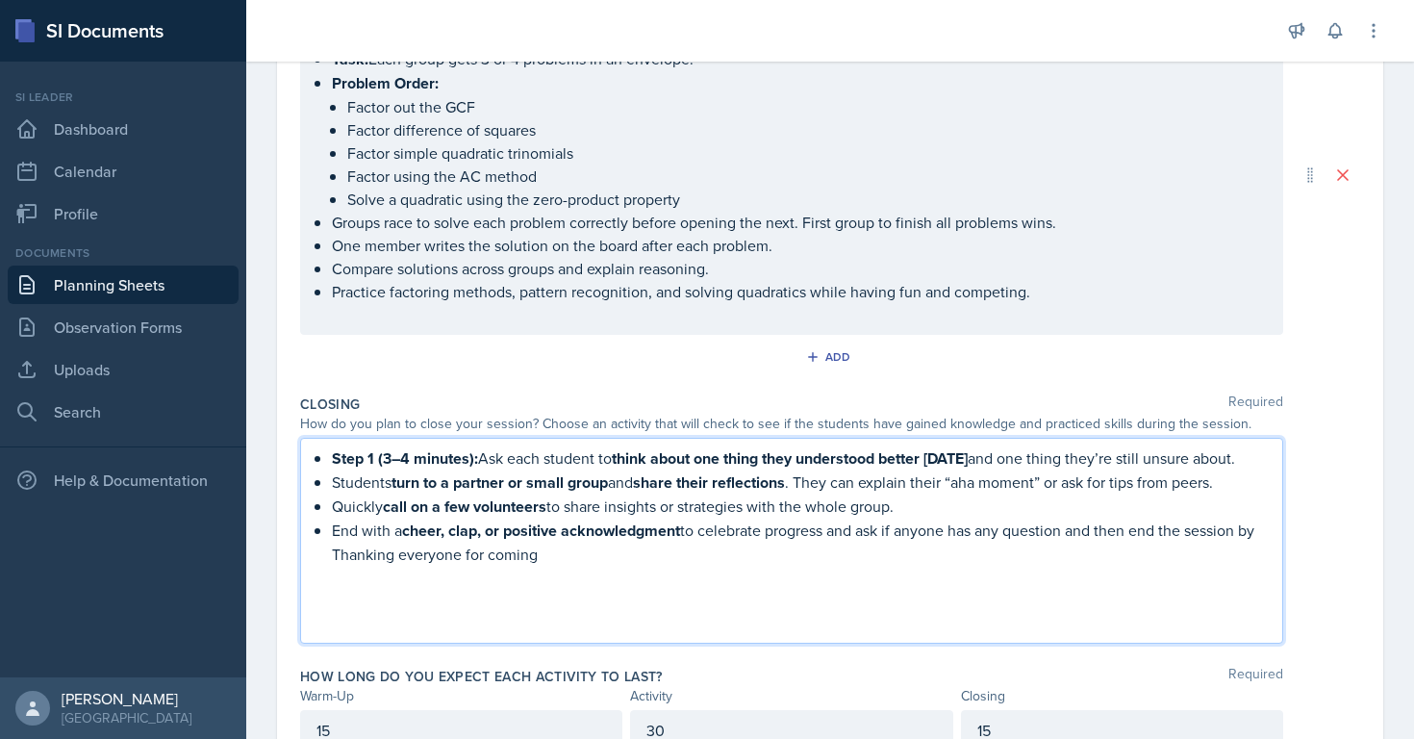
click at [481, 460] on p "Step 1 (3–4 minutes): Ask each student to think about one thing they understood…" at bounding box center [799, 458] width 935 height 24
drag, startPoint x: 481, startPoint y: 460, endPoint x: 460, endPoint y: 460, distance: 21.2
click at [460, 460] on p "Step 1 (3–4 minutes): Ask each student to think about one thing they understood…" at bounding box center [799, 458] width 935 height 24
click at [476, 461] on strong "Step 1 (3–4 minutes):" at bounding box center [405, 458] width 146 height 22
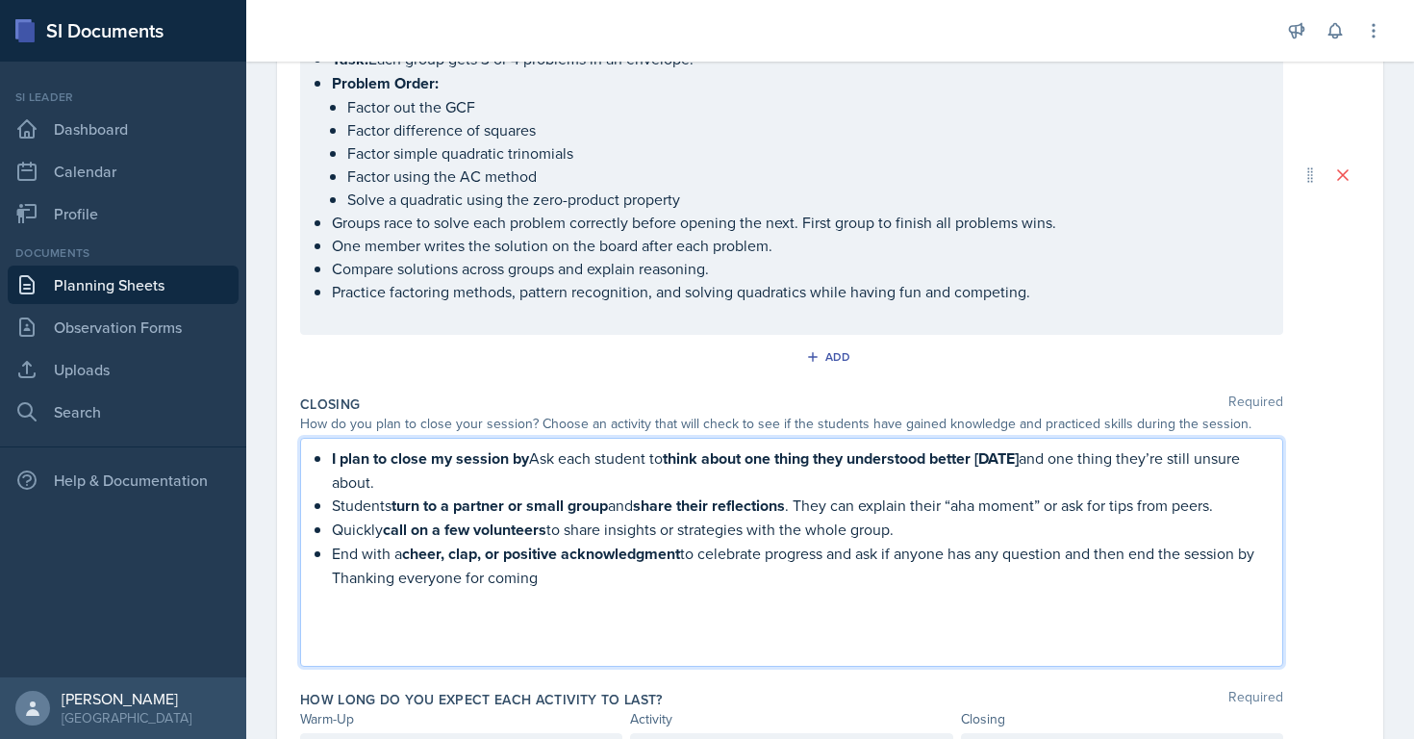
click at [561, 460] on p "I plan to close my session by Ask each student to think about one thing they un…" at bounding box center [799, 469] width 935 height 47
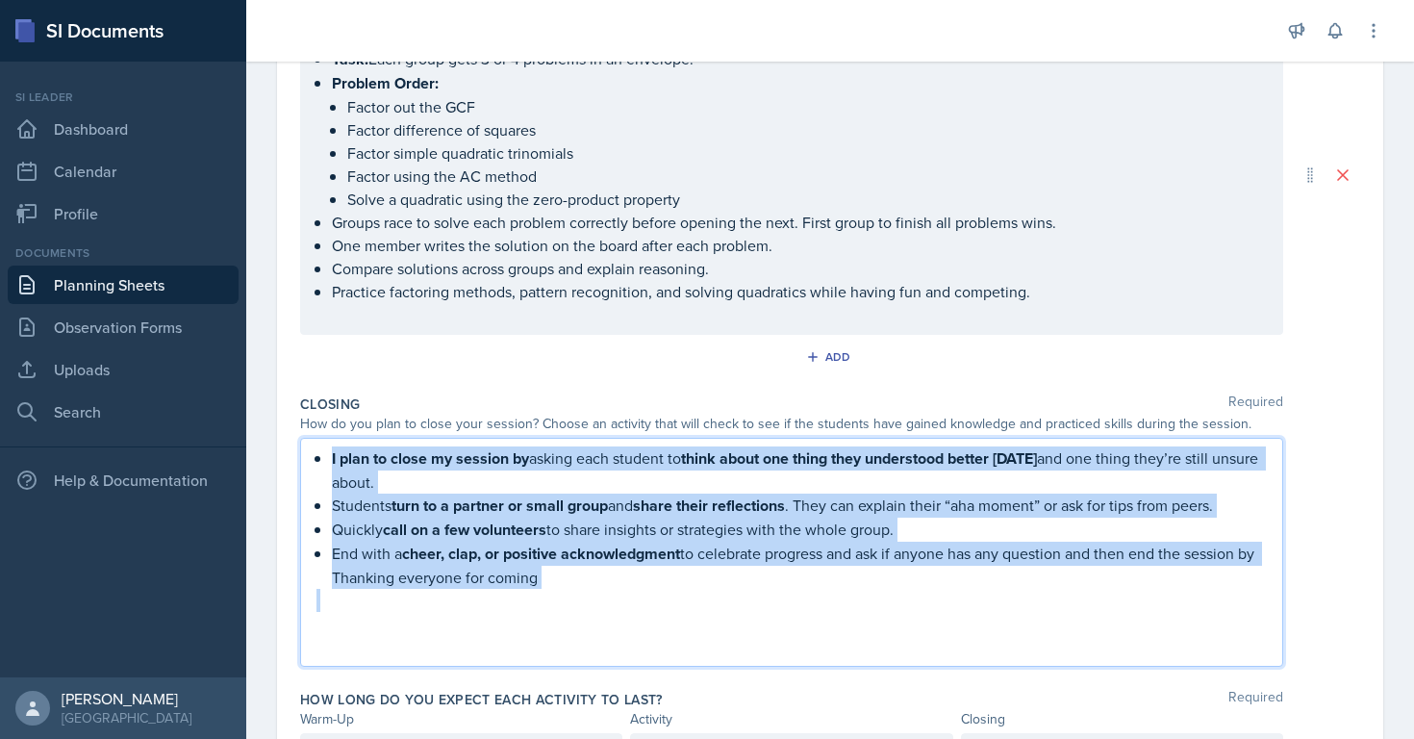
drag, startPoint x: 581, startPoint y: 597, endPoint x: 324, endPoint y: 442, distance: 299.8
click at [324, 442] on div "I plan to close my session by asking each student to think about one thing they…" at bounding box center [791, 552] width 983 height 229
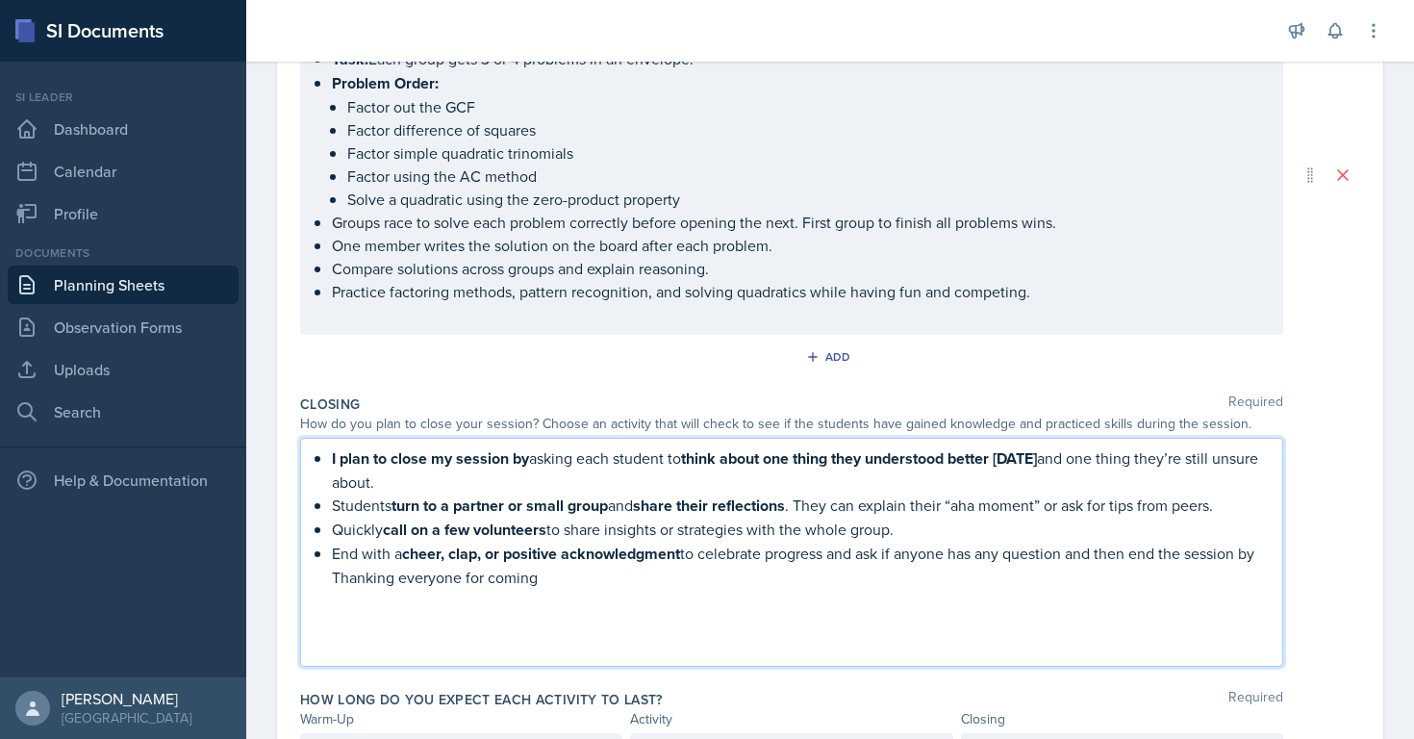
click at [414, 394] on div "Closing Required" at bounding box center [830, 403] width 1060 height 19
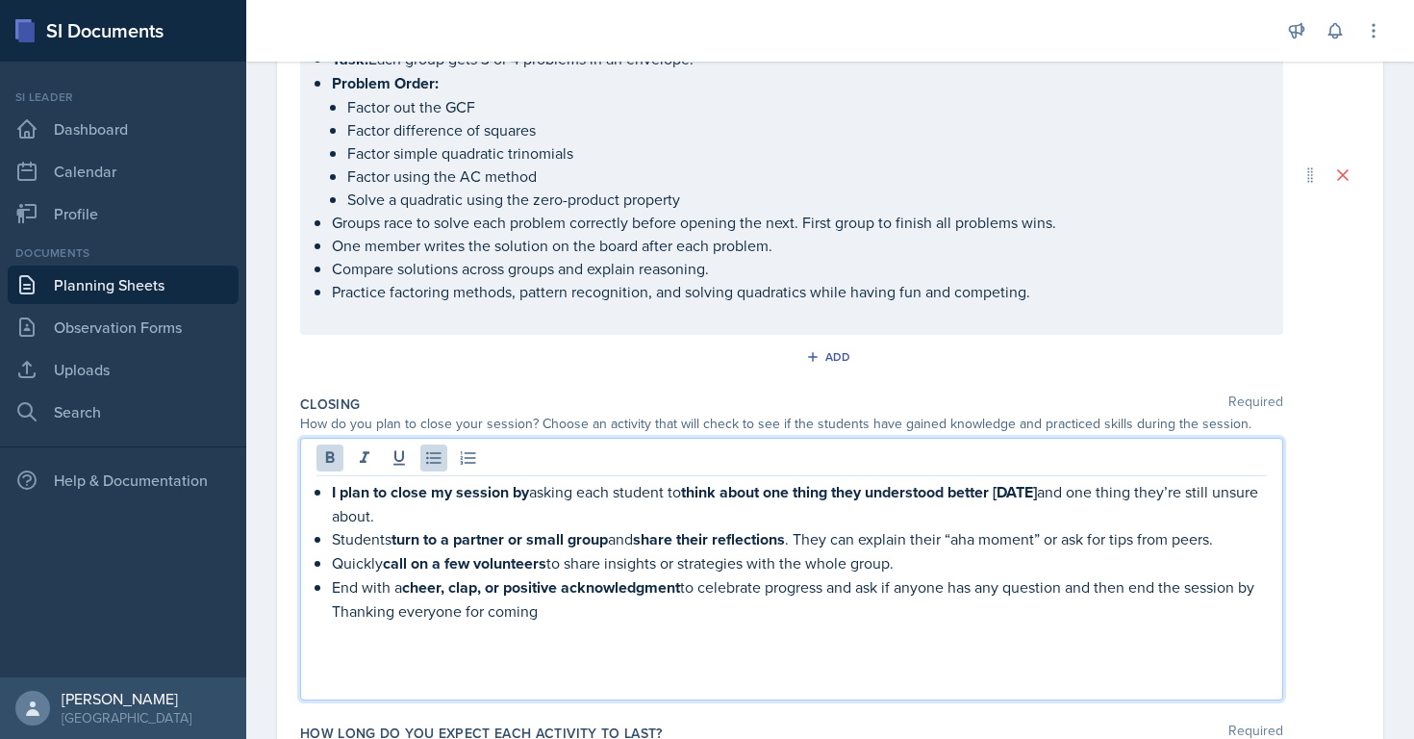
scroll to position [534, 0]
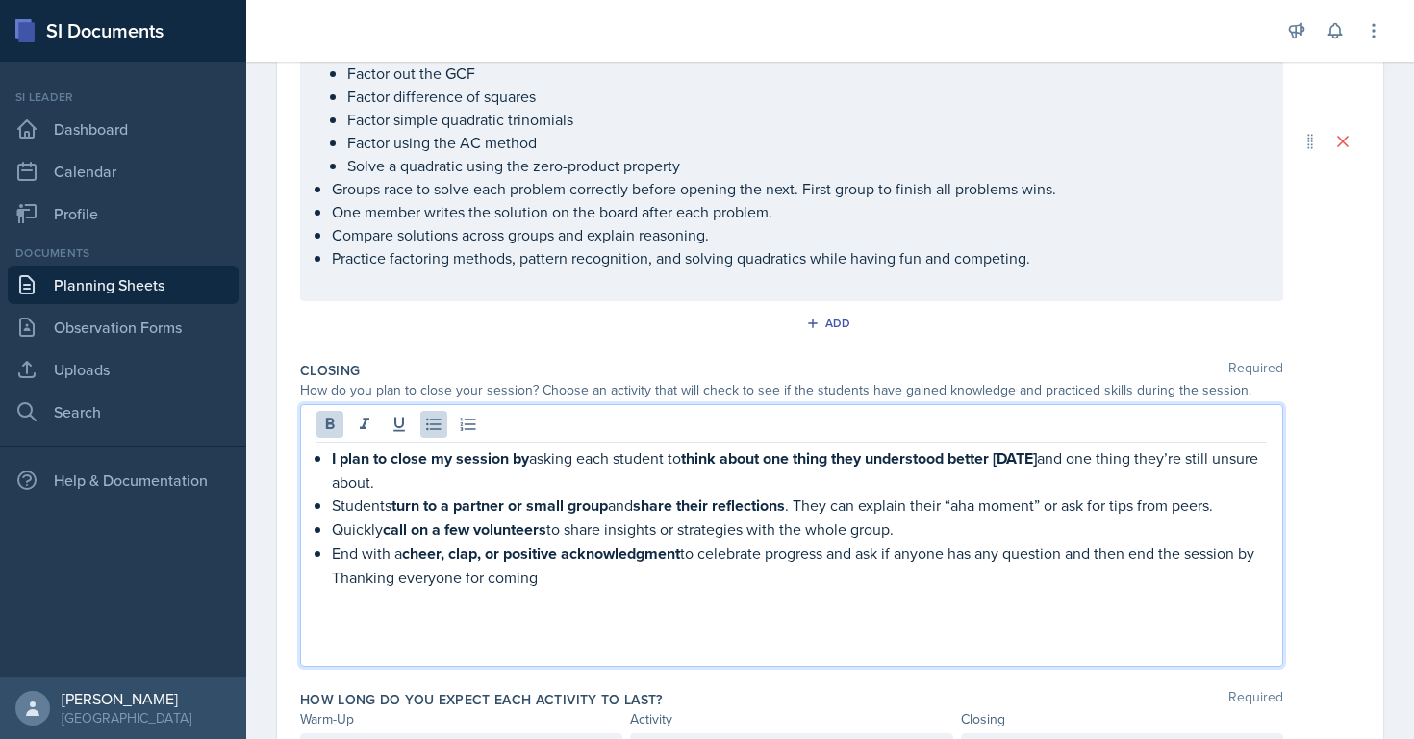
click at [416, 494] on strong "turn to a partner or small group" at bounding box center [499, 505] width 216 height 22
click at [338, 458] on strong "I plan to close my session by" at bounding box center [430, 458] width 197 height 22
drag, startPoint x: 591, startPoint y: 580, endPoint x: 150, endPoint y: 396, distance: 478.1
click at [150, 396] on div "SI Documents Si leader Dashboard Calendar Profile Documents Planning Sheets Obs…" at bounding box center [707, 369] width 1414 height 739
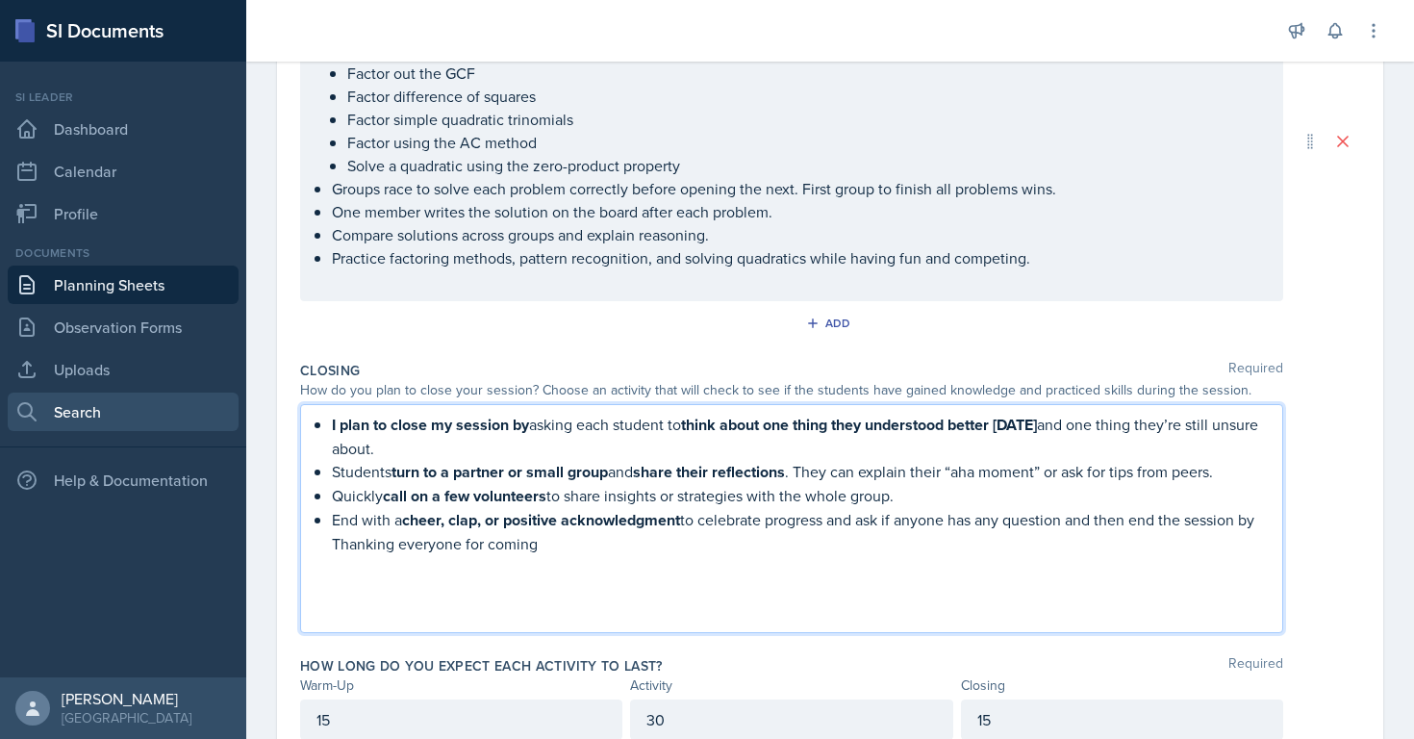
scroll to position [500, 0]
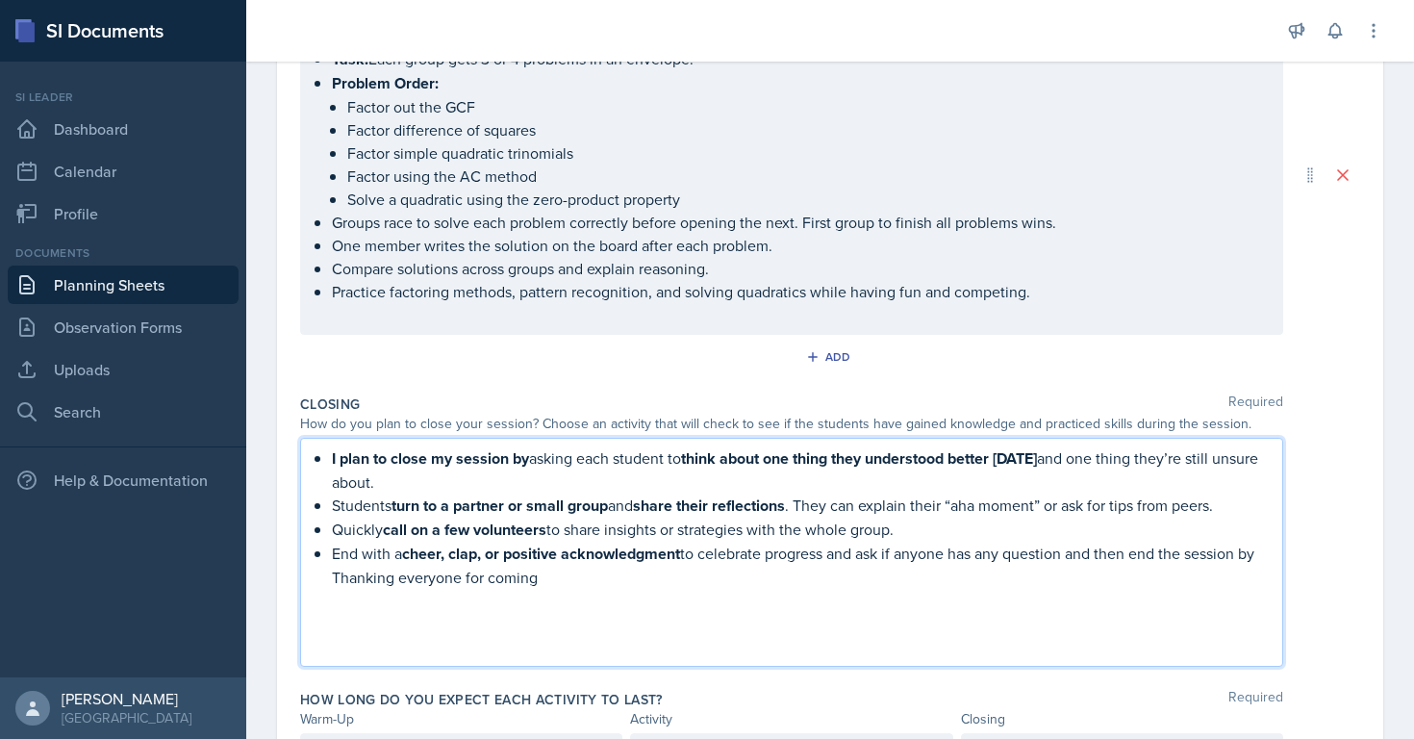
click at [387, 477] on p "I plan to close my session by asking each student to think about one thing they…" at bounding box center [799, 469] width 935 height 47
click at [531, 526] on strong "call on a few volunteers" at bounding box center [464, 529] width 163 height 22
click at [358, 462] on strong "I plan to close my session by" at bounding box center [430, 458] width 197 height 22
click at [325, 454] on div "I plan to close my session by asking each student to think about one thing they…" at bounding box center [791, 552] width 950 height 212
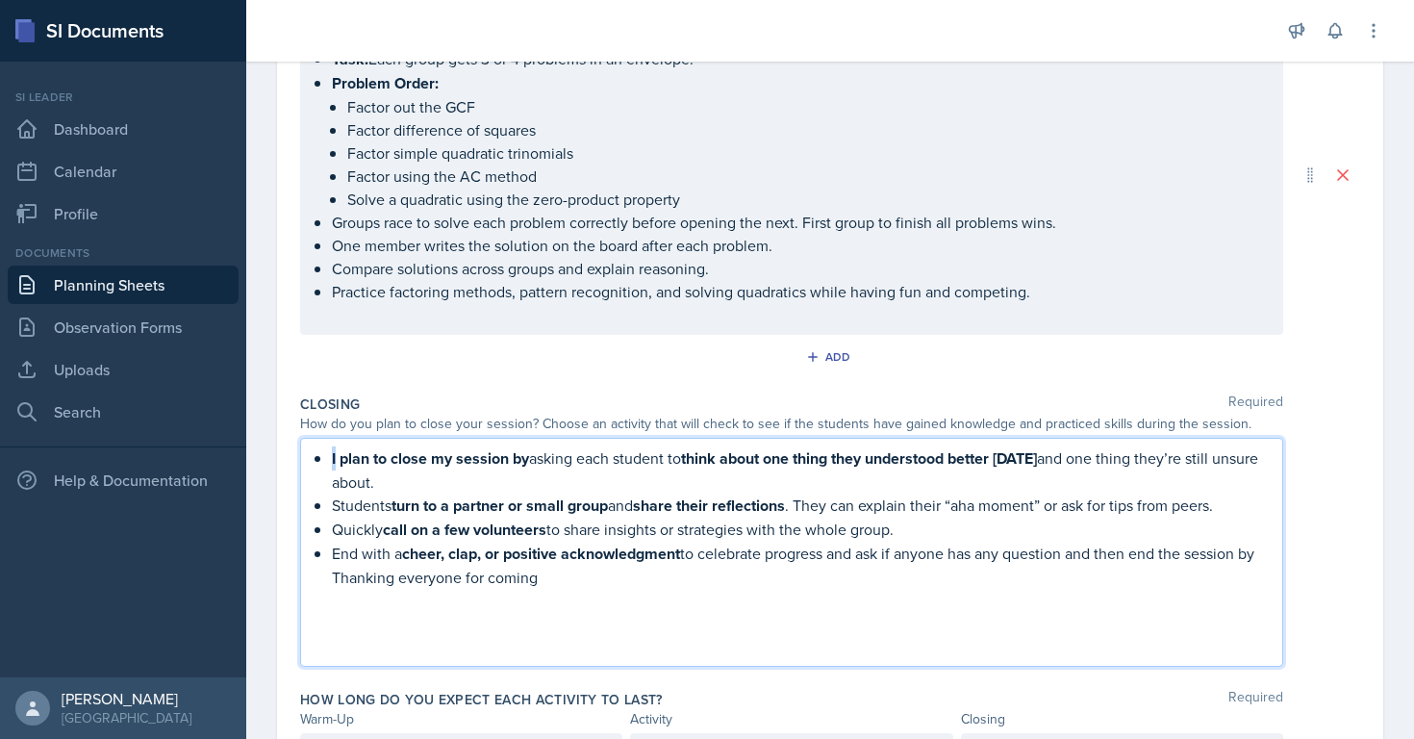
click at [325, 454] on div "I plan to close my session by asking each student to think about one thing they…" at bounding box center [791, 552] width 950 height 212
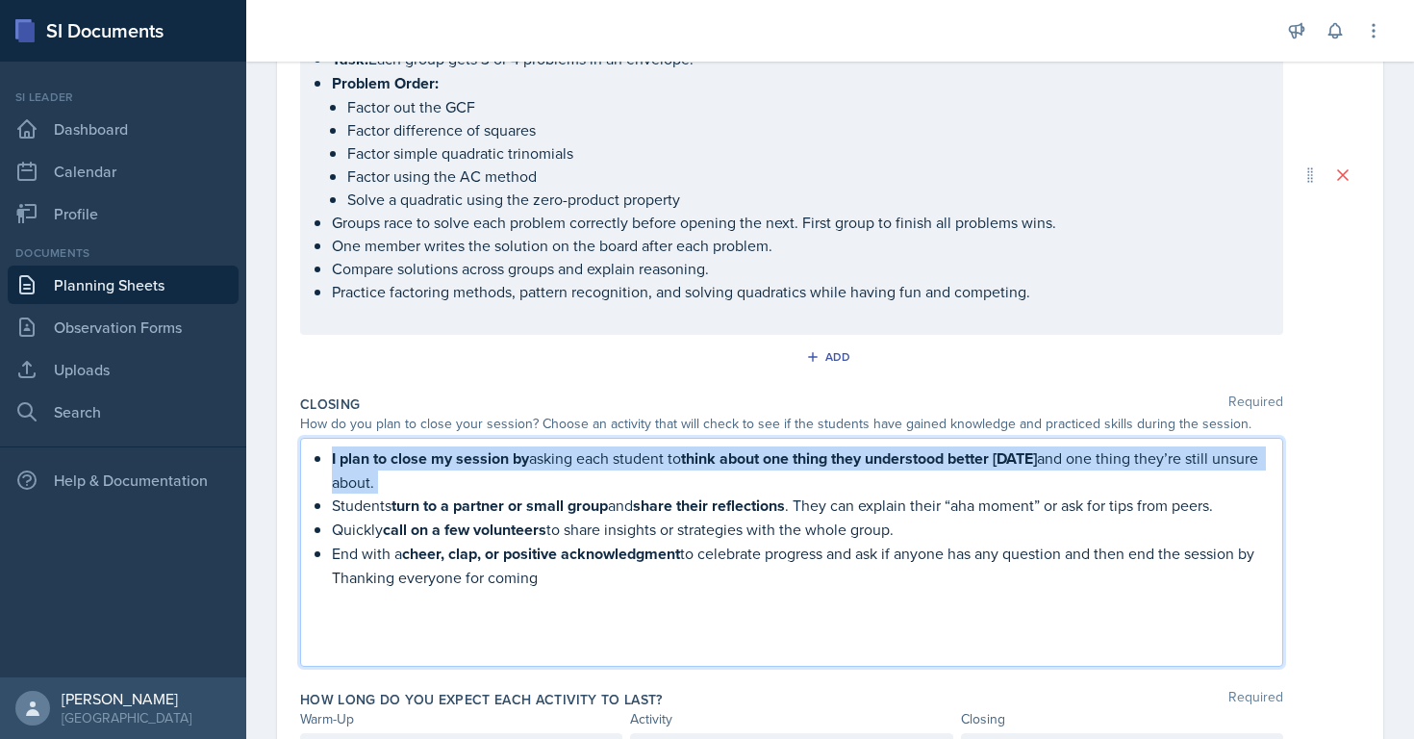
click at [325, 454] on div "I plan to close my session by asking each student to think about one thing they…" at bounding box center [791, 552] width 950 height 212
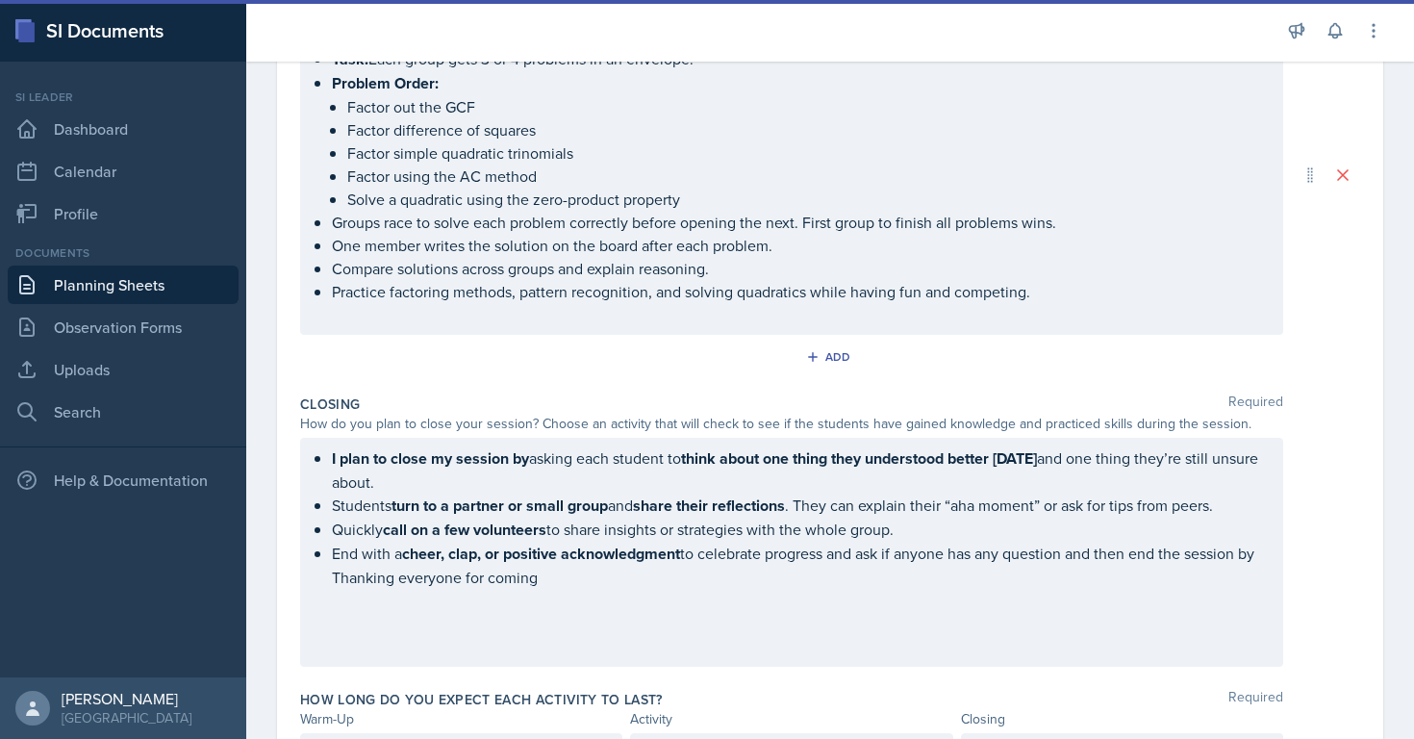
click at [337, 438] on div "I plan to close my session by asking each student to think about one thing they…" at bounding box center [791, 552] width 983 height 229
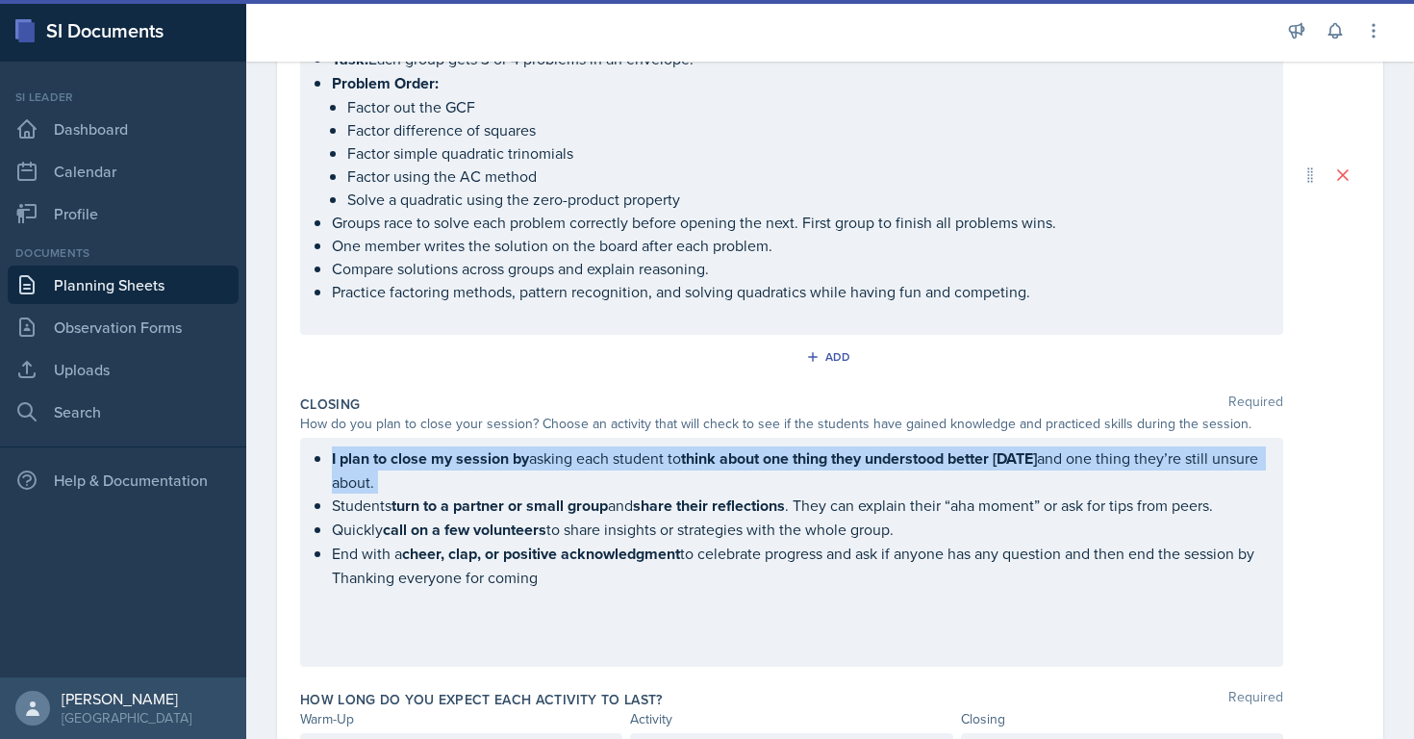
scroll to position [534, 0]
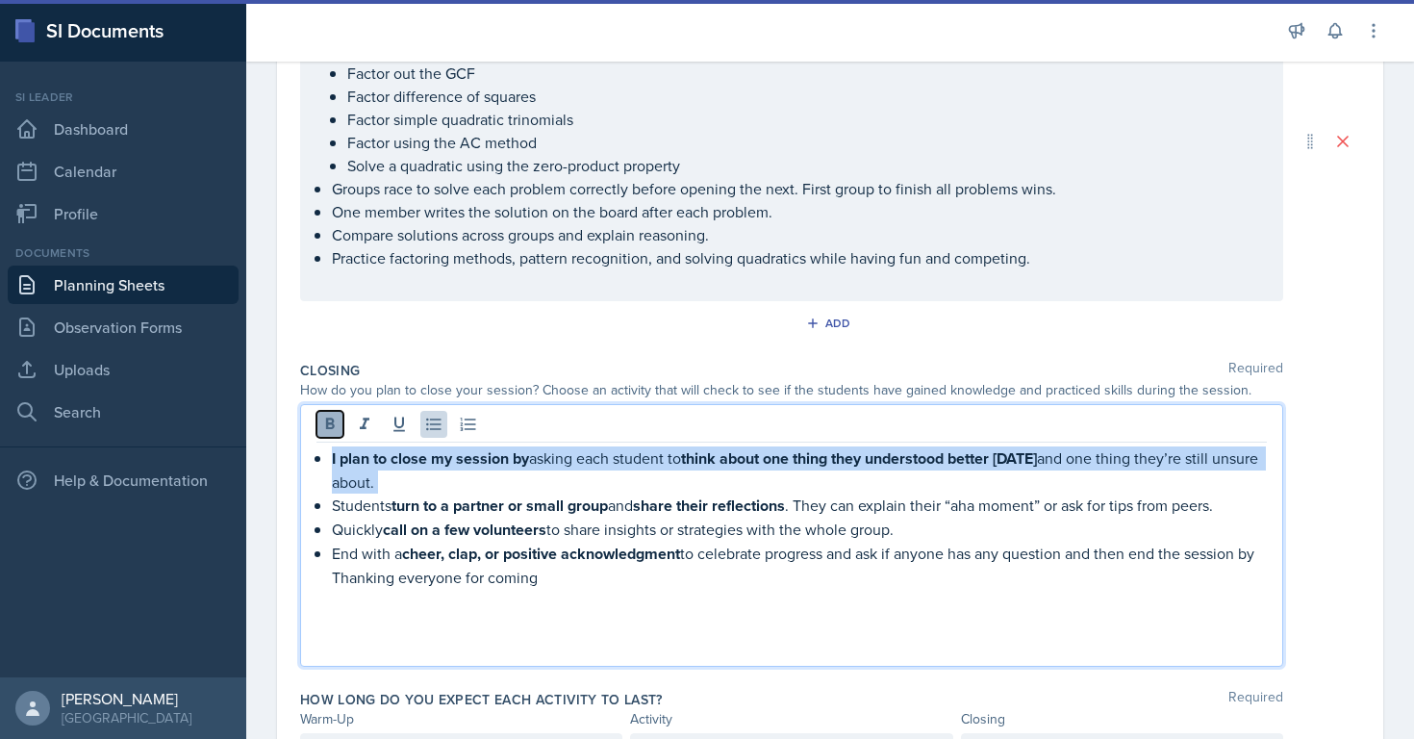
click at [324, 428] on icon at bounding box center [329, 423] width 19 height 19
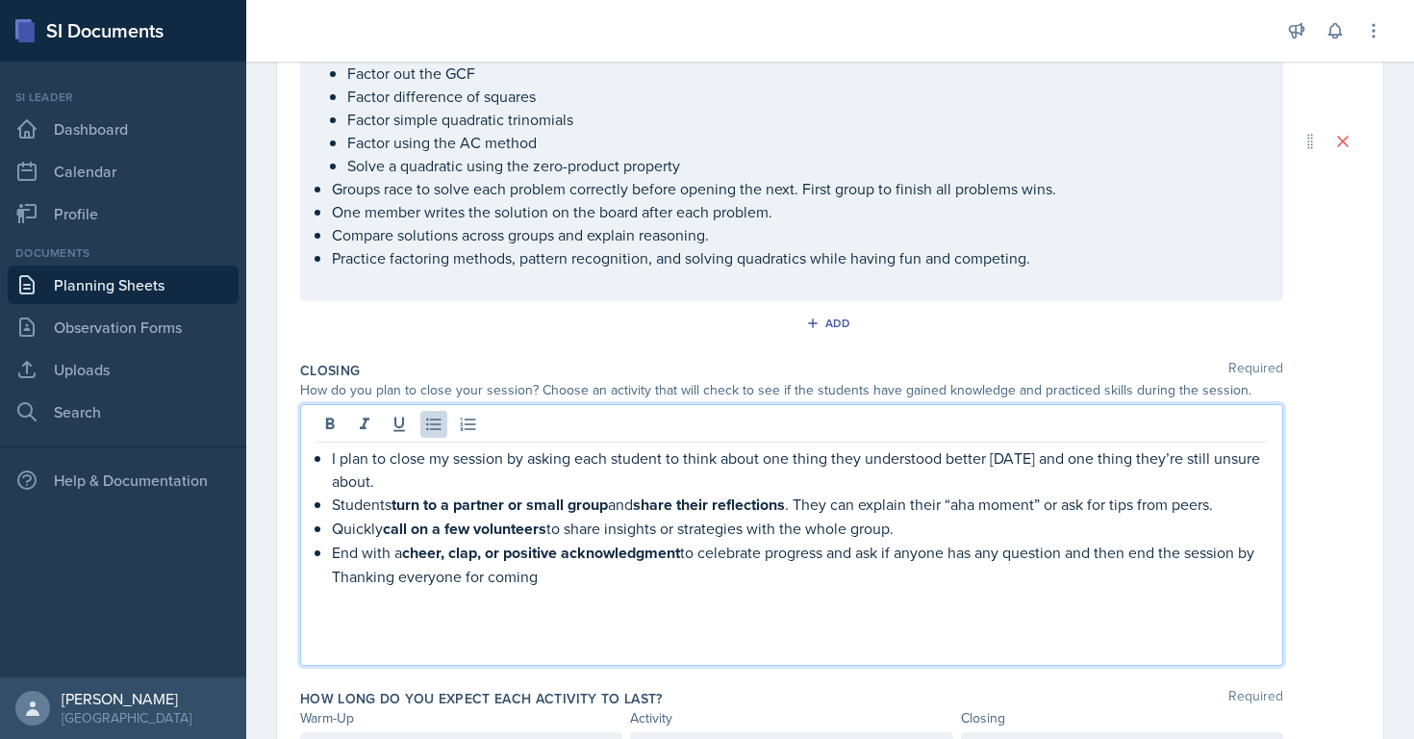
click at [331, 451] on div "I plan to close my session by asking each student to think about one thing they…" at bounding box center [791, 551] width 950 height 211
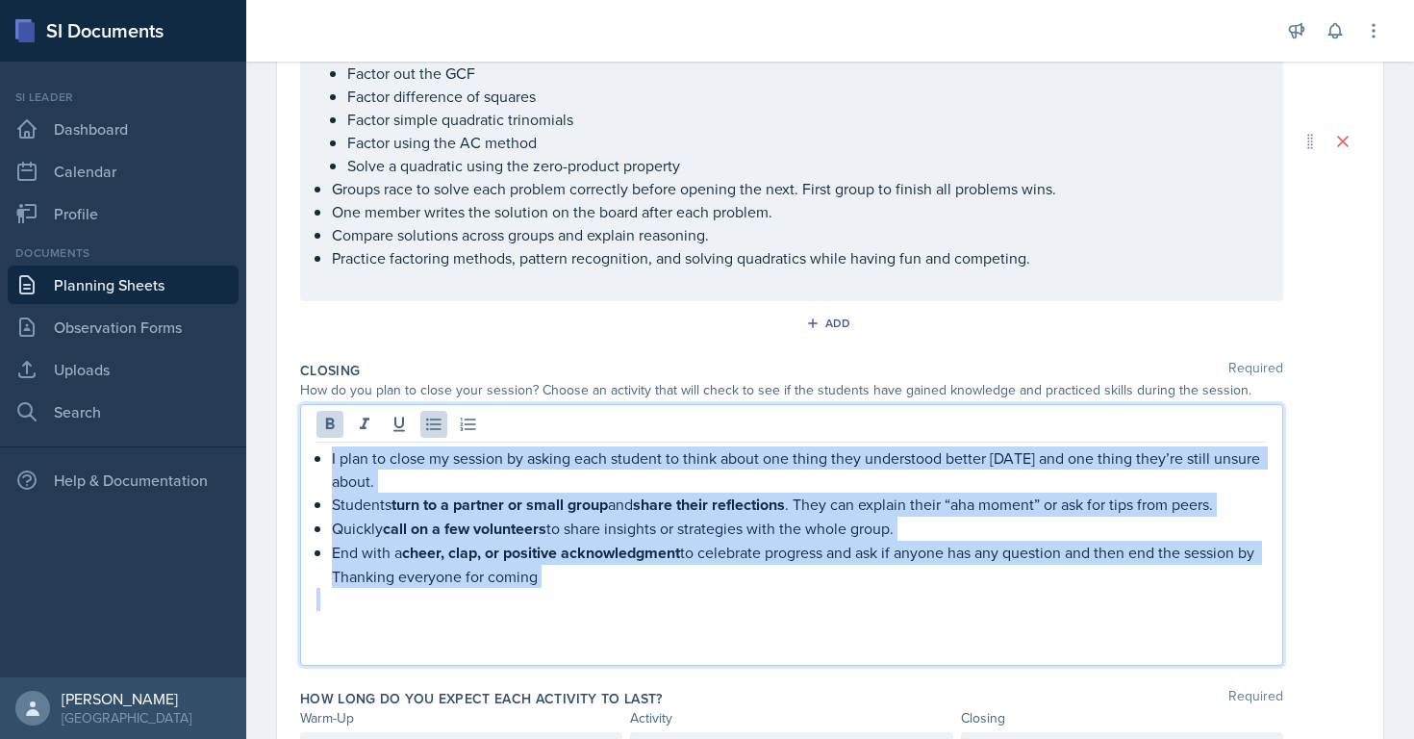
drag, startPoint x: 331, startPoint y: 451, endPoint x: 585, endPoint y: 575, distance: 282.6
click at [585, 575] on div "I plan to close my session by asking each student to think about one thing they…" at bounding box center [791, 551] width 950 height 211
click at [331, 430] on icon at bounding box center [329, 423] width 19 height 19
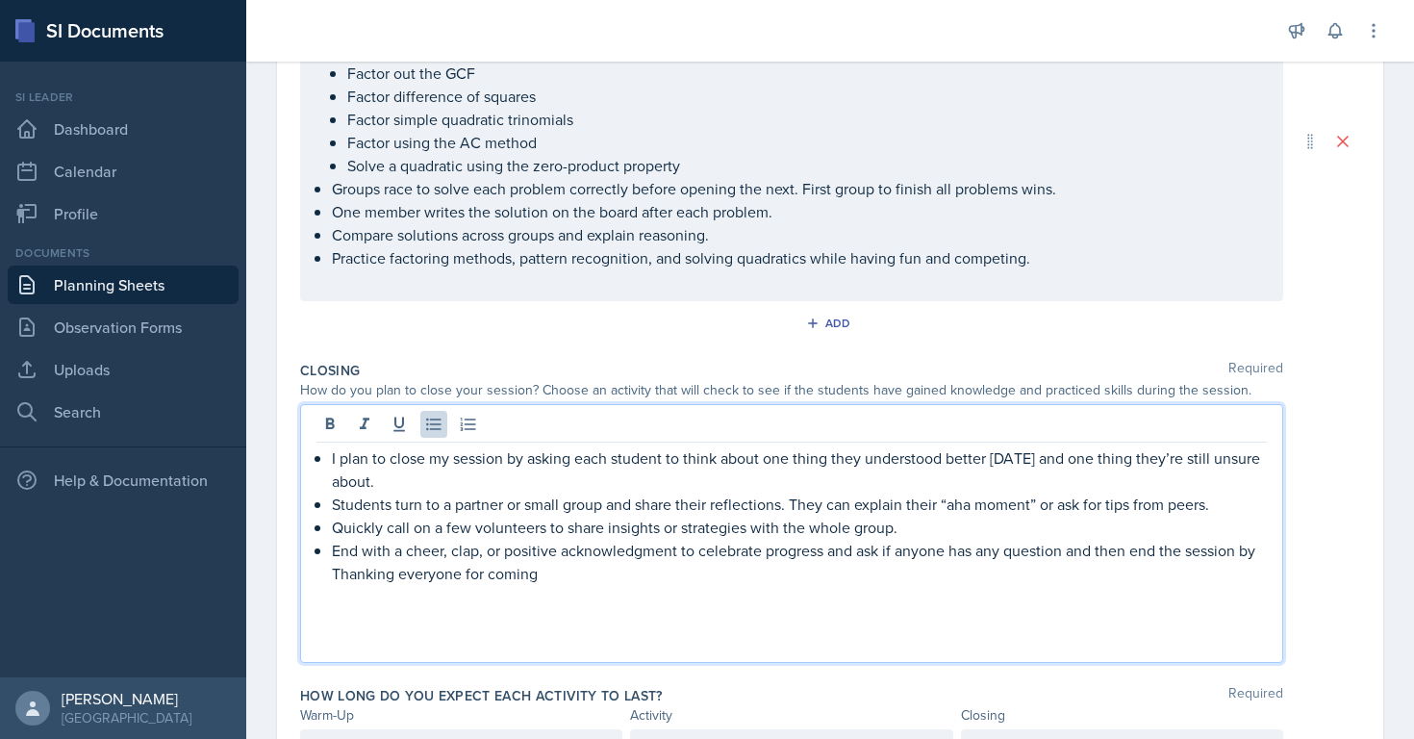
click at [782, 589] on p at bounding box center [791, 596] width 950 height 23
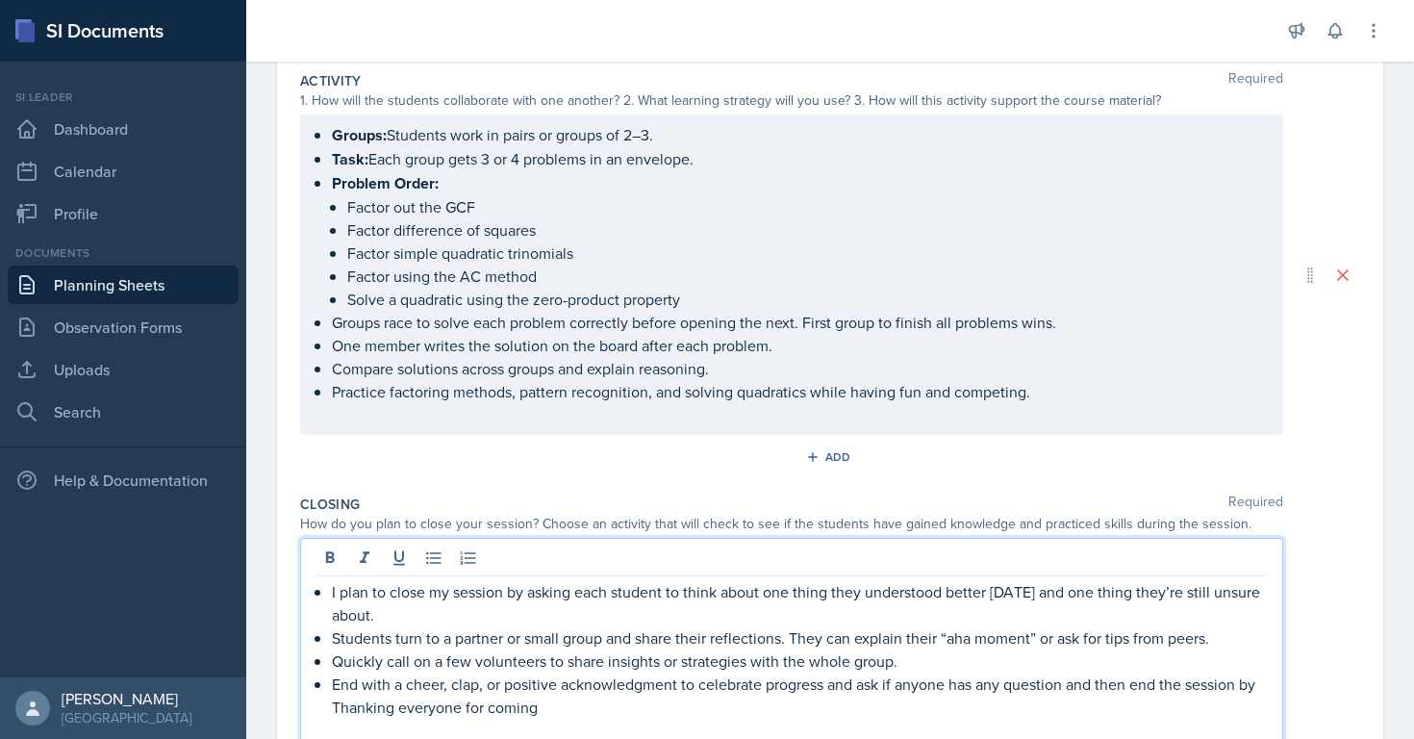
scroll to position [491, 0]
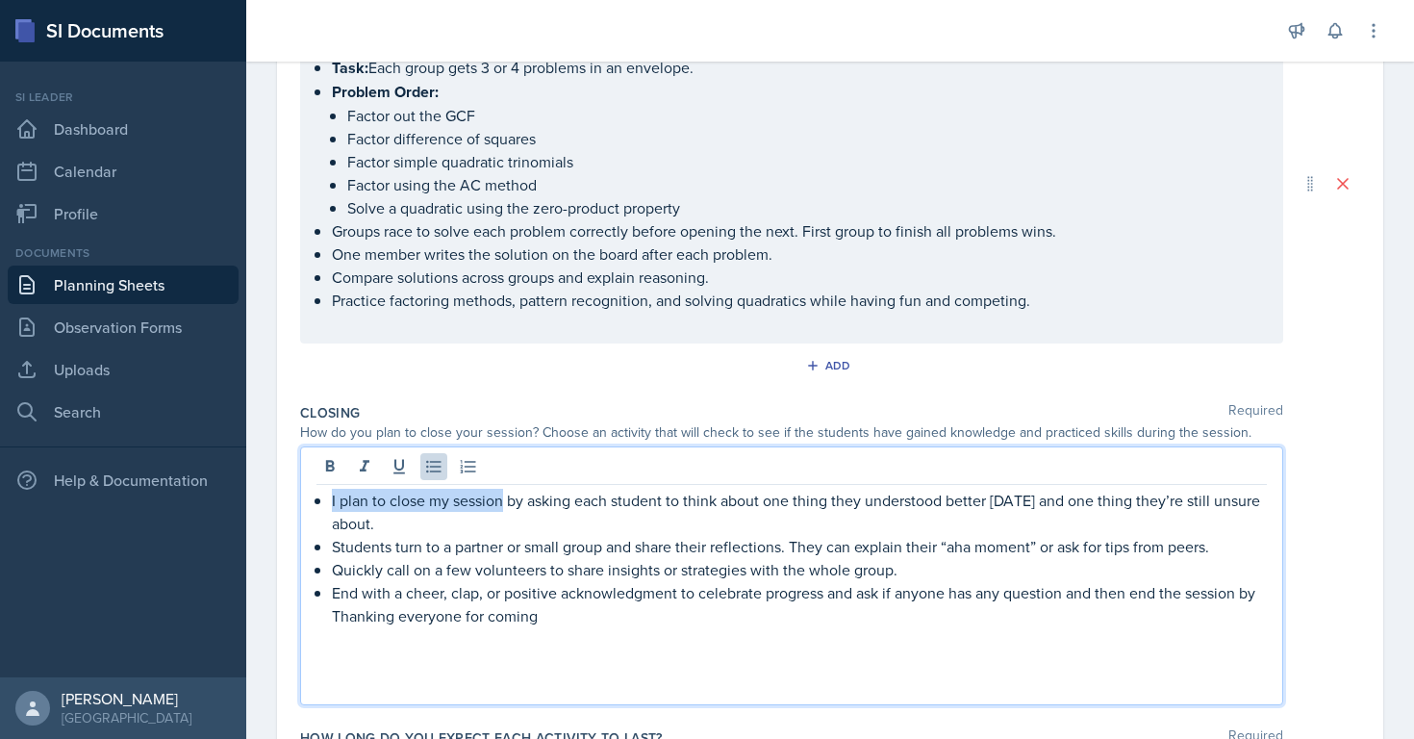
drag, startPoint x: 502, startPoint y: 496, endPoint x: 329, endPoint y: 495, distance: 173.1
click at [329, 495] on div "I plan to close my session by asking each student to think about one thing they…" at bounding box center [791, 593] width 950 height 208
click at [328, 471] on icon at bounding box center [329, 466] width 19 height 19
click at [460, 554] on p "Students turn to a partner or small group and share their reflections. They can…" at bounding box center [799, 547] width 935 height 23
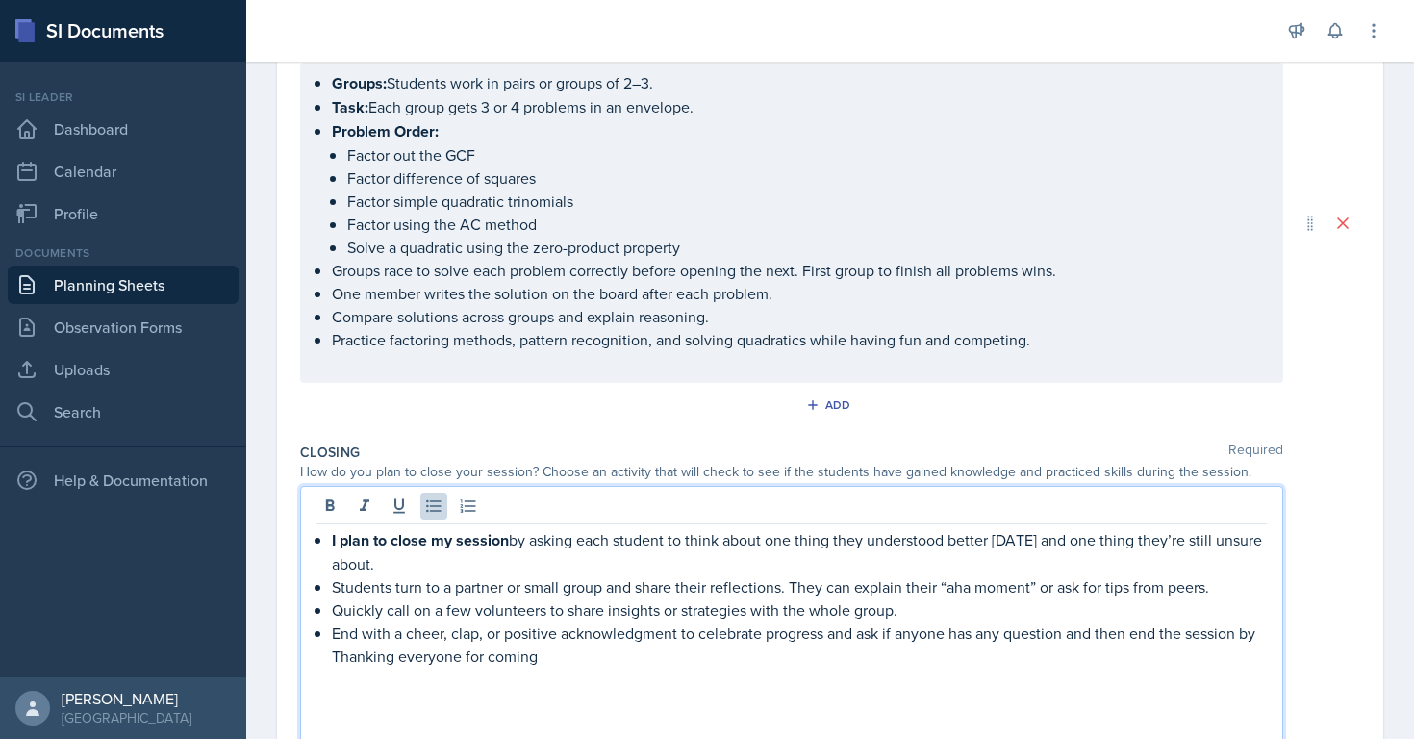
scroll to position [426, 0]
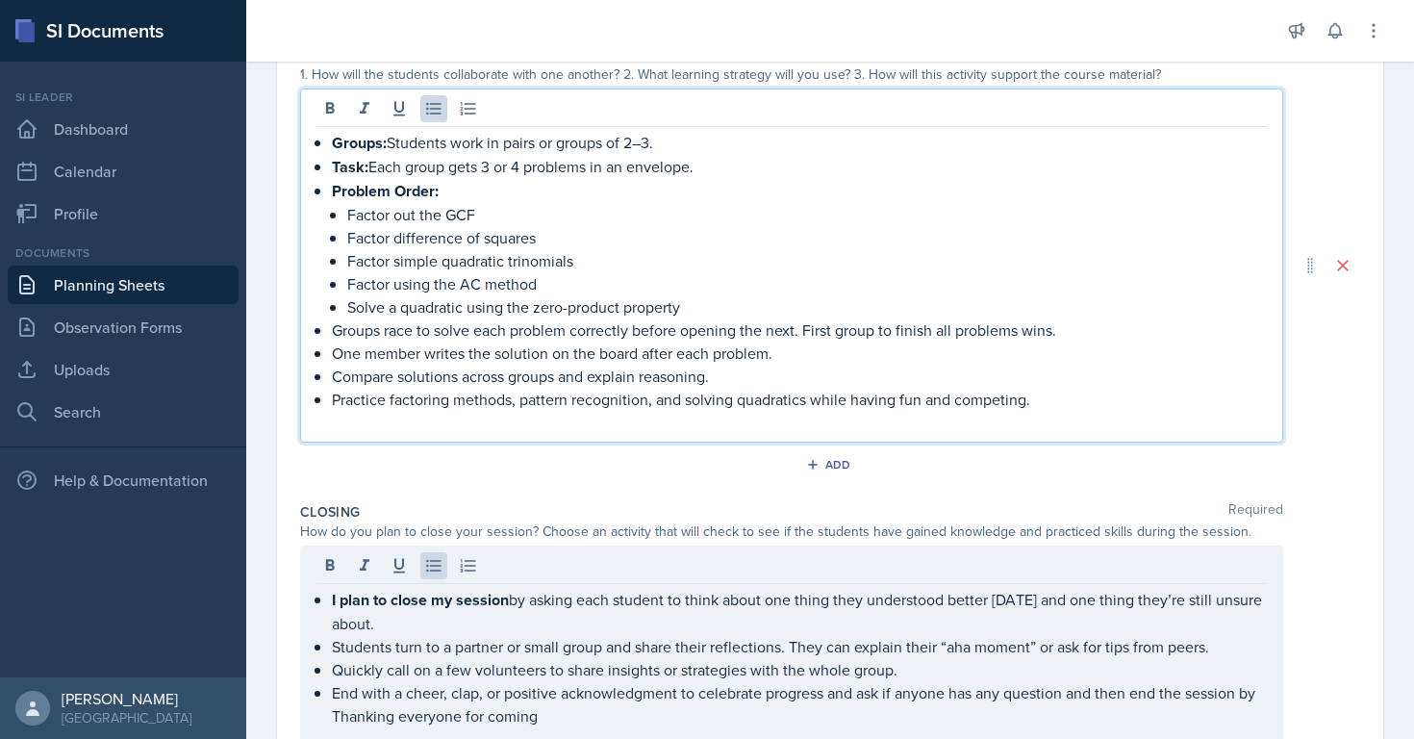
click at [1058, 388] on p "Practice factoring methods, pattern recognition, and solving quadratics while h…" at bounding box center [799, 399] width 935 height 23
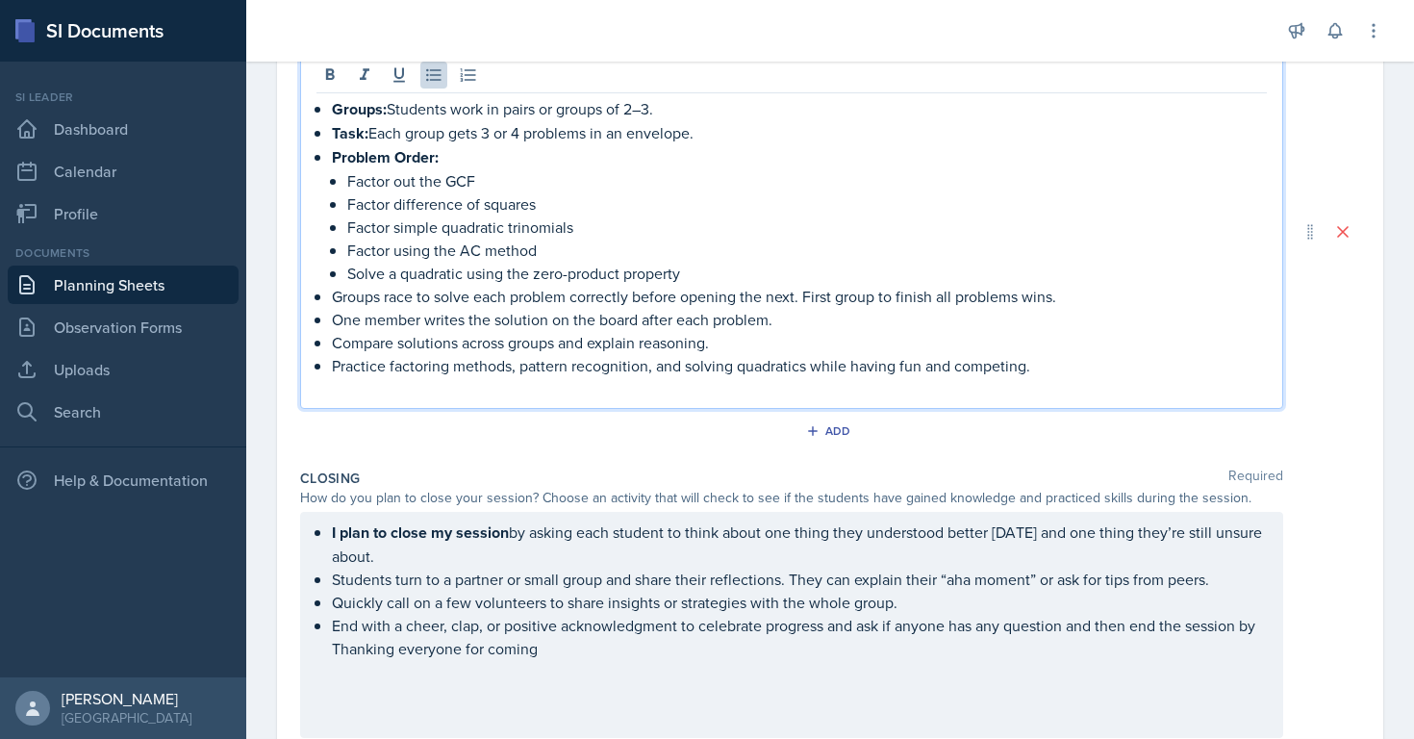
click at [798, 319] on p "One member writes the solution on the board after each problem." at bounding box center [799, 319] width 935 height 23
drag, startPoint x: 798, startPoint y: 319, endPoint x: 323, endPoint y: 80, distance: 532.0
click at [323, 80] on div "Groups: Students work in pairs or groups of 2–3. Task: Each group gets 3 or 4 p…" at bounding box center [791, 232] width 983 height 354
copy ul "Groups: Students work in pairs or groups of 2–3. Task: Each group gets 3 or 4 p…"
click at [541, 243] on p "Factor using the AC method" at bounding box center [806, 249] width 919 height 23
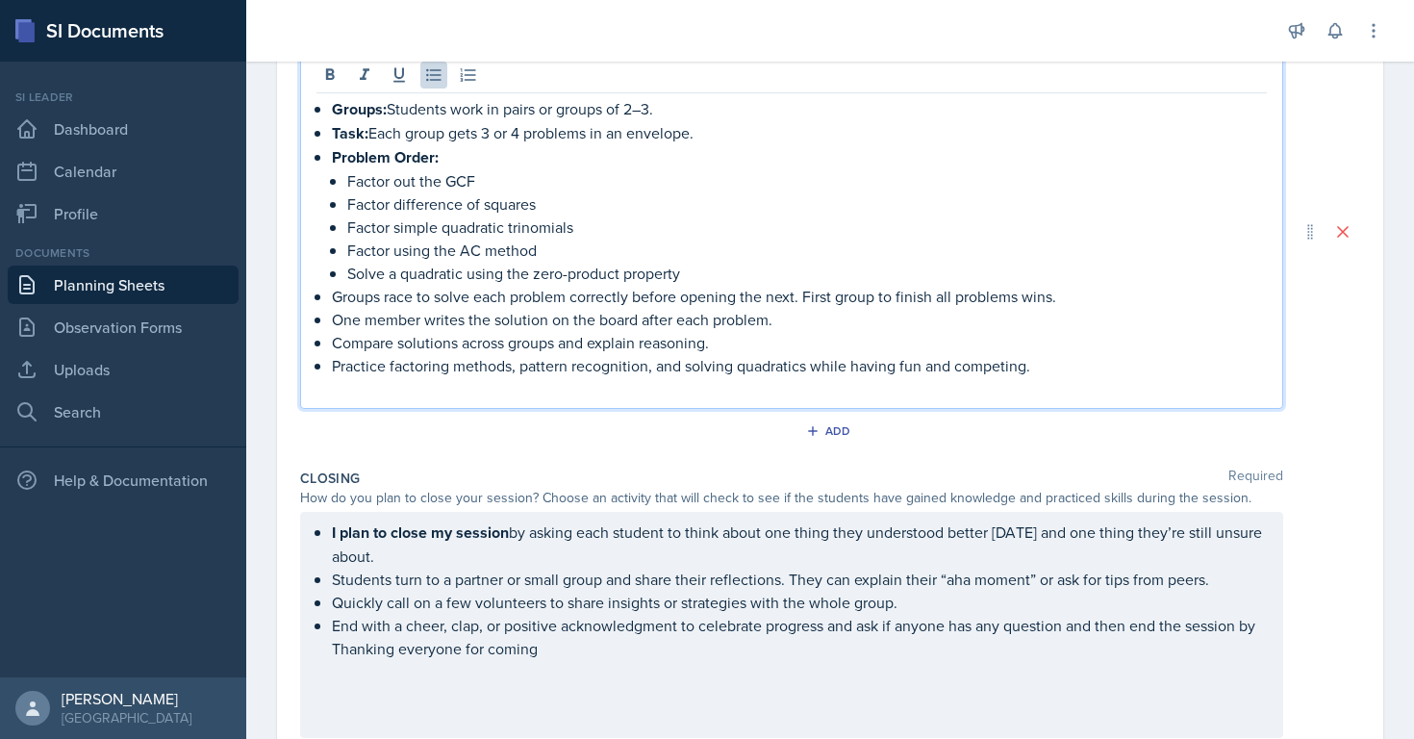
drag, startPoint x: 612, startPoint y: 107, endPoint x: 687, endPoint y: 107, distance: 75.0
click at [687, 107] on p "Groups: Students work in pairs or groups of 2–3." at bounding box center [799, 109] width 935 height 24
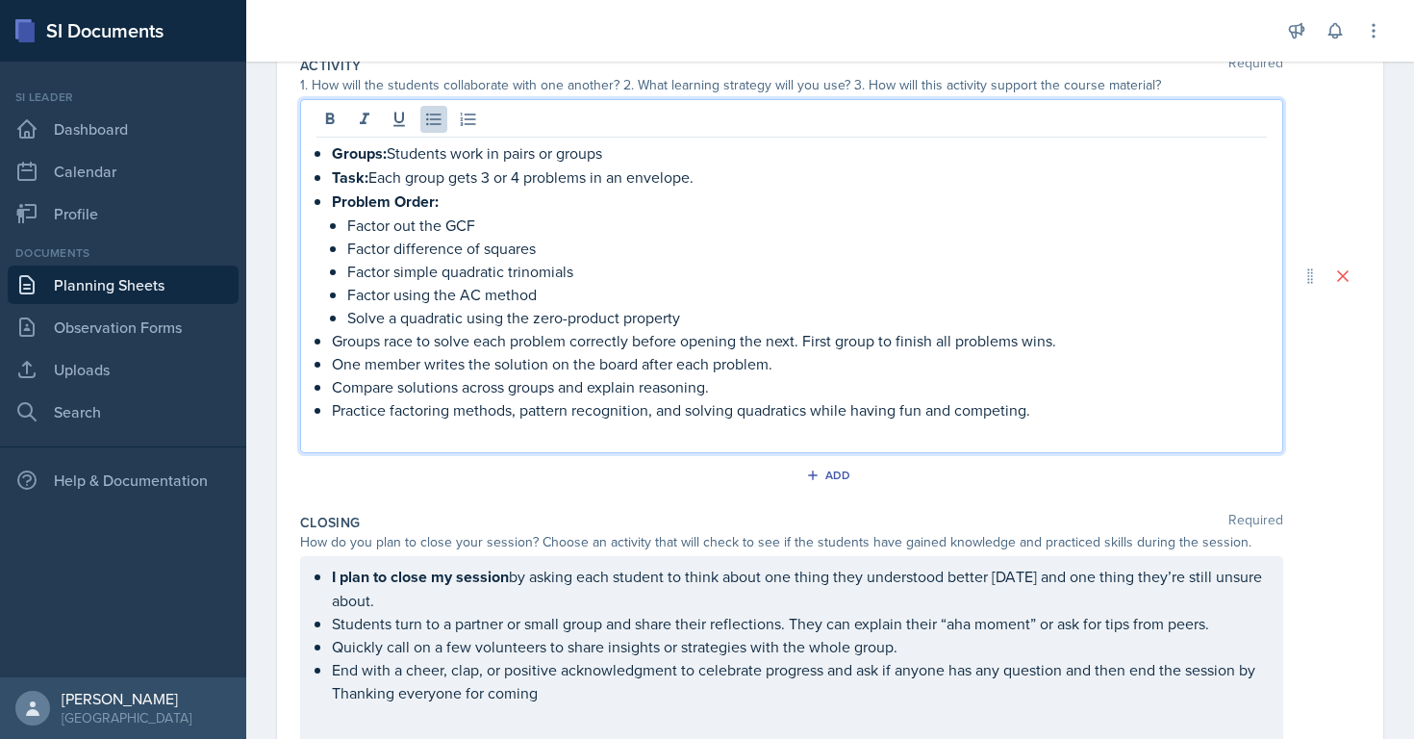
scroll to position [414, 0]
click at [502, 498] on div "Activity Required 1. How will the students collaborate with one another? 2. Wha…" at bounding box center [830, 277] width 1060 height 457
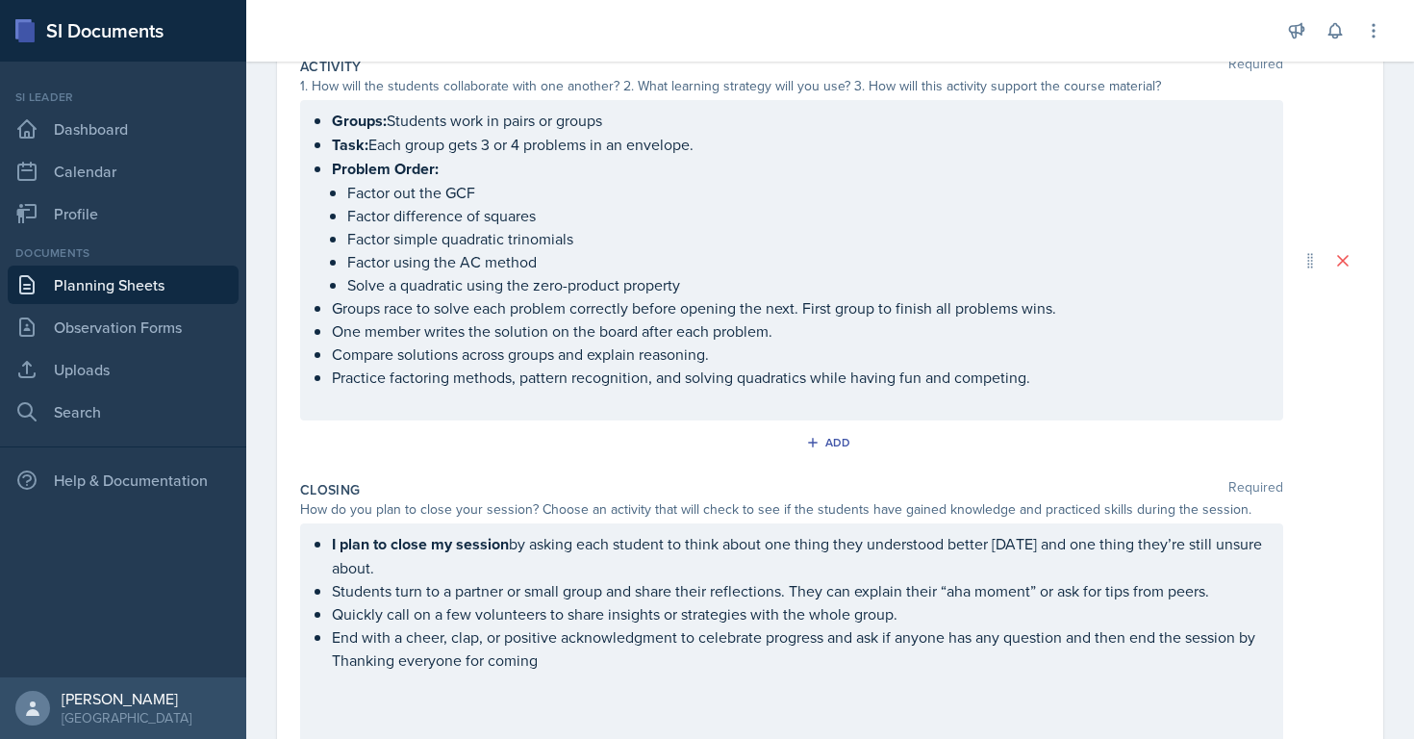
click at [1067, 389] on div "Groups: Students work in pairs or groups Task: Each group gets 3 or 4 problems …" at bounding box center [791, 260] width 950 height 303
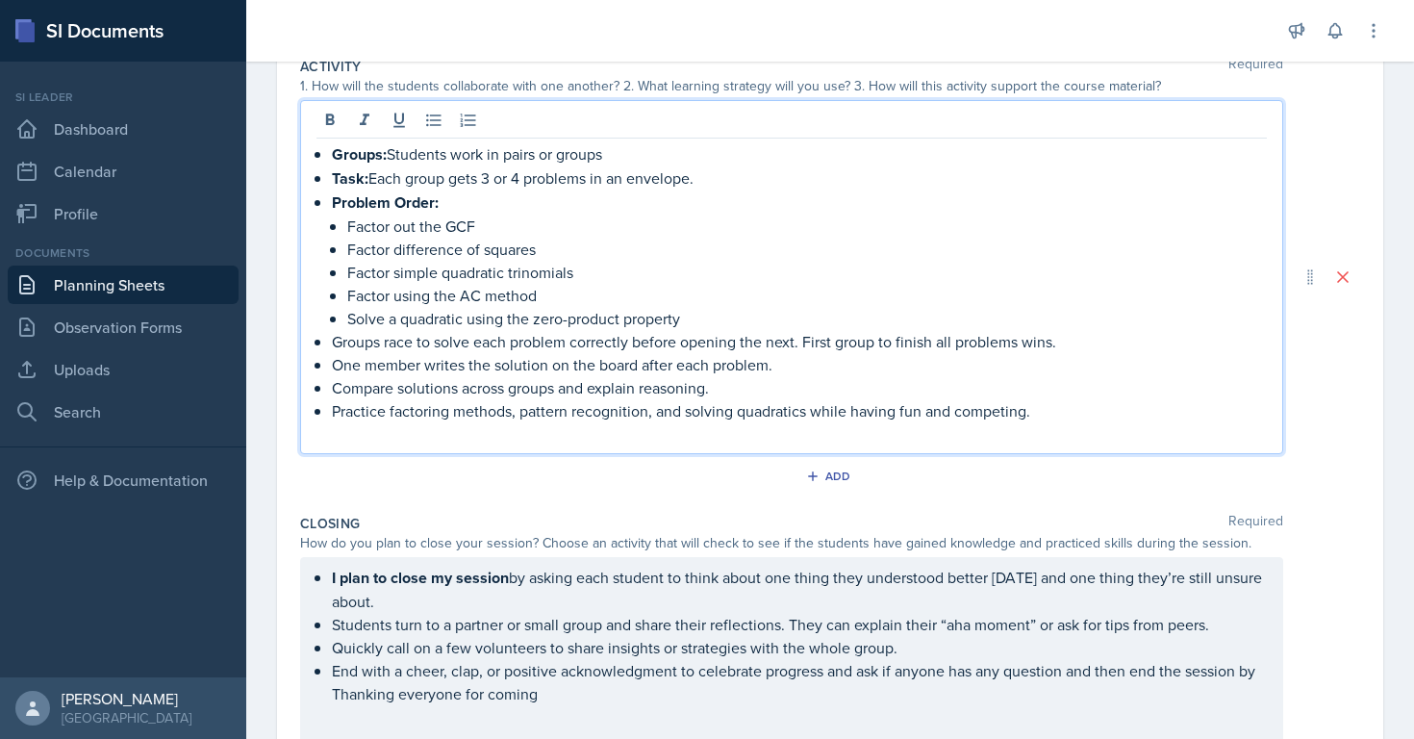
click at [1052, 410] on p "Practice factoring methods, pattern recognition, and solving quadratics while h…" at bounding box center [799, 410] width 935 height 23
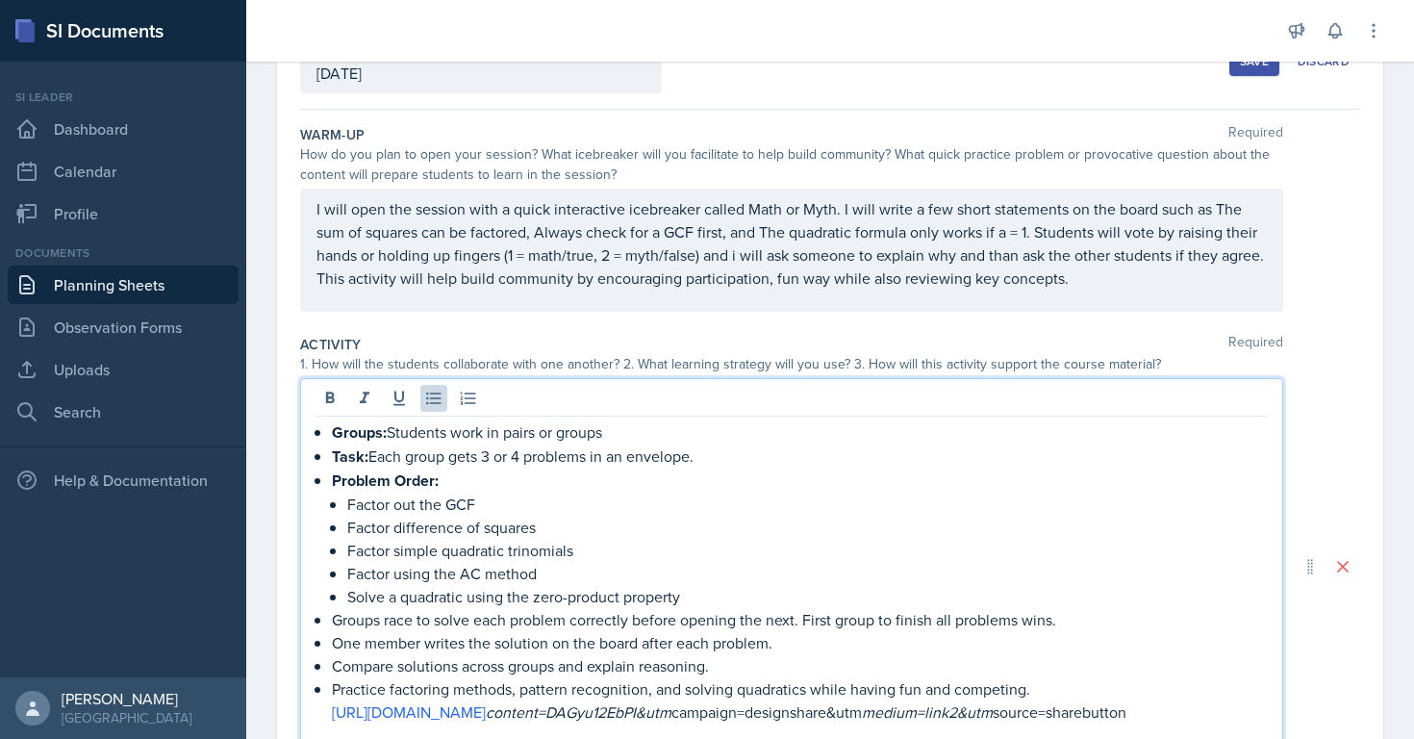
scroll to position [0, 0]
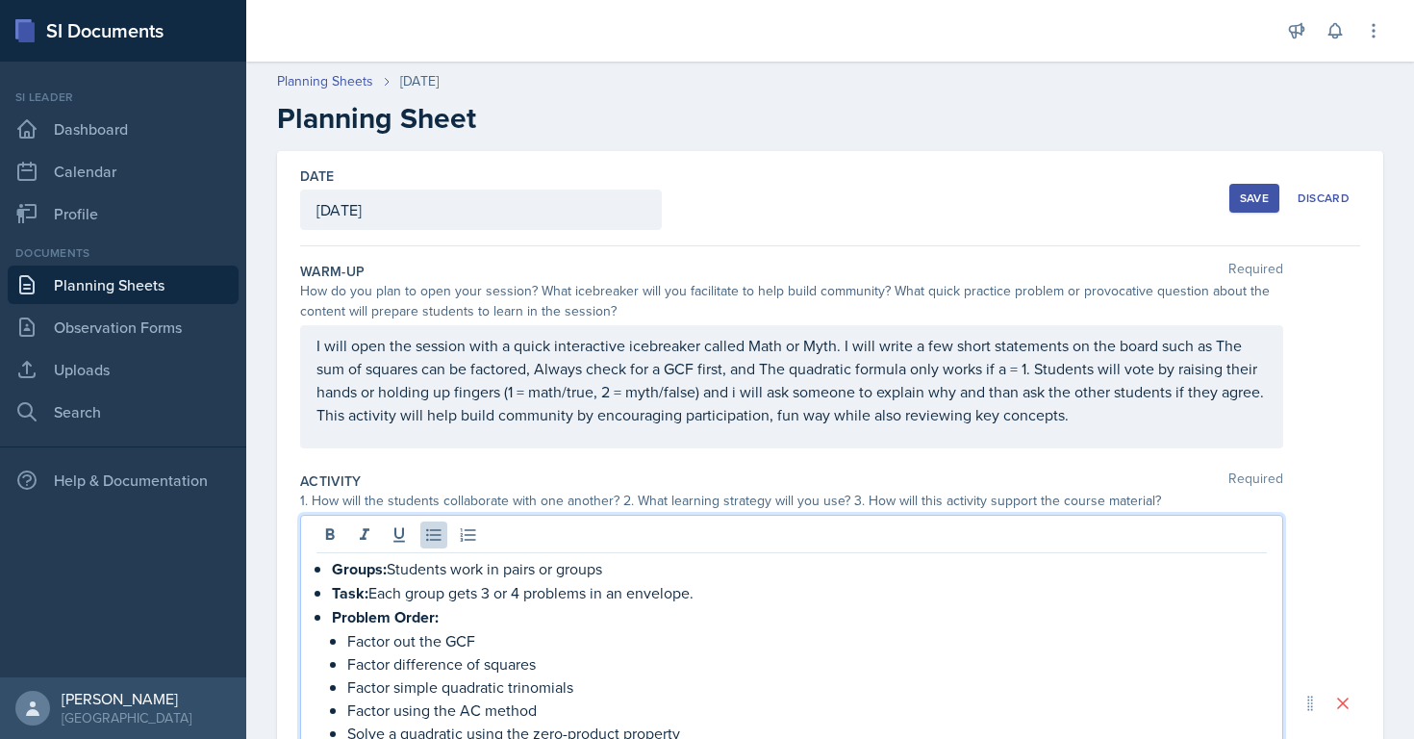
click at [1251, 198] on div "Save" at bounding box center [1254, 197] width 29 height 15
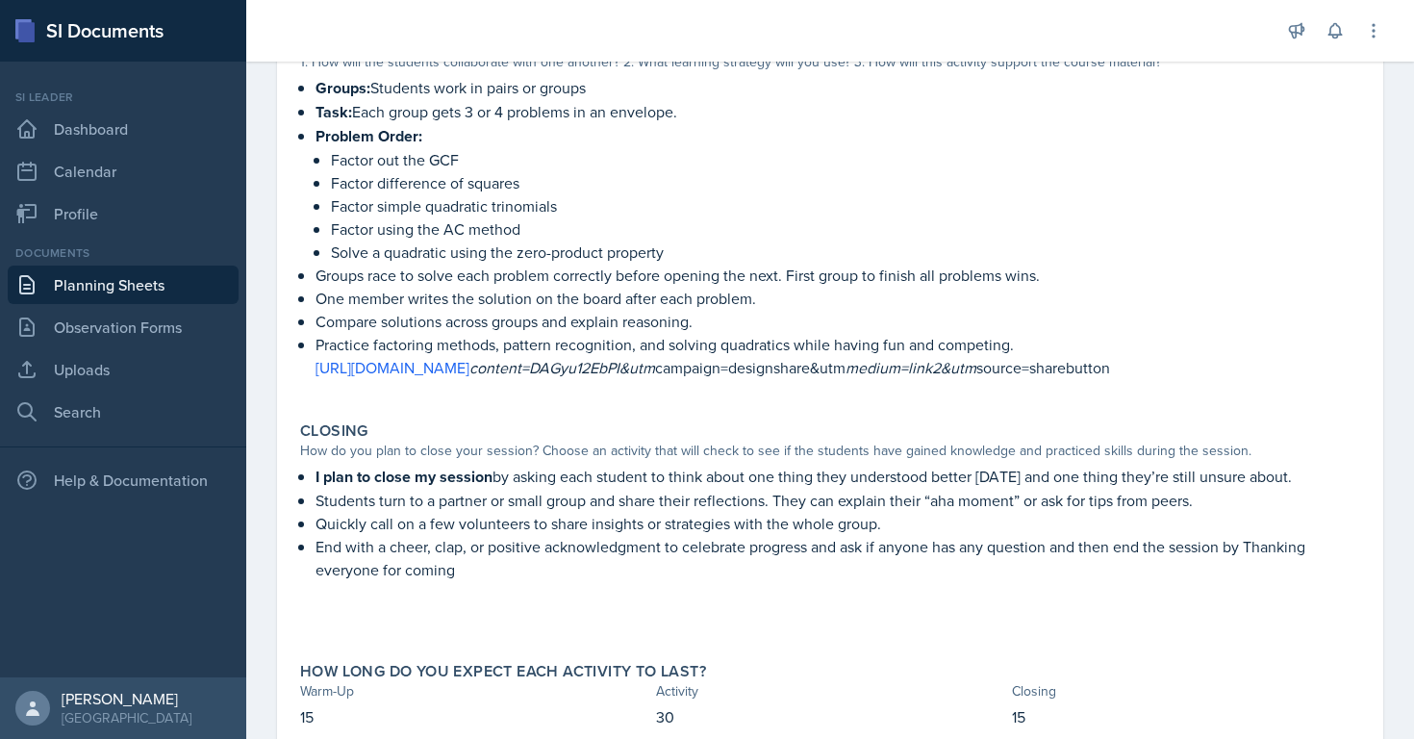
scroll to position [540, 0]
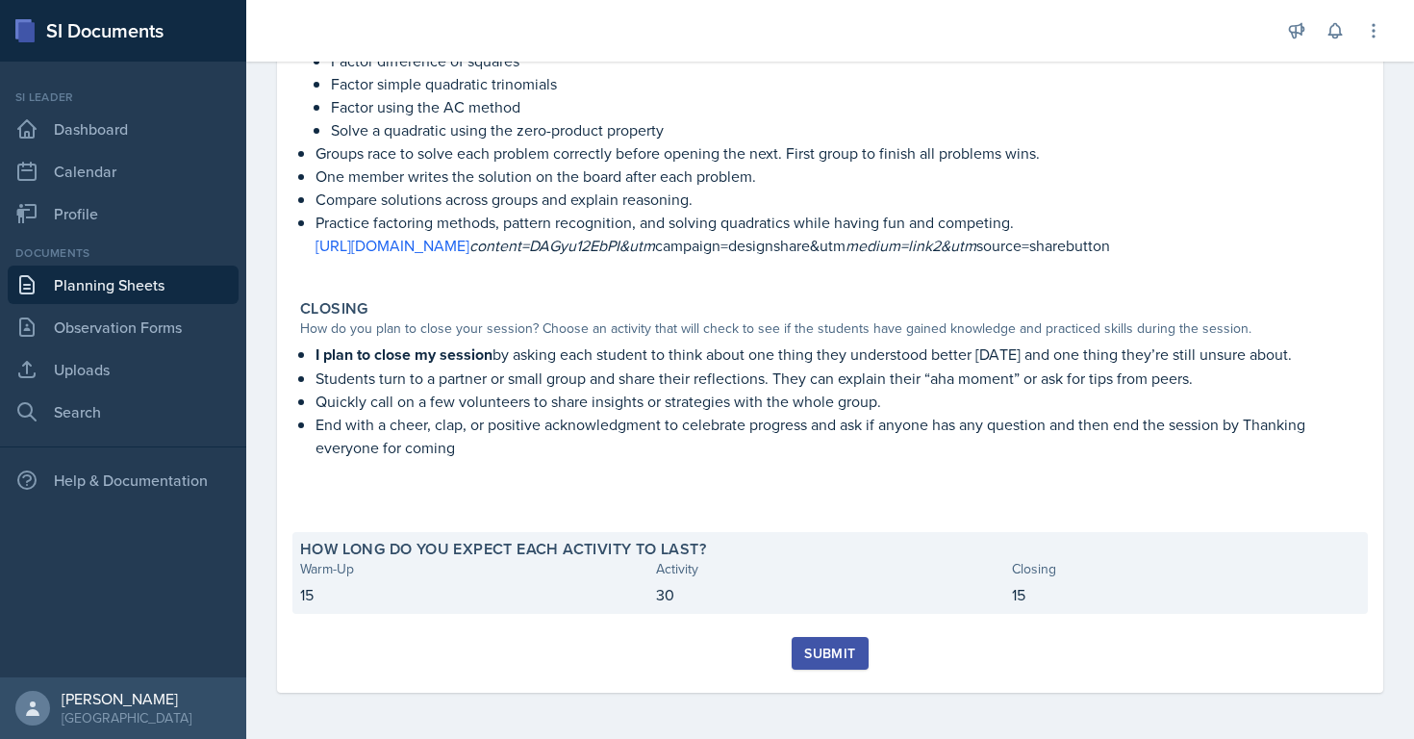
click at [346, 598] on p "15" at bounding box center [474, 594] width 348 height 23
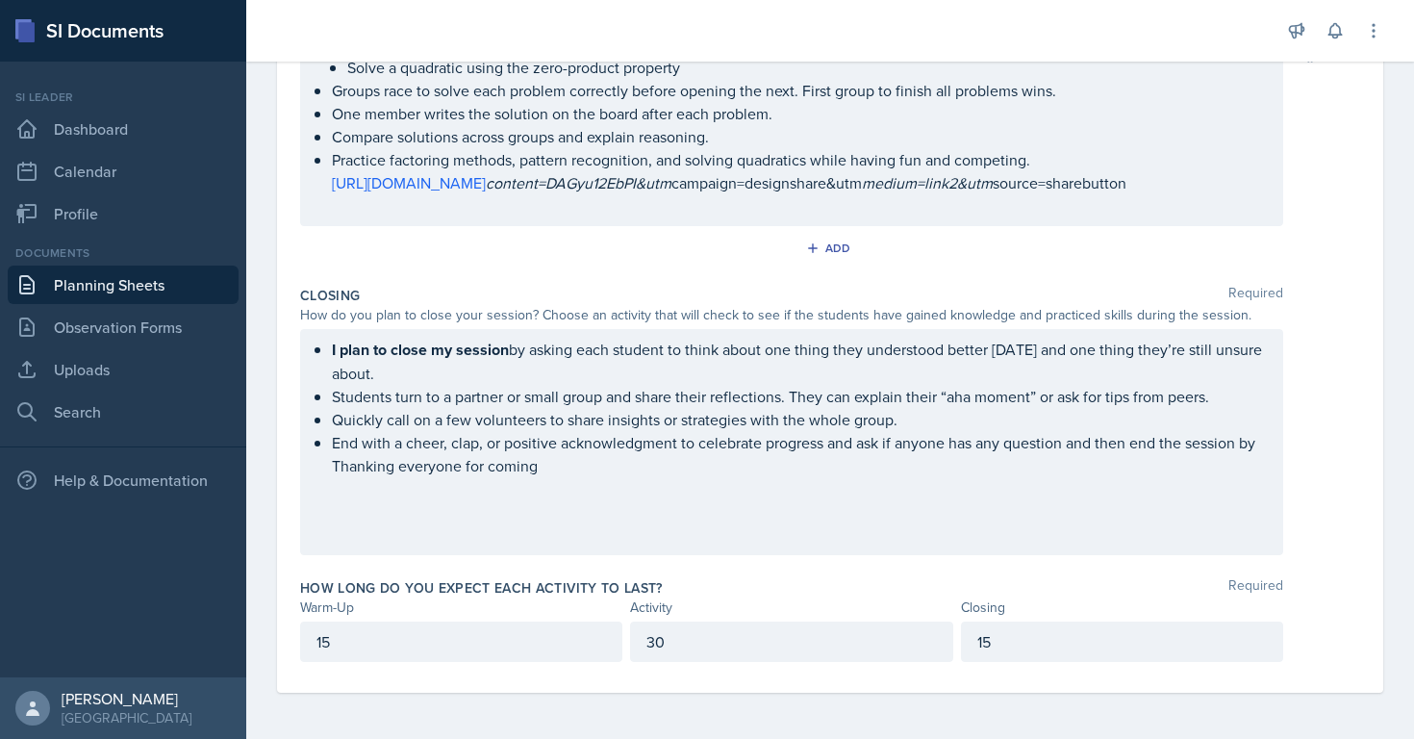
click at [355, 646] on p "15" at bounding box center [460, 641] width 289 height 23
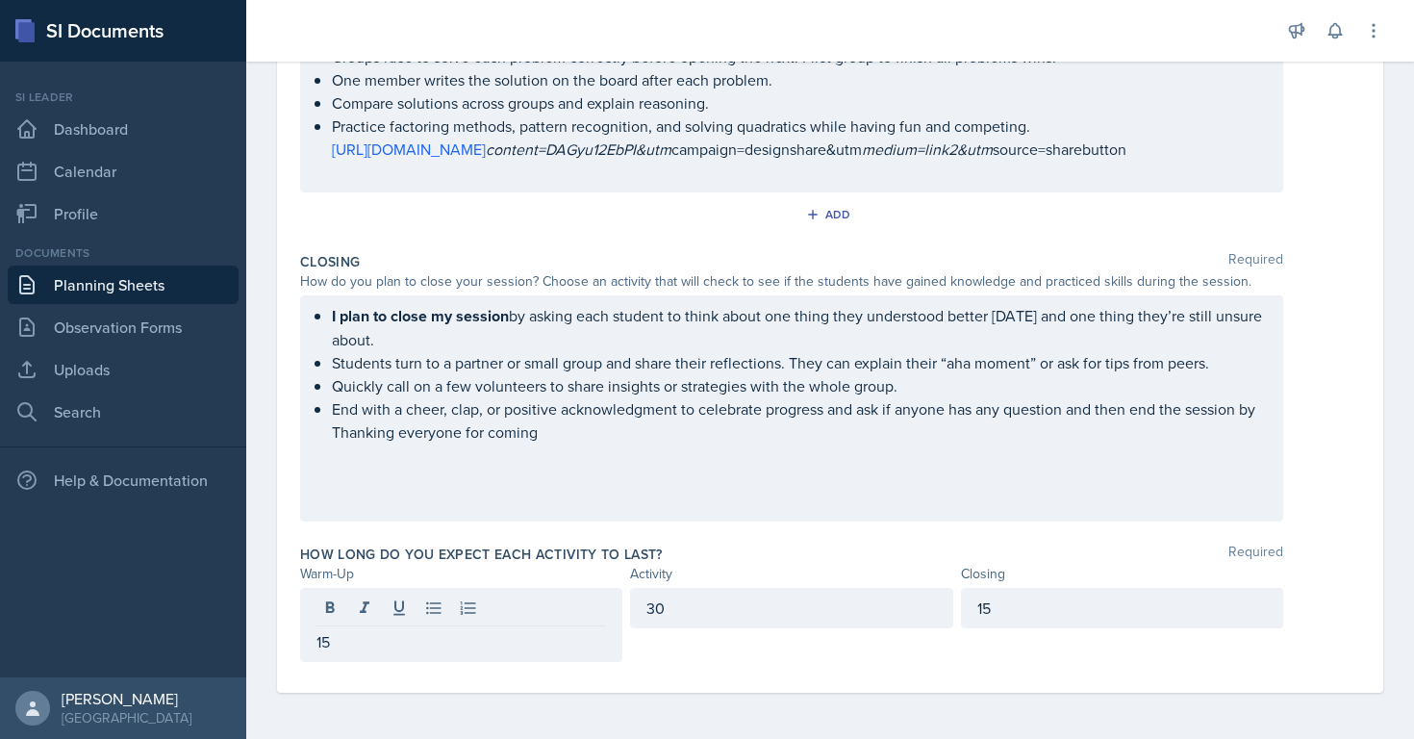
click at [1357, 555] on div "How long do you expect each activity to last? Required" at bounding box center [830, 553] width 1060 height 19
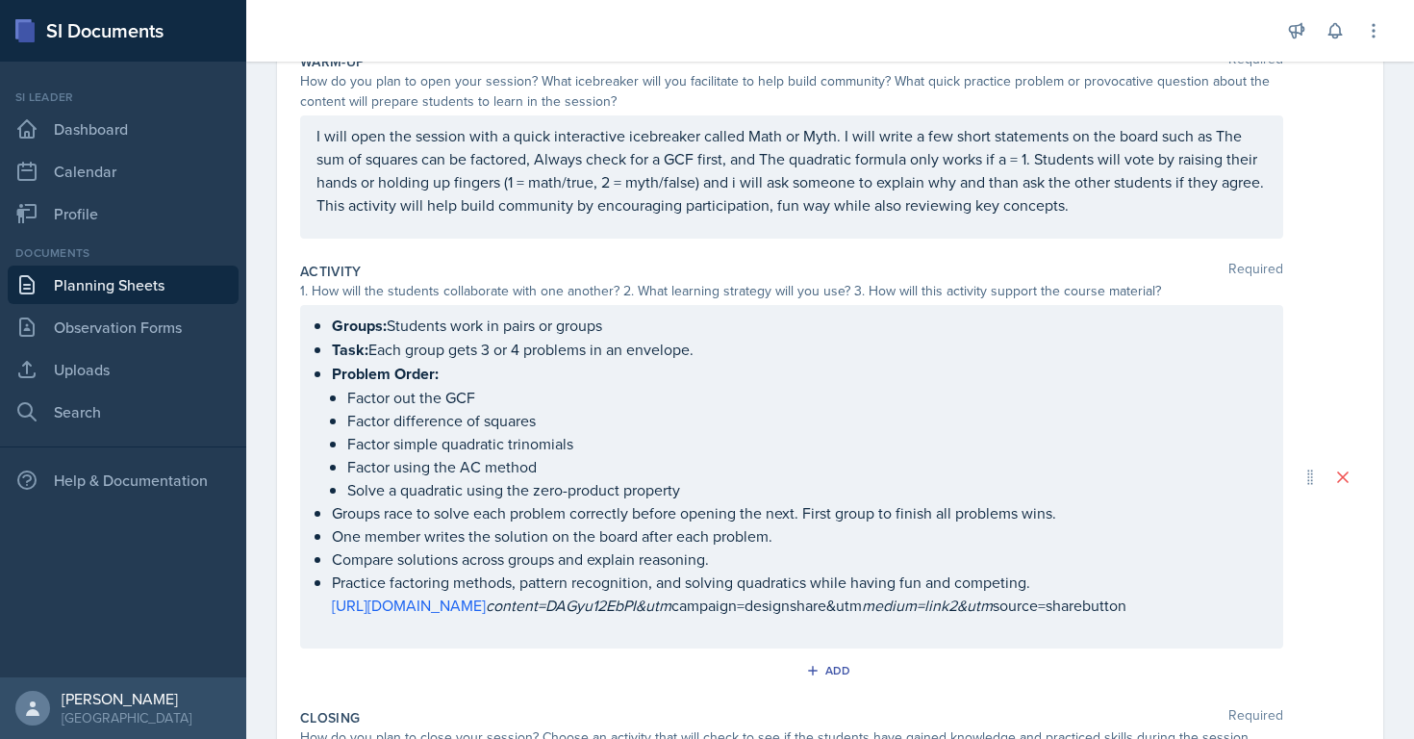
scroll to position [0, 0]
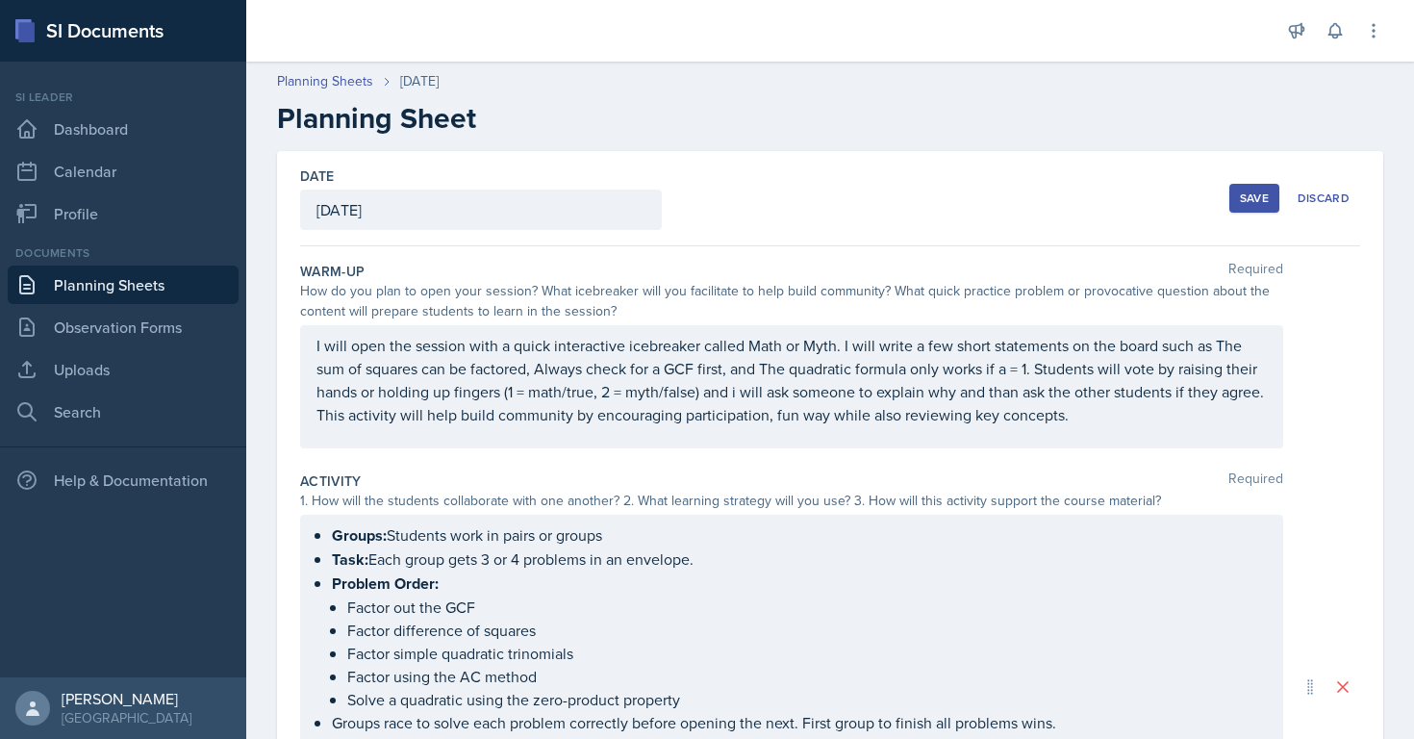
click at [1237, 198] on button "Save" at bounding box center [1254, 198] width 50 height 29
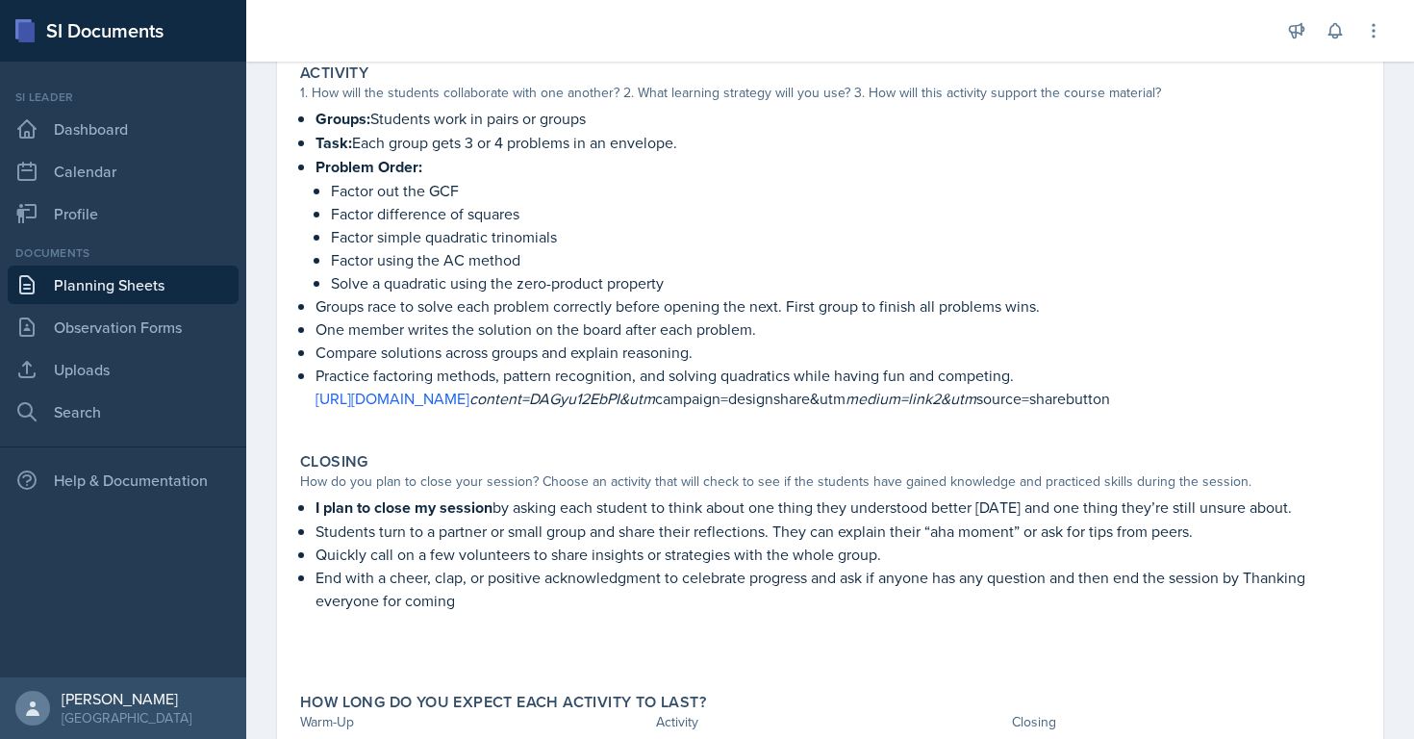
scroll to position [329, 0]
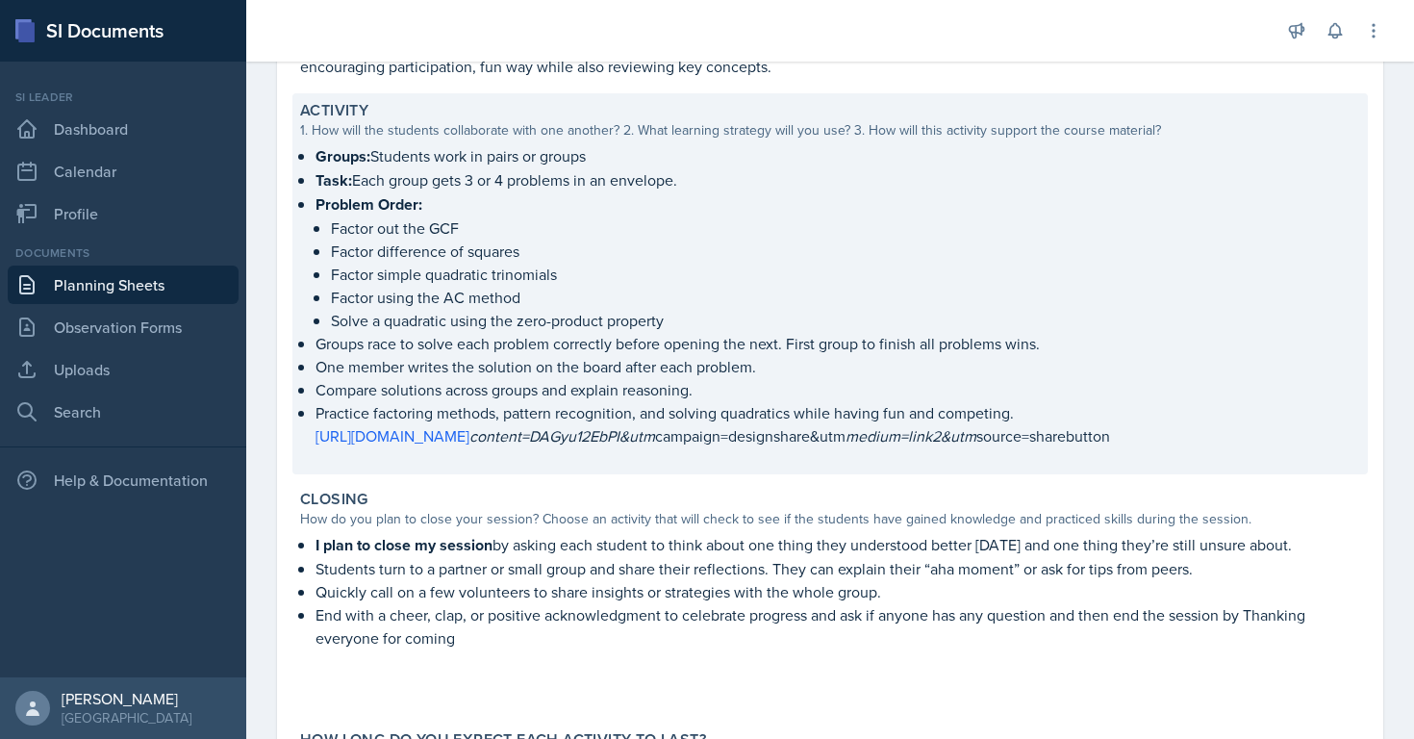
click at [318, 152] on strong "Groups:" at bounding box center [342, 156] width 55 height 22
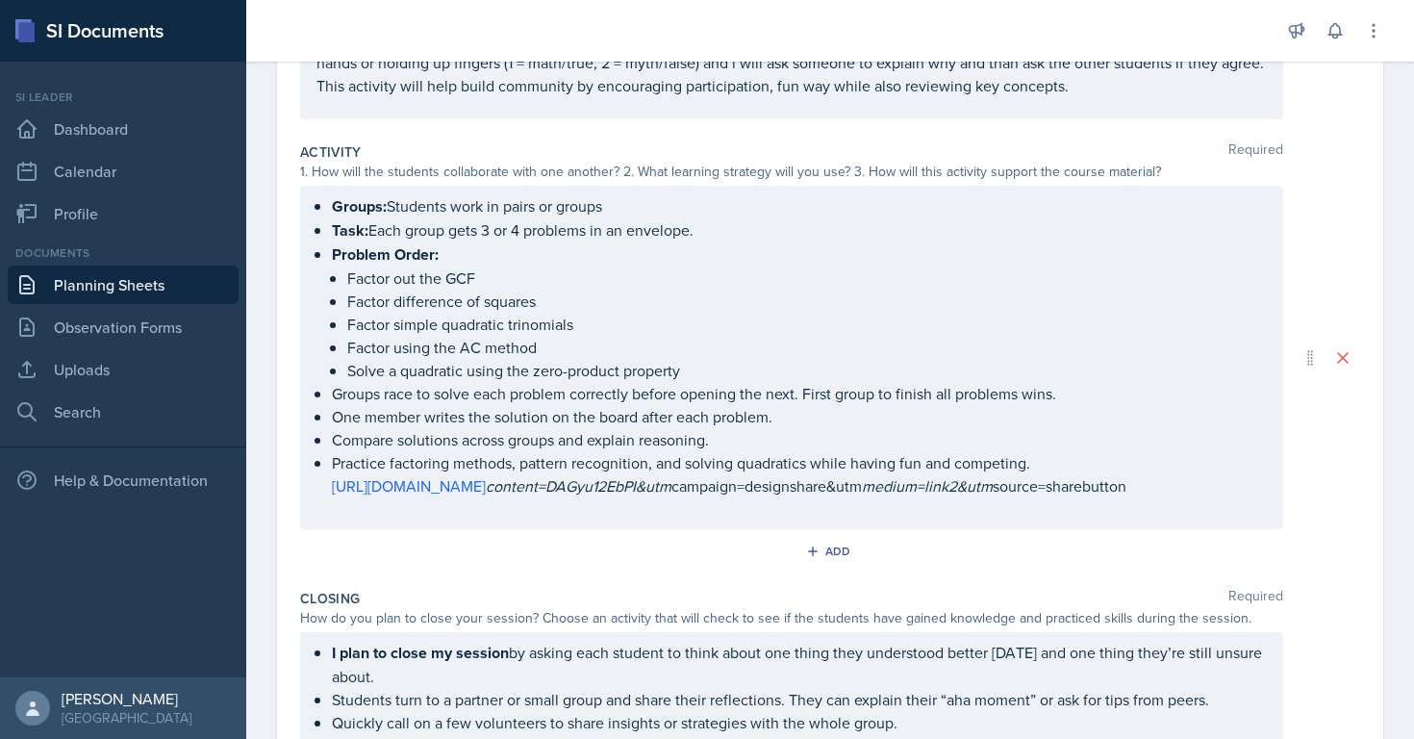
scroll to position [288, 0]
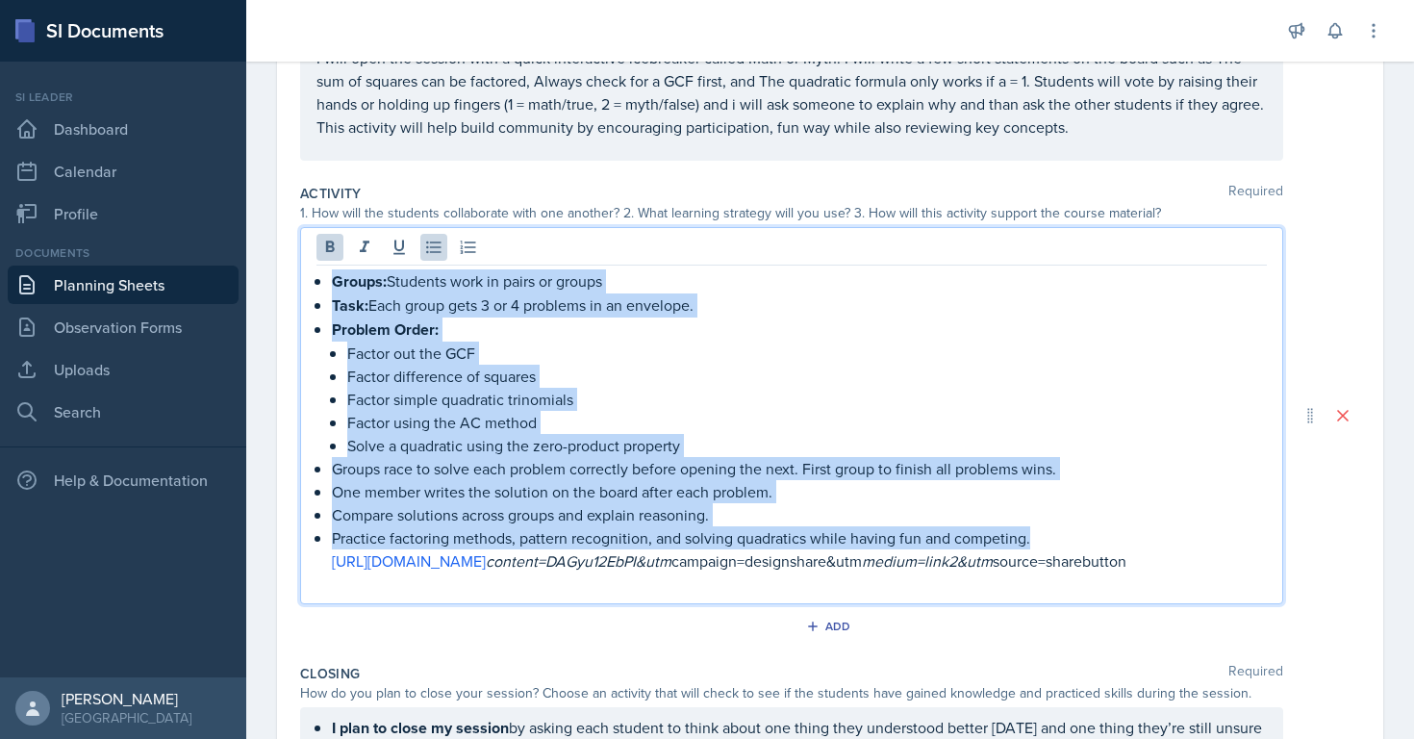
drag, startPoint x: 332, startPoint y: 249, endPoint x: 1033, endPoint y: 536, distance: 757.3
click at [1033, 536] on ul "Groups: Students work in pairs or groups Task: Each group gets 3 or 4 problems …" at bounding box center [799, 420] width 935 height 303
copy ul "Groups: Students work in pairs or groups Task: Each group gets 3 or 4 problems …"
click at [1033, 536] on p "Practice factoring methods, pattern recognition, and solving quadratics while h…" at bounding box center [799, 537] width 935 height 23
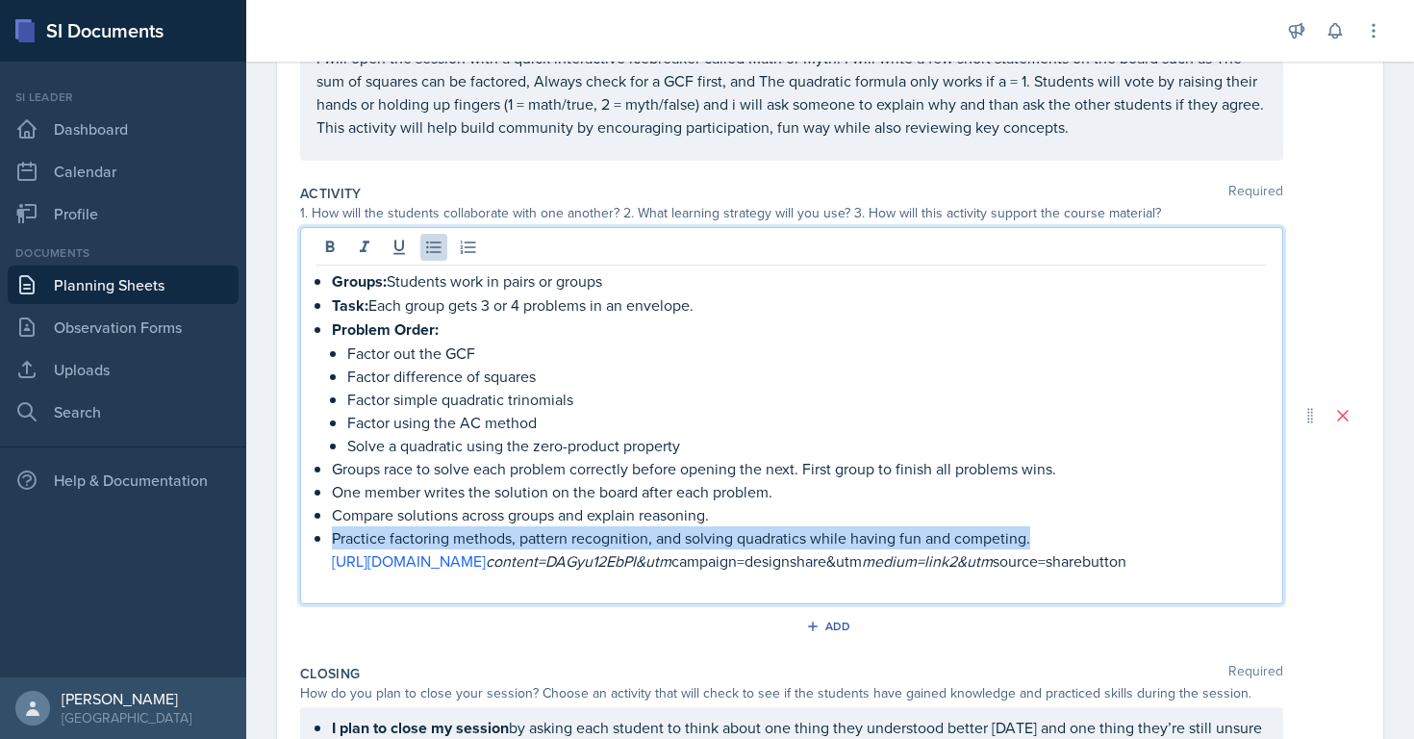
drag, startPoint x: 1033, startPoint y: 536, endPoint x: 313, endPoint y: 536, distance: 720.3
click at [313, 536] on div "Groups: Students work in pairs or groups Task: Each group gets 3 or 4 problems …" at bounding box center [791, 415] width 983 height 377
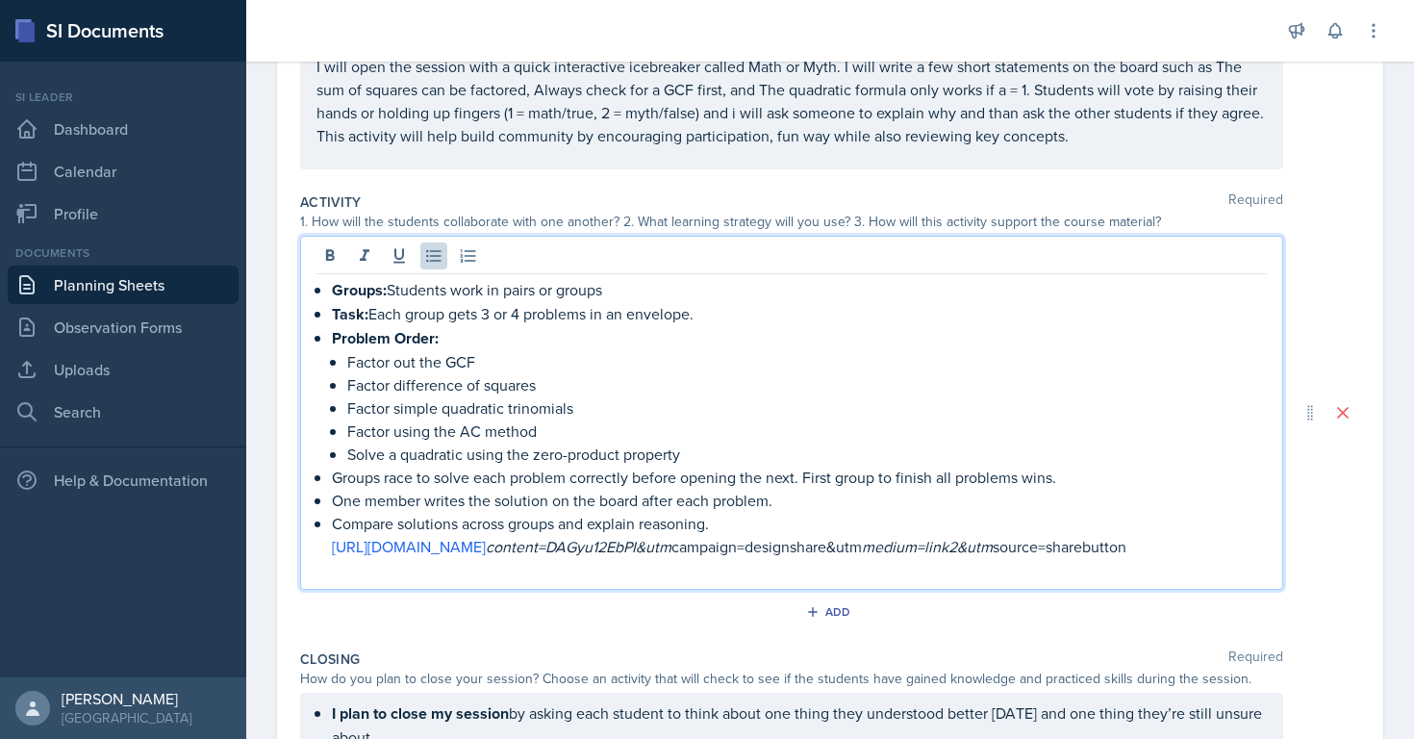
scroll to position [485, 0]
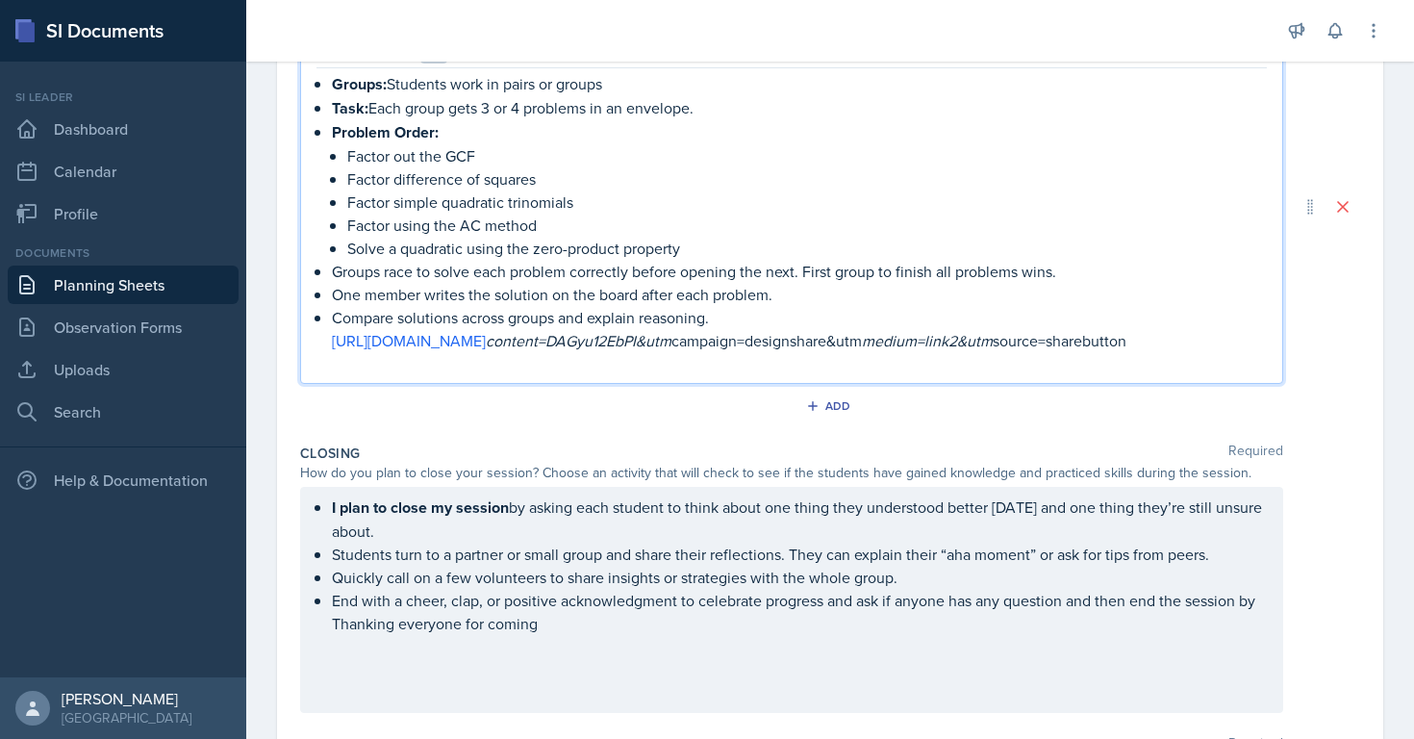
click at [379, 317] on p "Compare solutions across groups and explain reasoning." at bounding box center [799, 317] width 935 height 23
click at [556, 315] on p "Then explain solutions across groups and explain reasoning." at bounding box center [799, 317] width 935 height 23
click at [520, 315] on p "Then explain solutions across groups and explain reasoning." at bounding box center [799, 317] width 935 height 23
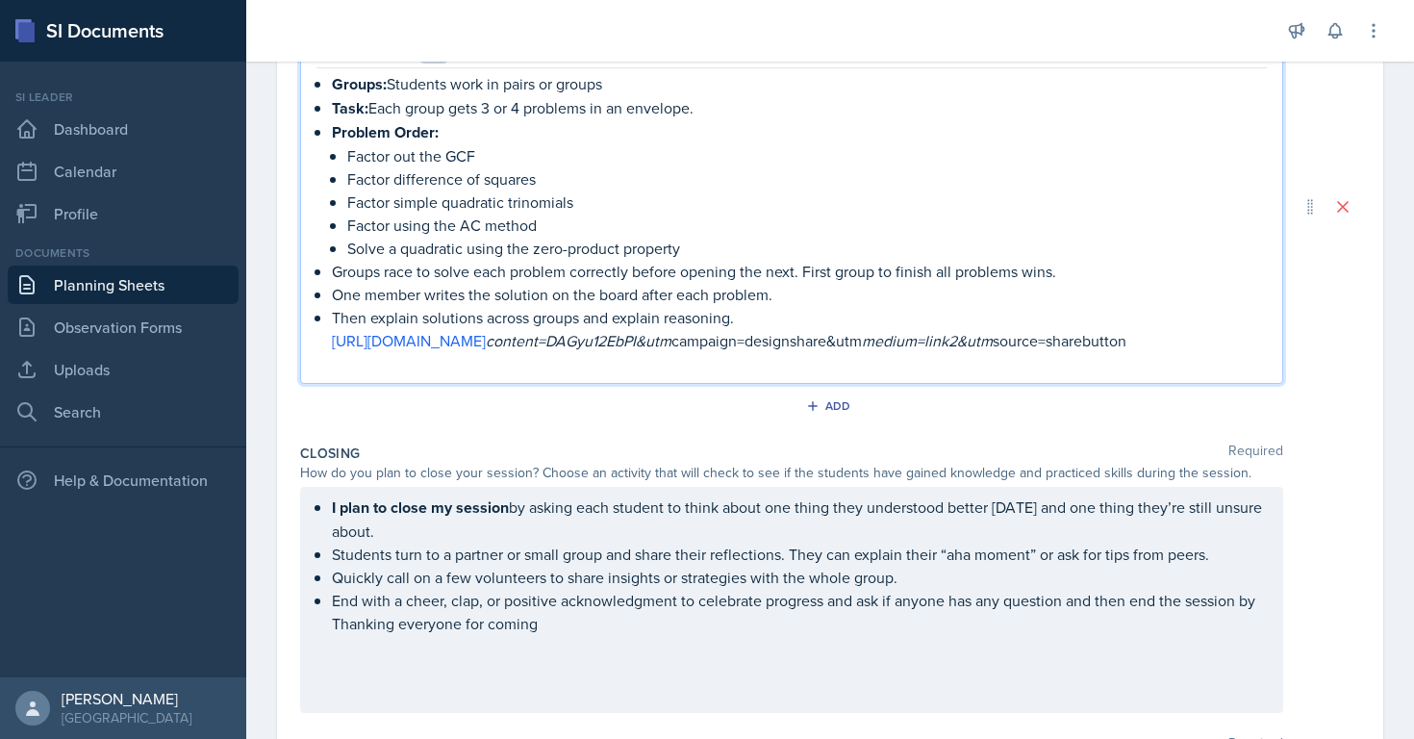
click at [520, 315] on p "Then explain solutions across groups and explain reasoning." at bounding box center [799, 317] width 935 height 23
click at [588, 313] on p "Then explain solutions to everyone groups and explain reasoning." at bounding box center [799, 317] width 935 height 23
drag, startPoint x: 579, startPoint y: 318, endPoint x: 741, endPoint y: 313, distance: 162.6
click at [740, 314] on p "Then explain solutions to everyone and explain reasoning." at bounding box center [799, 317] width 935 height 23
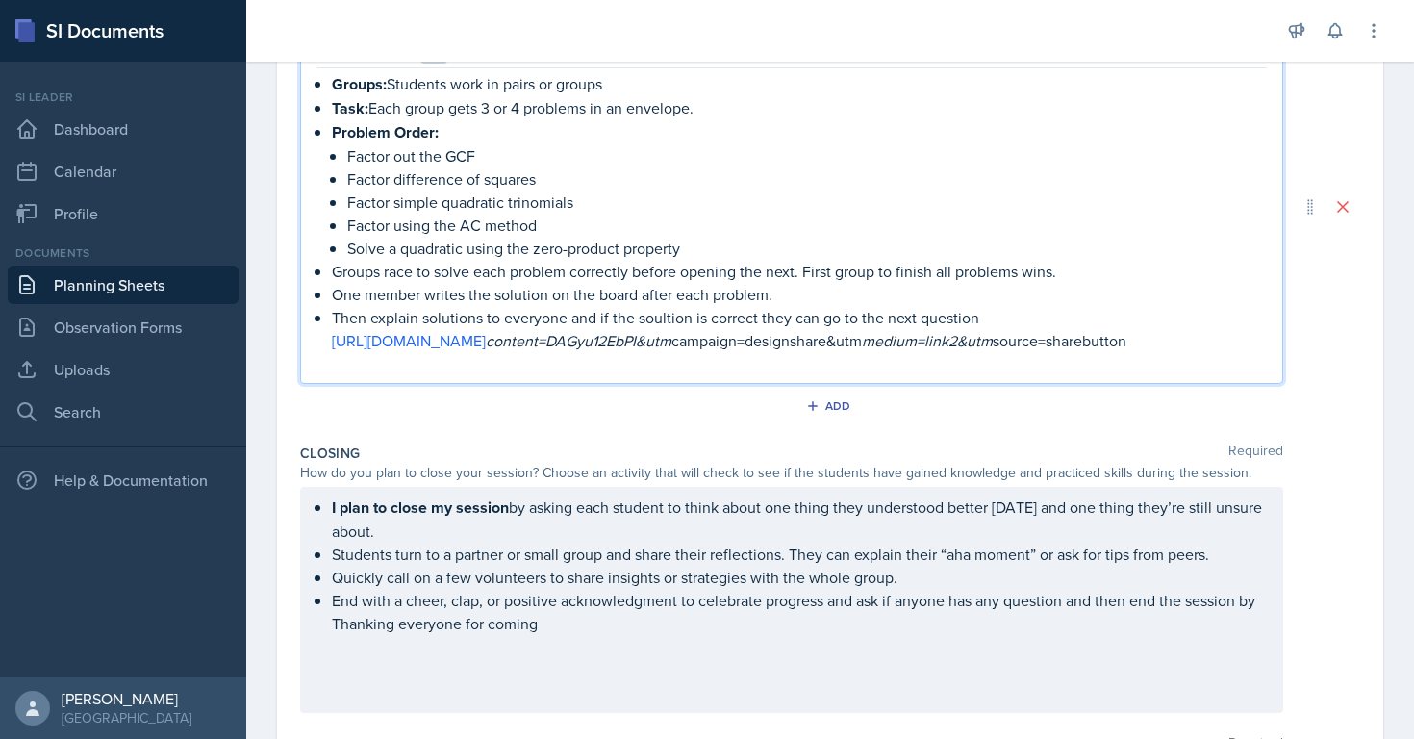
click at [674, 320] on p "Then explain solutions to everyone and if the soultion is correct they can go t…" at bounding box center [799, 317] width 935 height 23
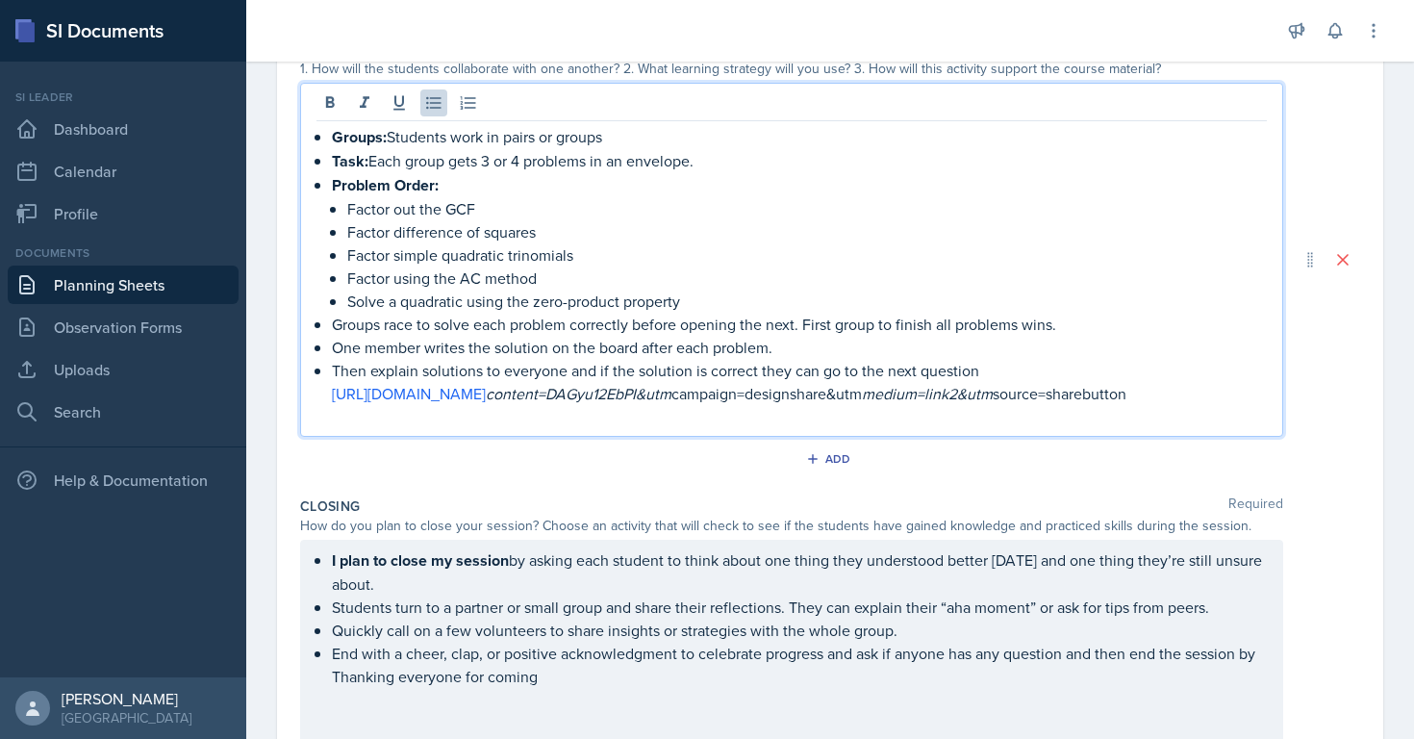
scroll to position [379, 0]
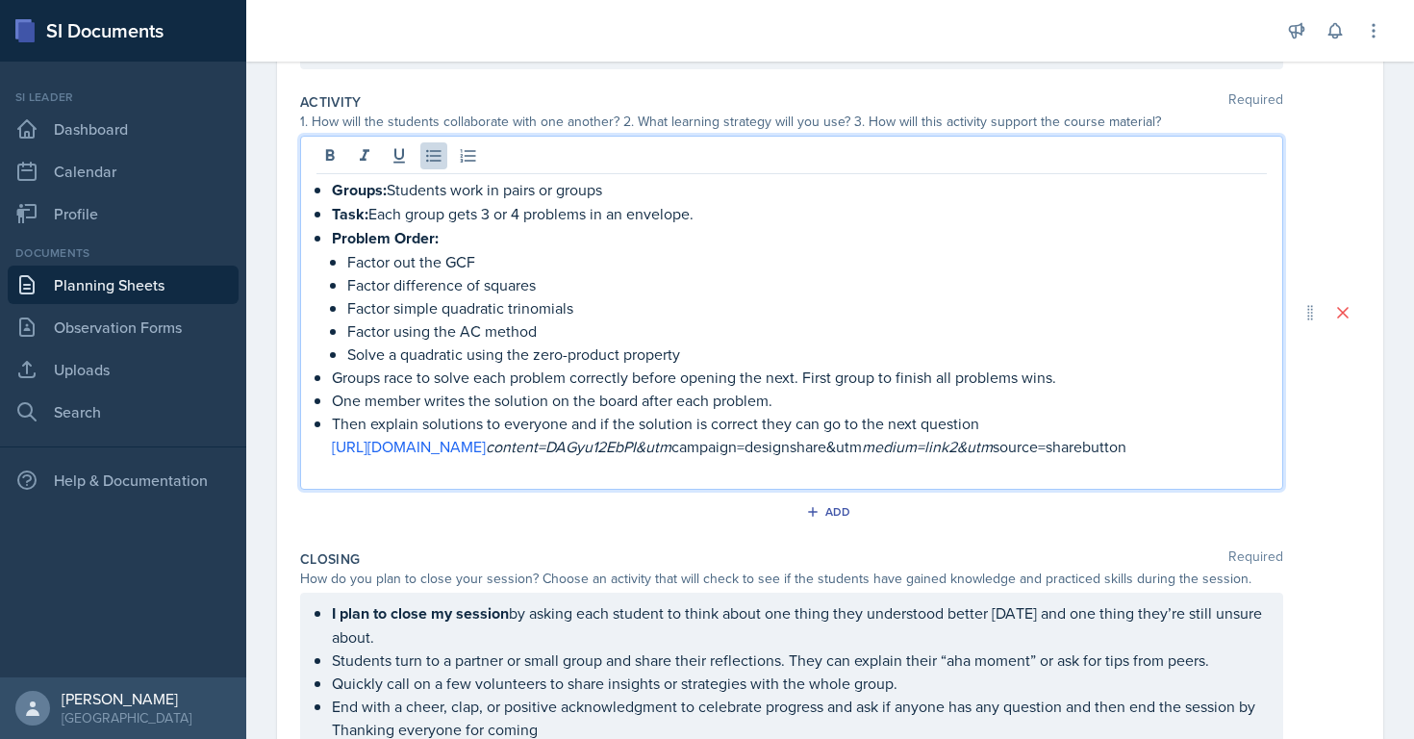
click at [1325, 191] on div "Groups: Students work in pairs or groups Task: Each group gets 3 or 4 problems …" at bounding box center [830, 313] width 1060 height 354
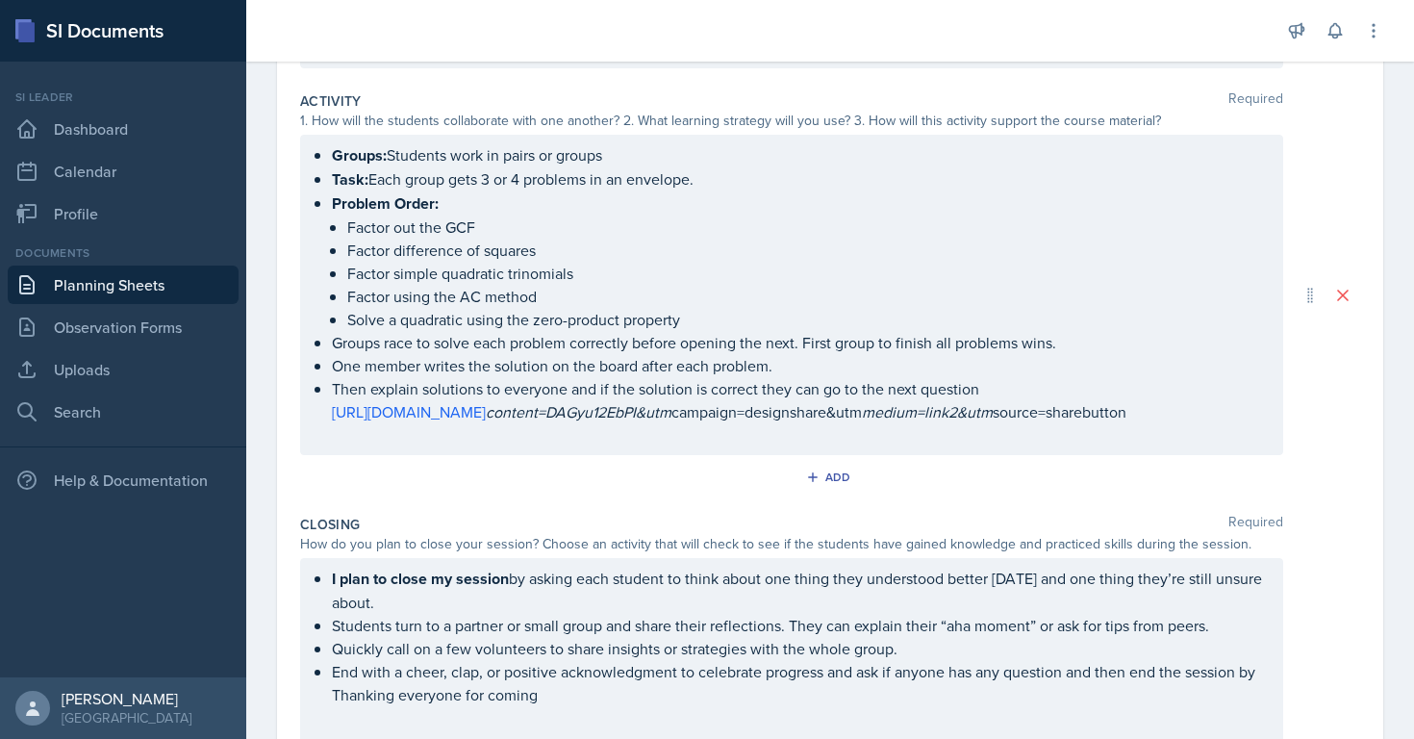
scroll to position [413, 0]
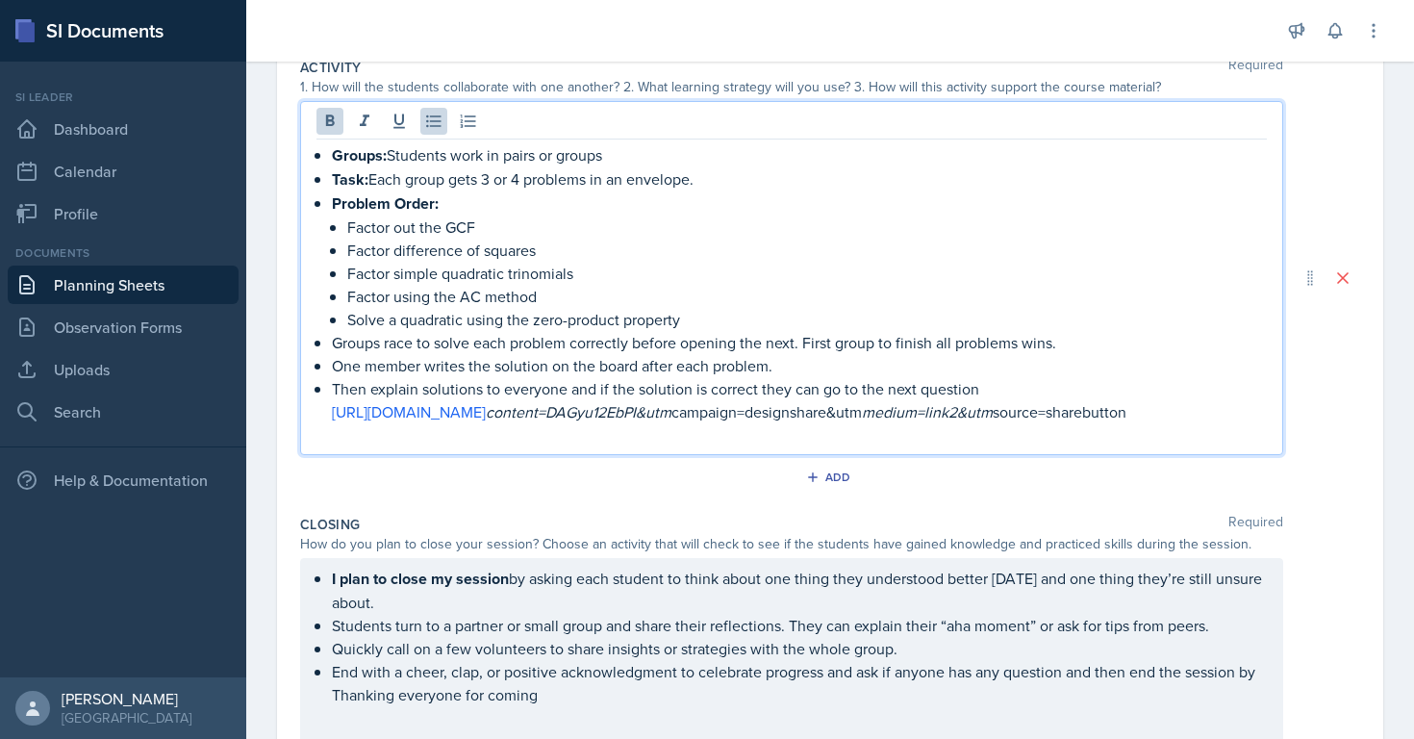
click at [328, 159] on div "Groups: Students work in pairs or groups Task: Each group gets 3 or 4 problems …" at bounding box center [791, 294] width 950 height 303
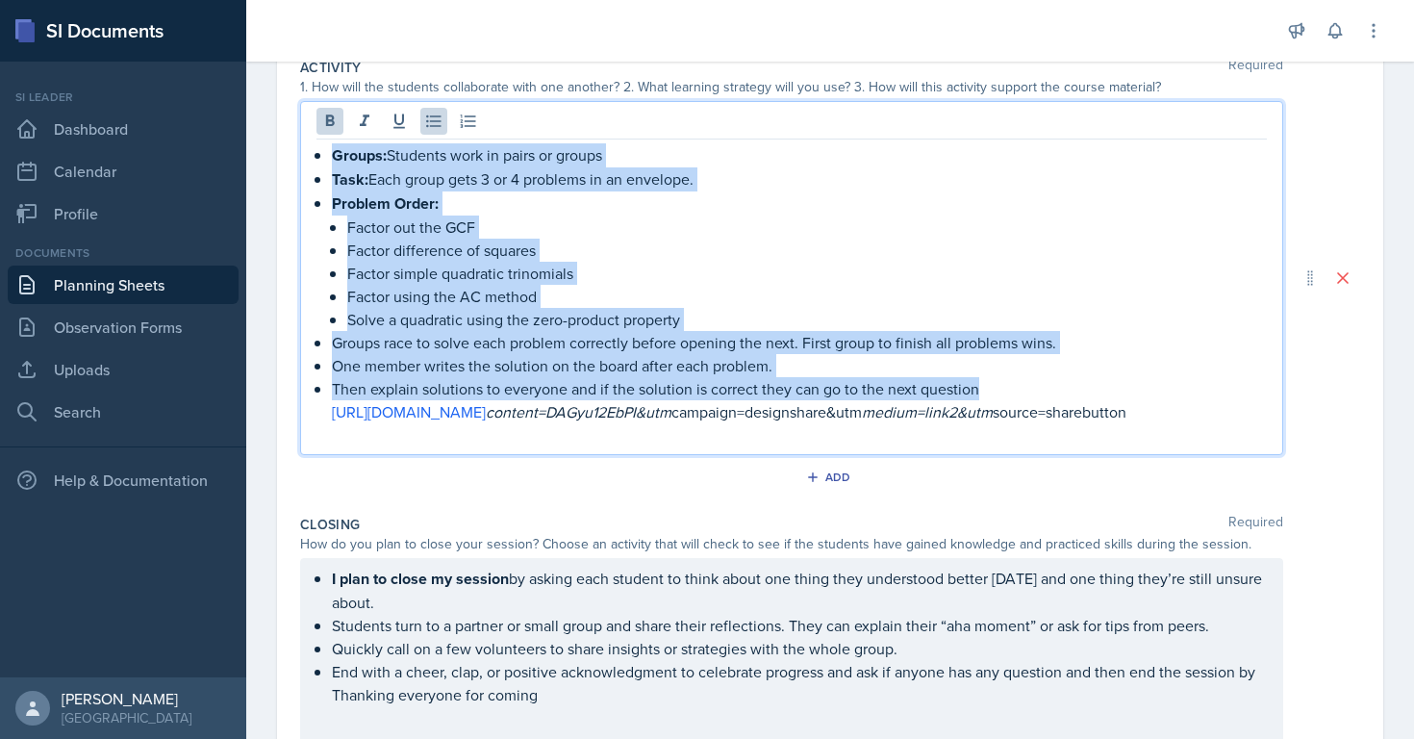
drag, startPoint x: 328, startPoint y: 159, endPoint x: 969, endPoint y: 389, distance: 681.7
click at [969, 389] on div "Groups: Students work in pairs or groups Task: Each group gets 3 or 4 problems …" at bounding box center [791, 294] width 950 height 303
copy ul "Groups: Students work in pairs or groups Task: Each group gets 3 or 4 problems …"
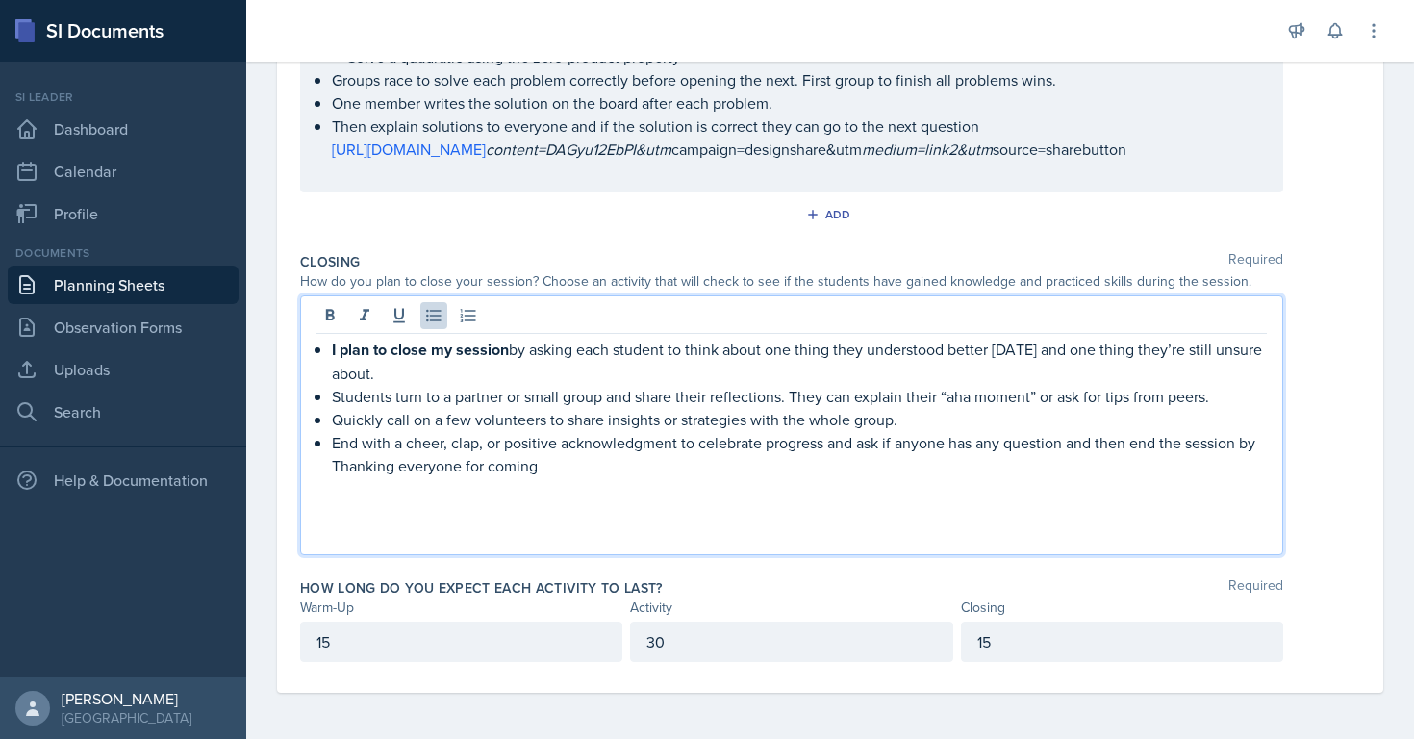
click at [795, 462] on p "End with a cheer, clap, or positive acknowledgment to celebrate progress and as…" at bounding box center [799, 454] width 935 height 46
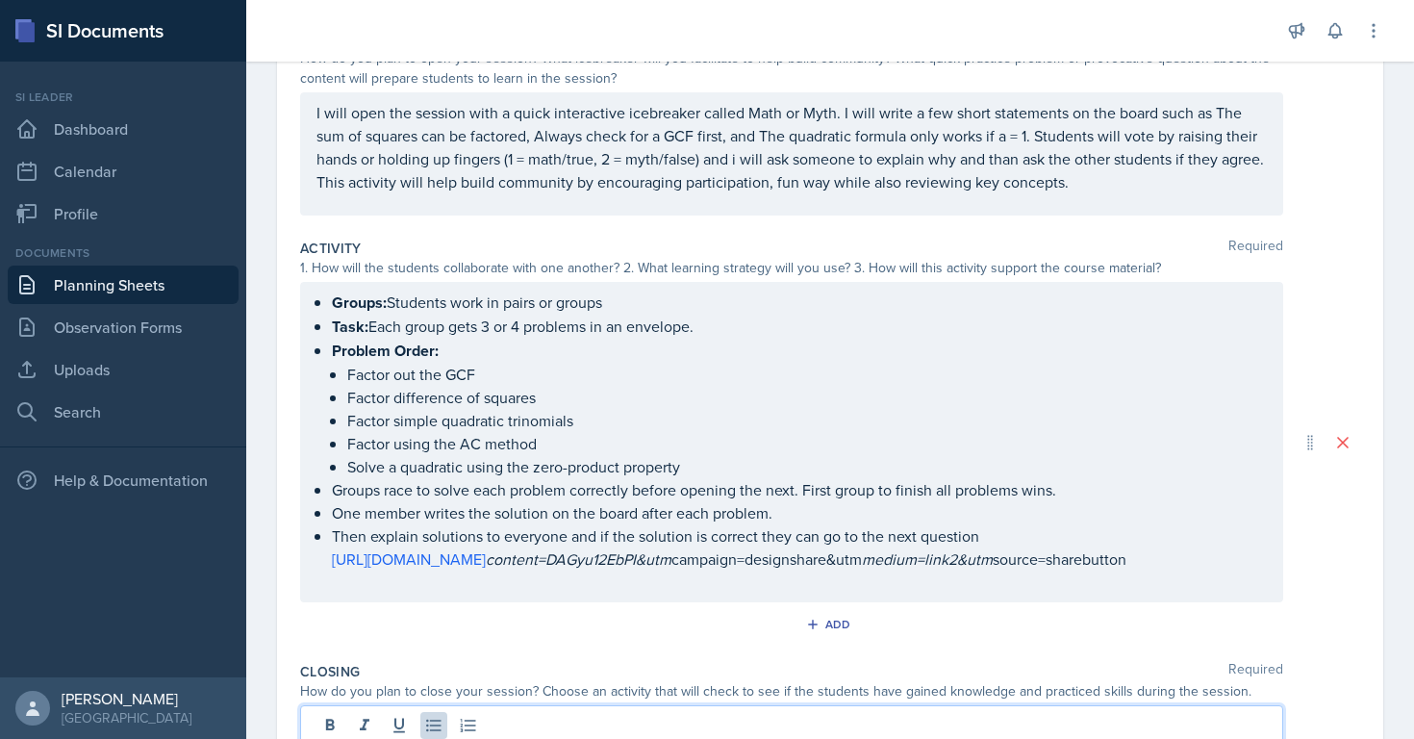
scroll to position [0, 0]
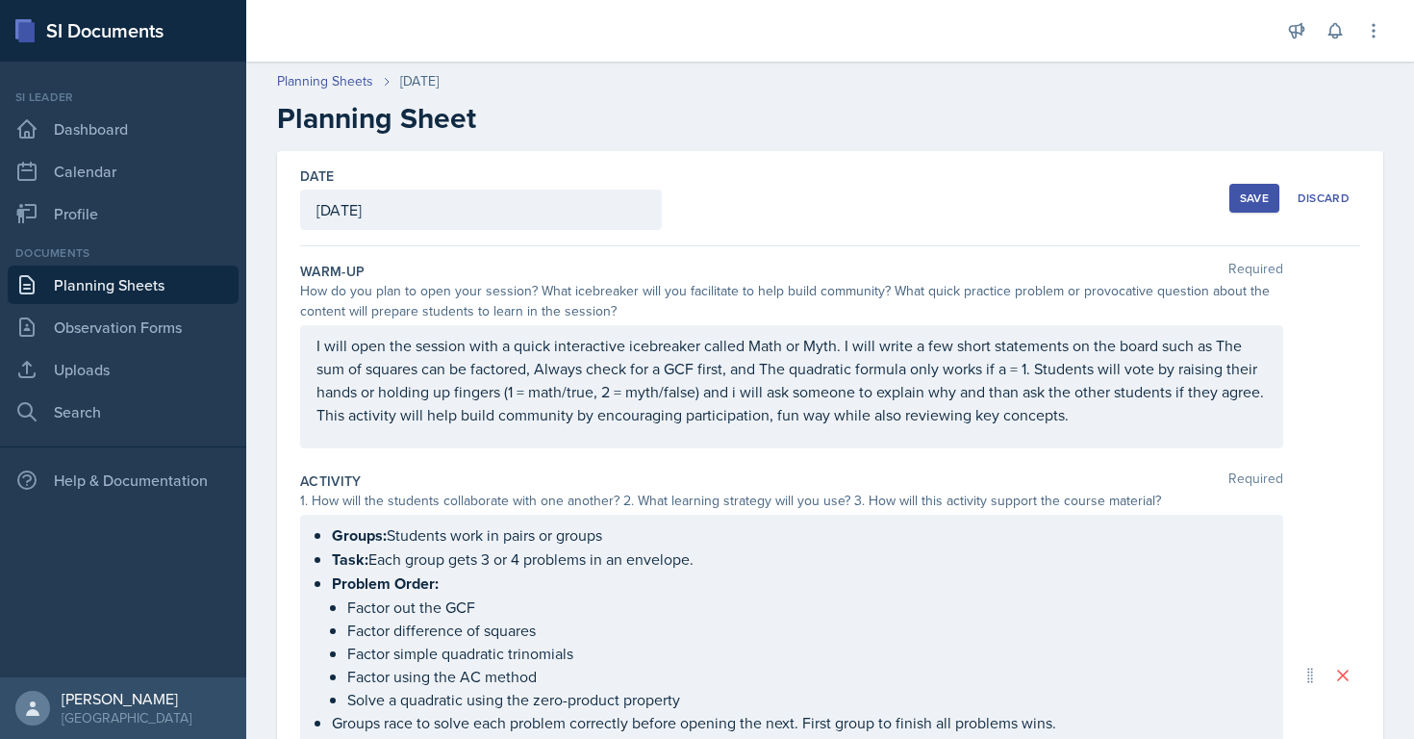
click at [1240, 196] on div "Save" at bounding box center [1254, 197] width 29 height 15
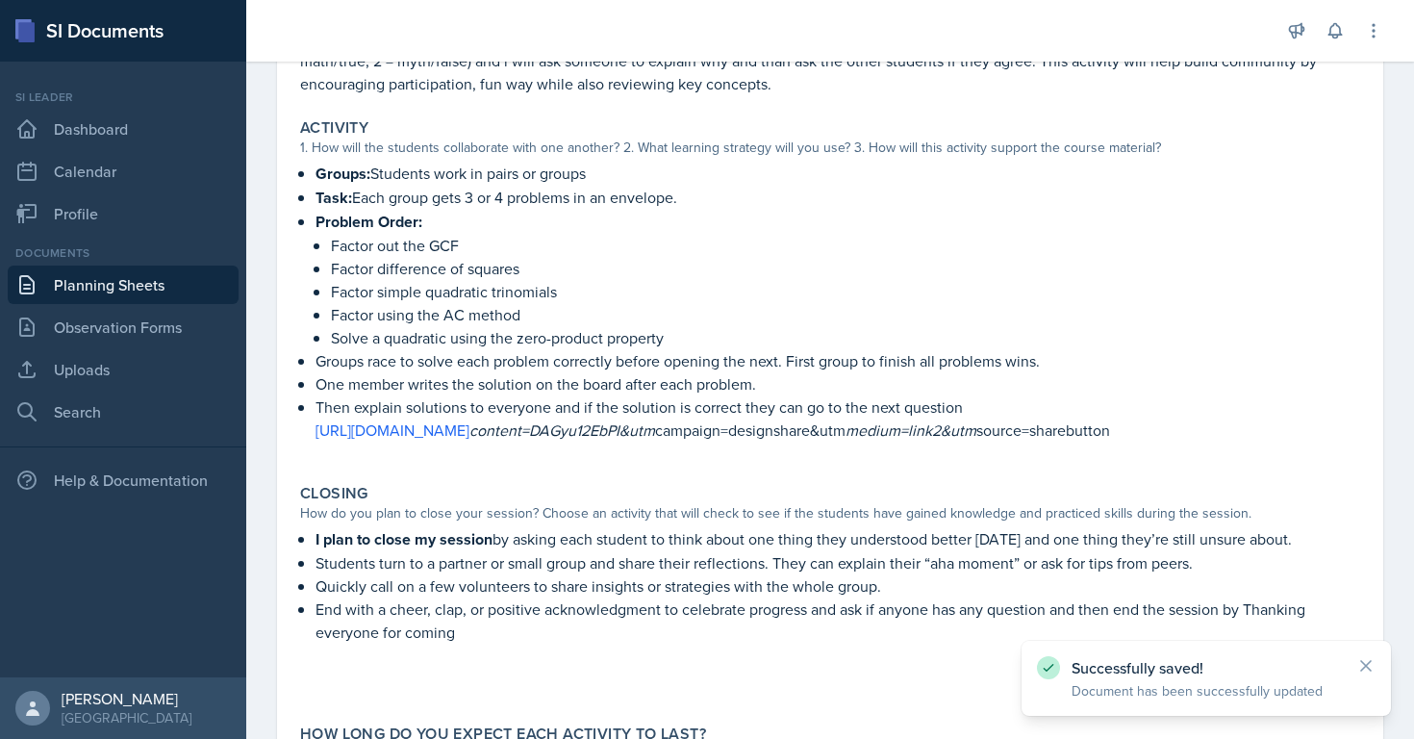
scroll to position [517, 0]
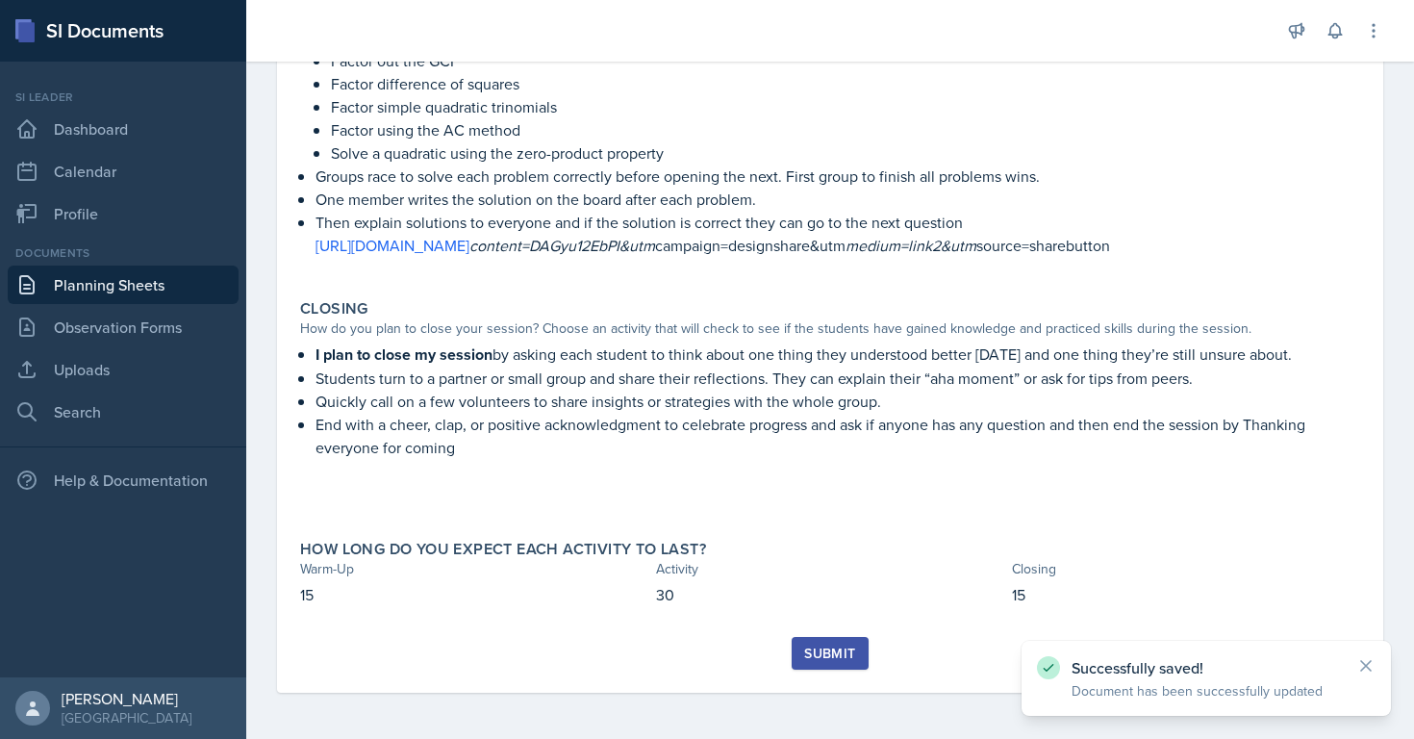
click at [821, 645] on div "Submit" at bounding box center [829, 652] width 51 height 15
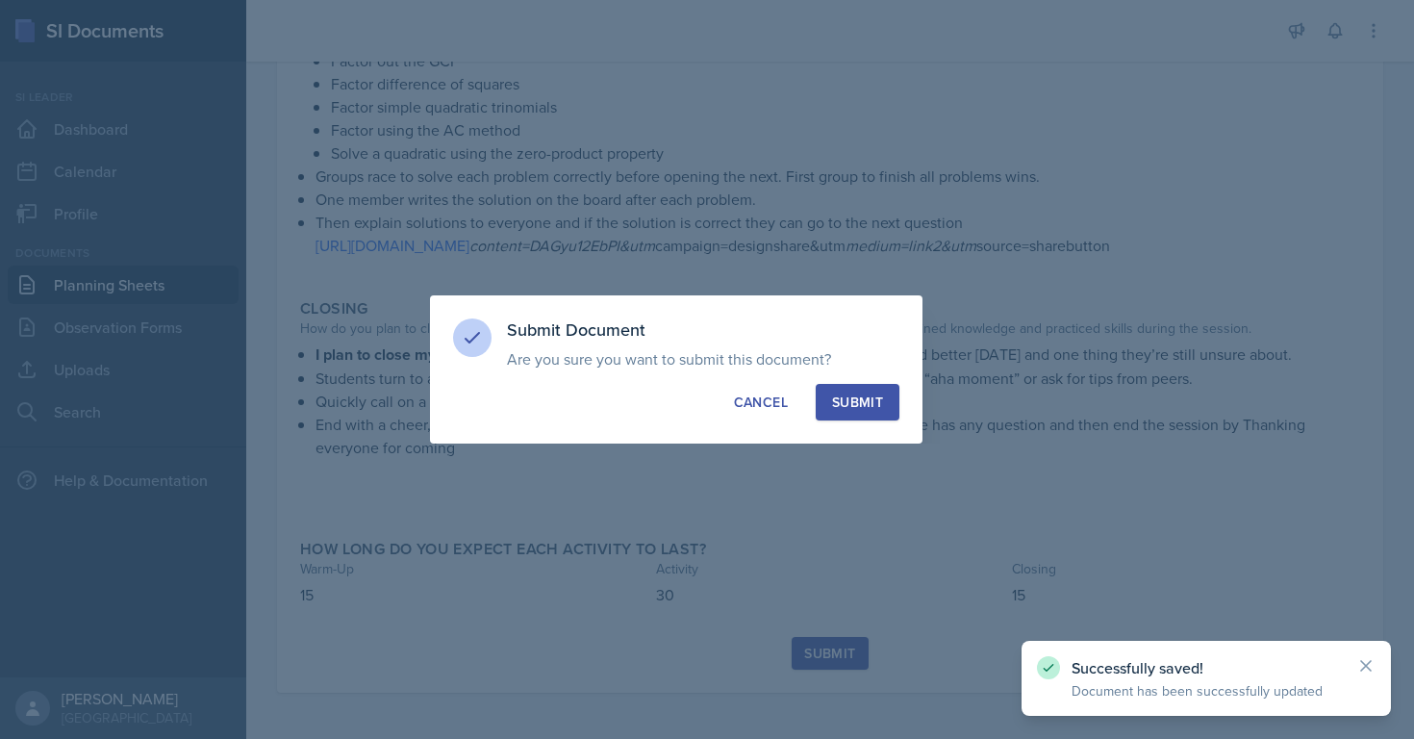
click at [850, 402] on div "Submit" at bounding box center [857, 401] width 51 height 19
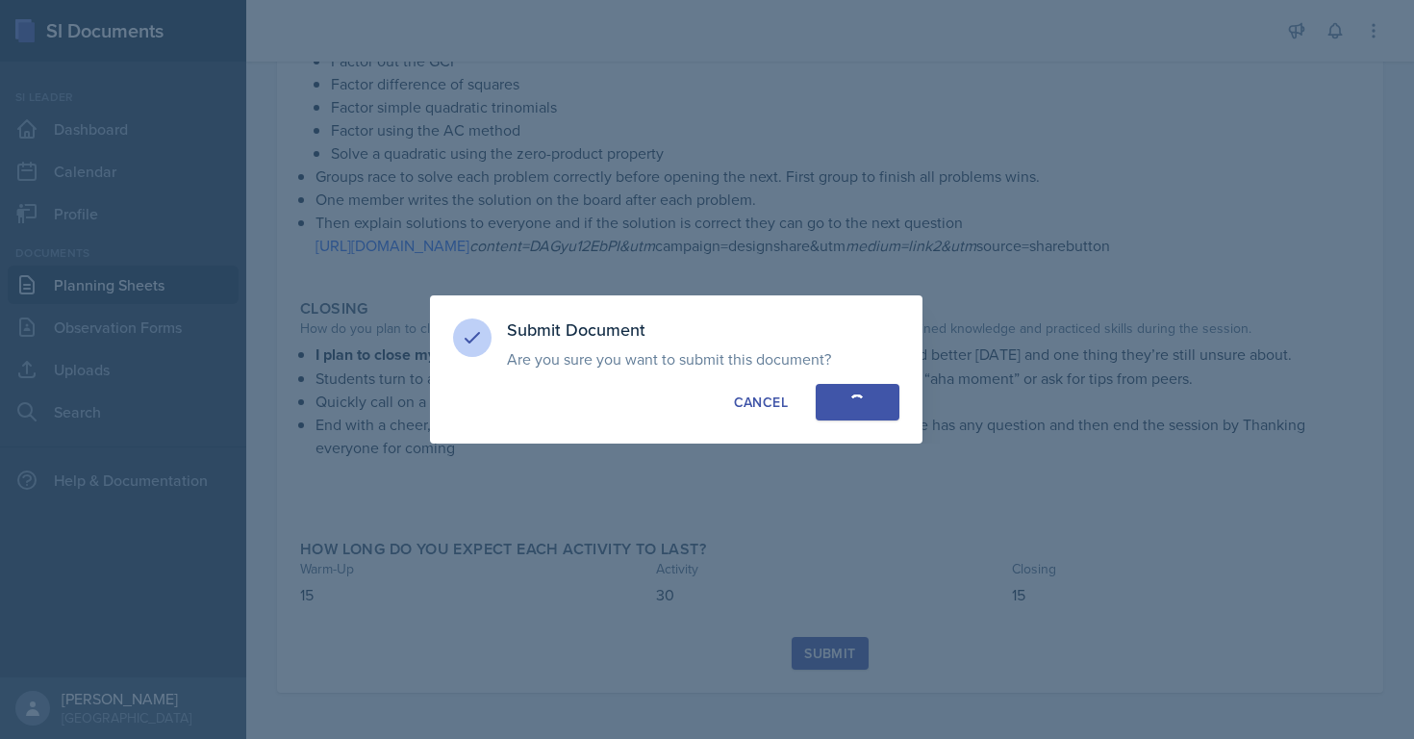
scroll to position [462, 0]
